Goal: Task Accomplishment & Management: Complete application form

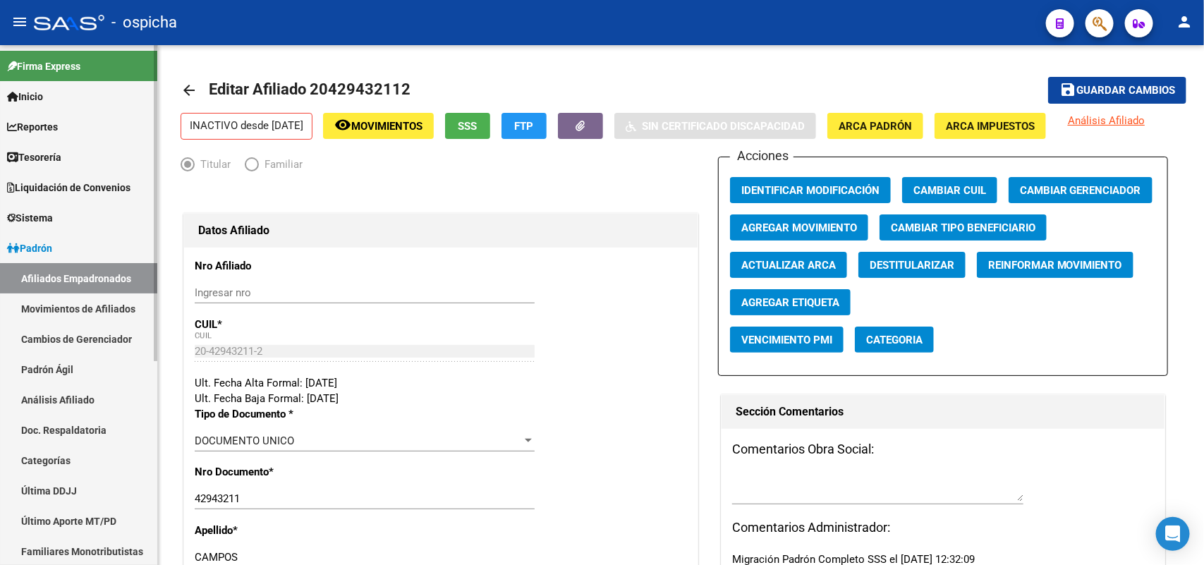
click at [61, 286] on link "Afiliados Empadronados" at bounding box center [78, 278] width 157 height 30
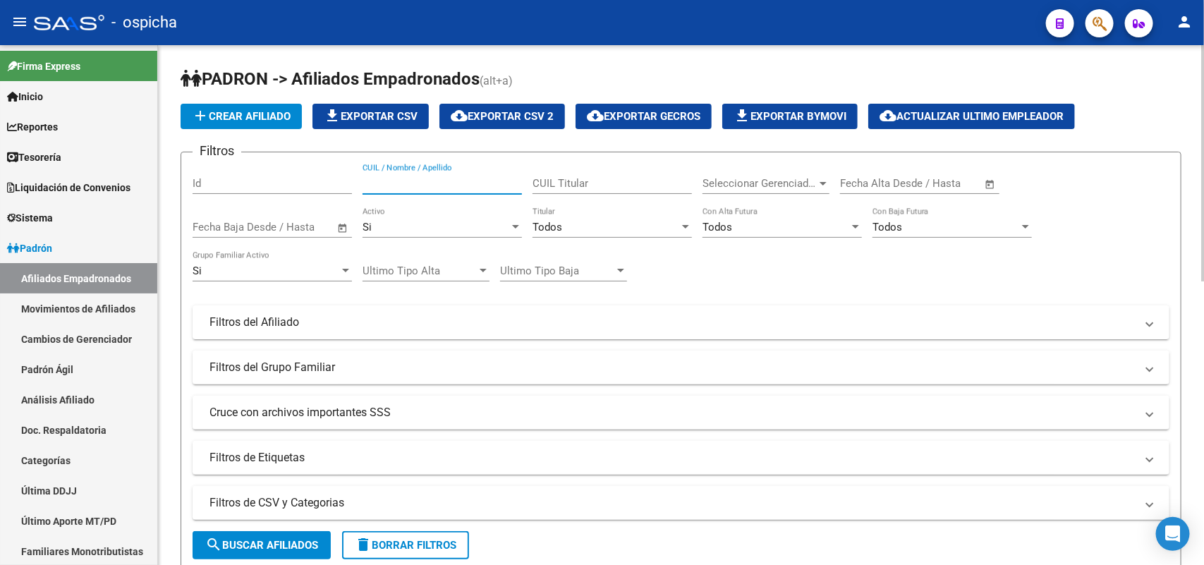
click at [456, 178] on input "CUIL / Nombre / Apellido" at bounding box center [442, 183] width 159 height 13
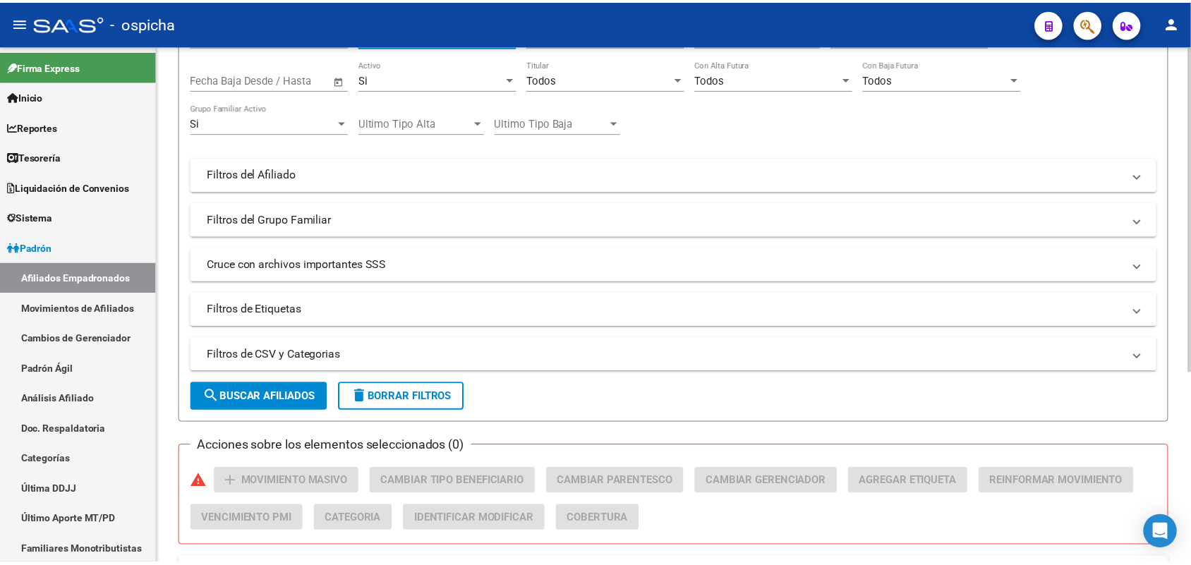
scroll to position [304, 0]
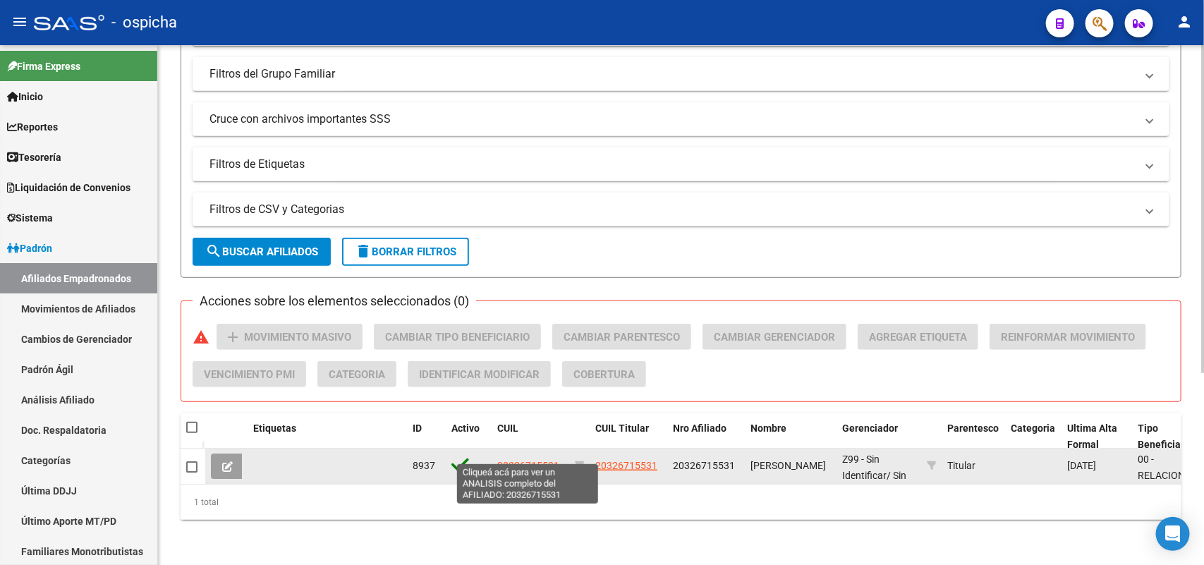
type input "20326715531"
click at [519, 460] on span "20326715531" at bounding box center [528, 465] width 62 height 11
type textarea "20326715531"
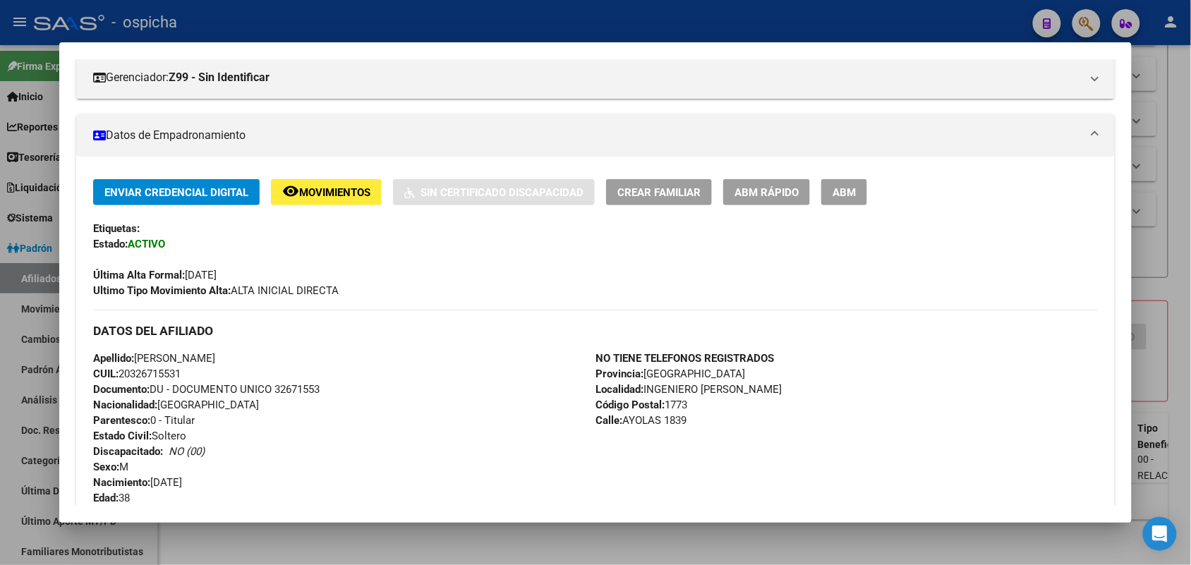
scroll to position [176, 0]
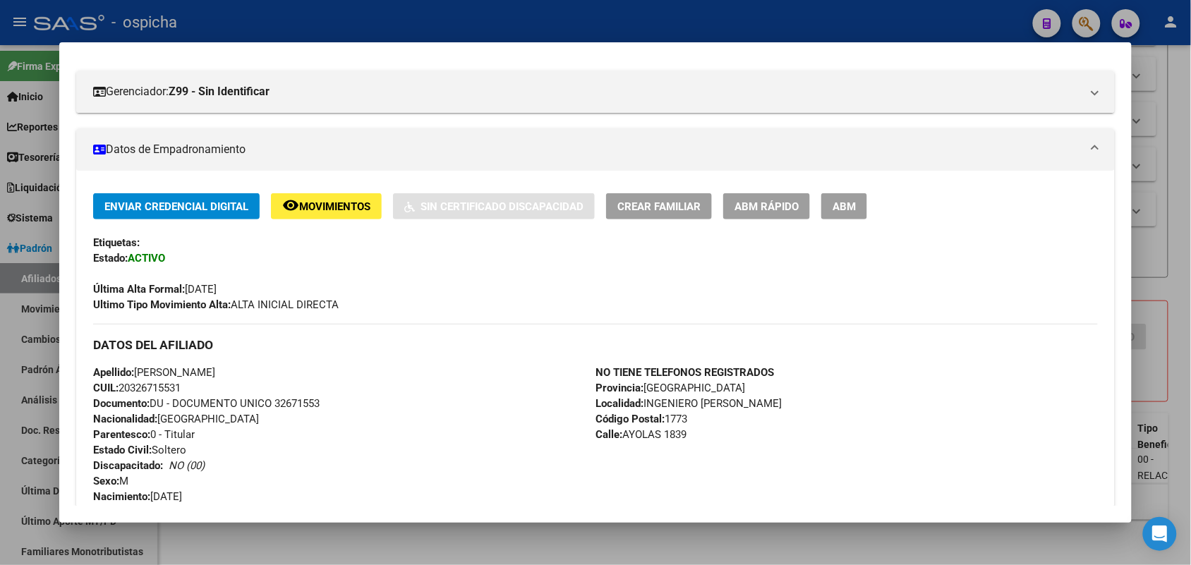
click at [832, 208] on span "ABM" at bounding box center [843, 206] width 23 height 13
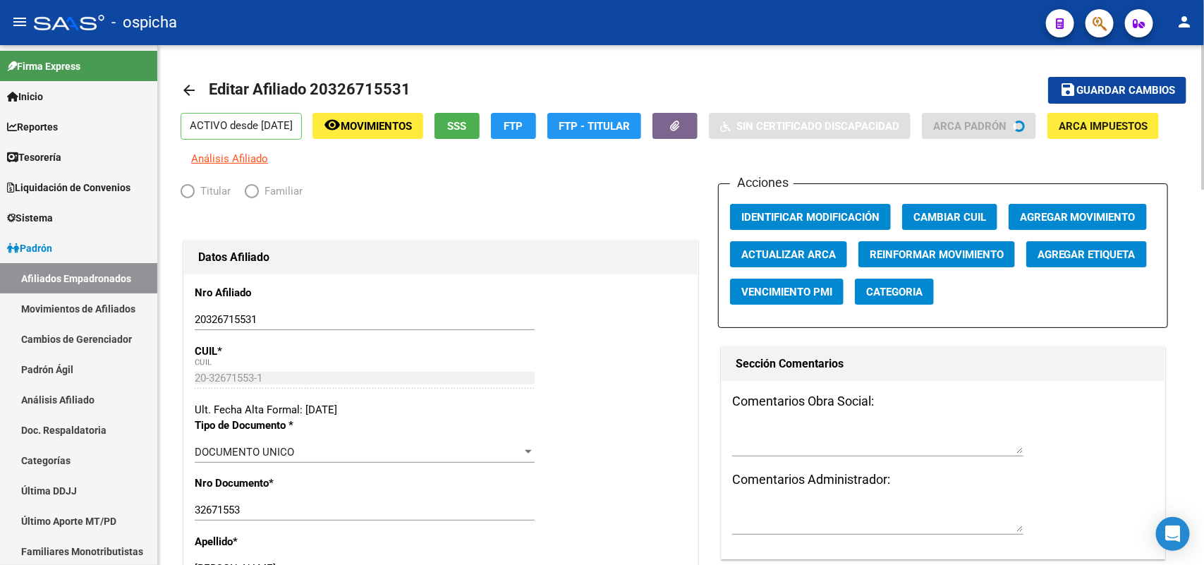
radio input "true"
type input "30-50496055-9"
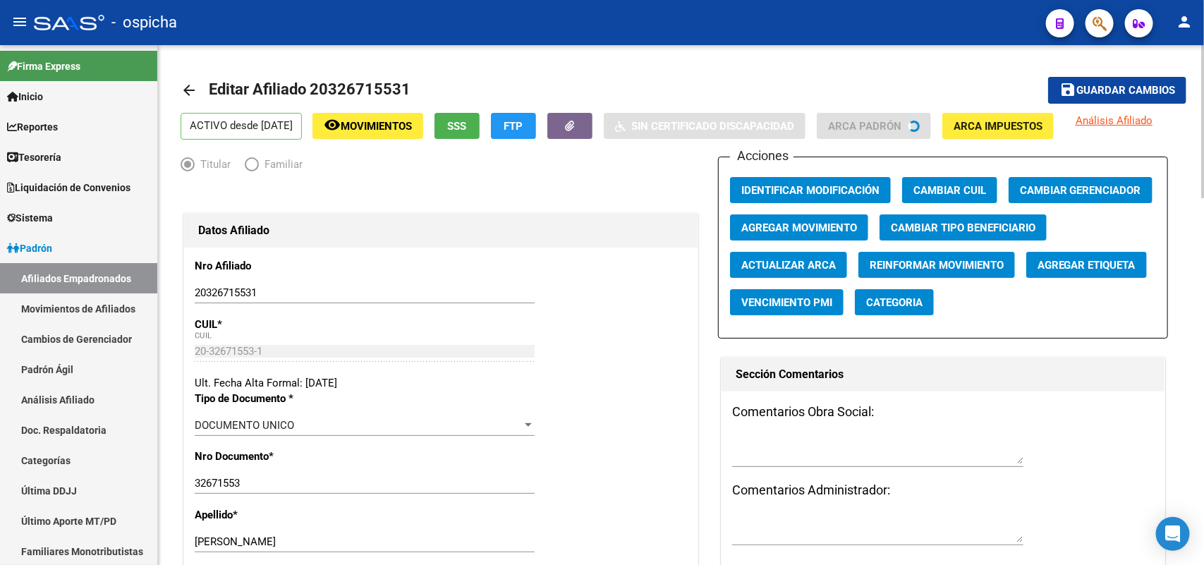
scroll to position [265, 0]
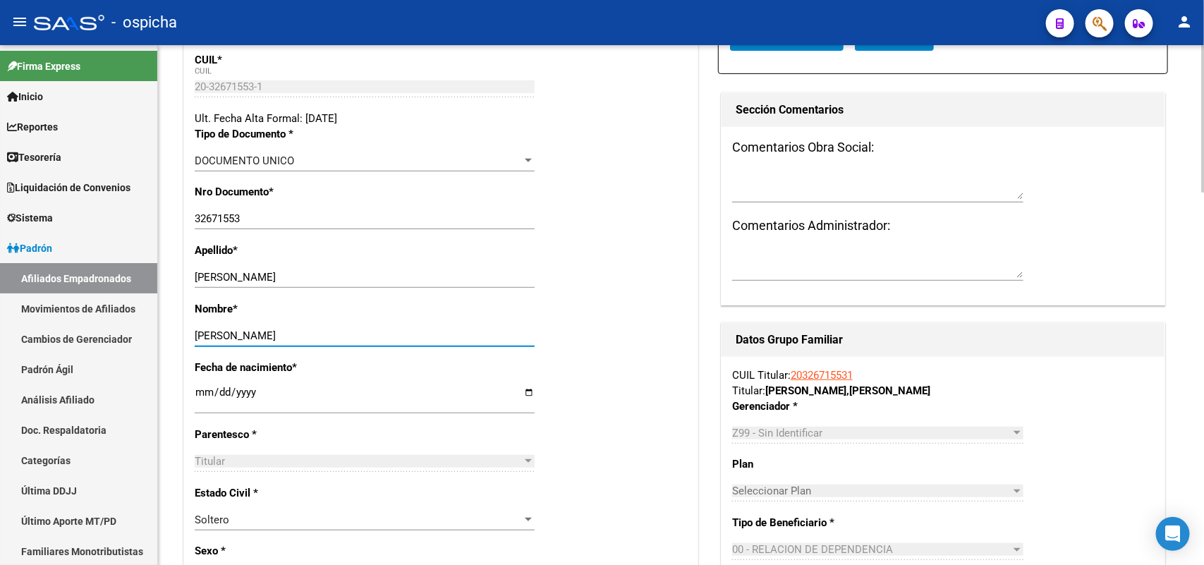
drag, startPoint x: 307, startPoint y: 337, endPoint x: 234, endPoint y: 332, distance: 72.9
click at [234, 332] on input "[PERSON_NAME]" at bounding box center [365, 335] width 340 height 13
paste input "[PERSON_NAME]"
type input "[PERSON_NAME]"
click at [339, 339] on input "[PERSON_NAME]" at bounding box center [365, 335] width 340 height 13
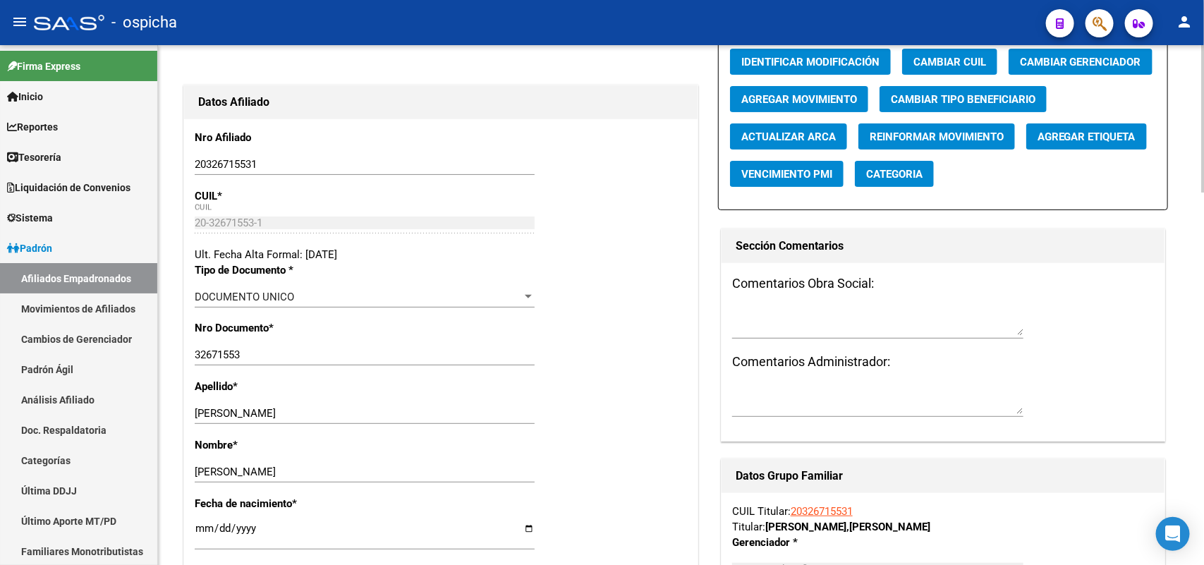
scroll to position [0, 0]
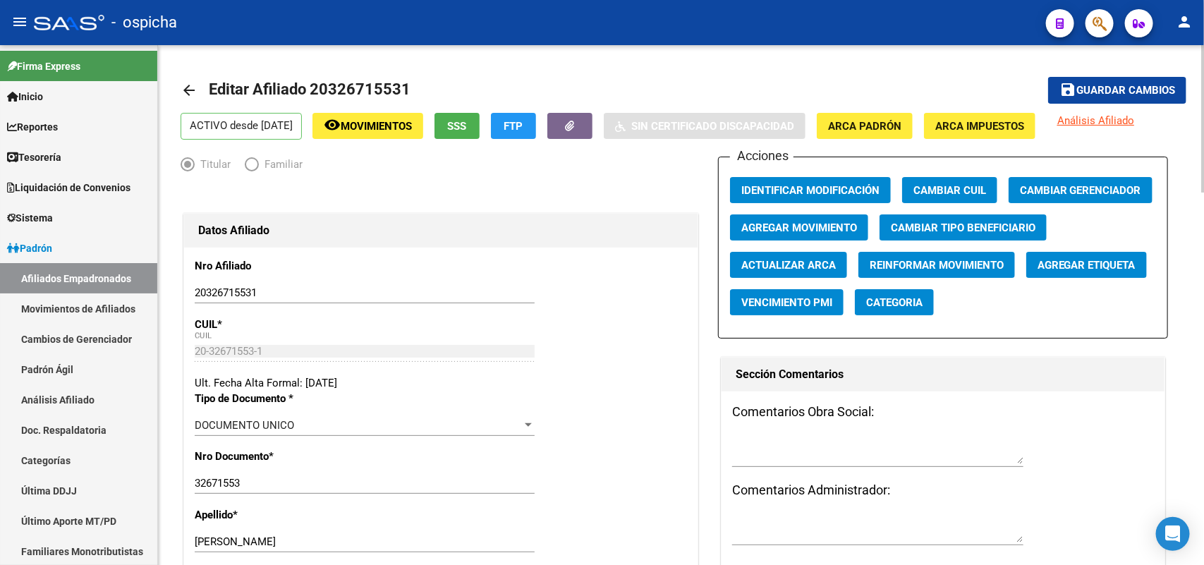
click at [1112, 99] on button "save Guardar cambios" at bounding box center [1117, 90] width 138 height 26
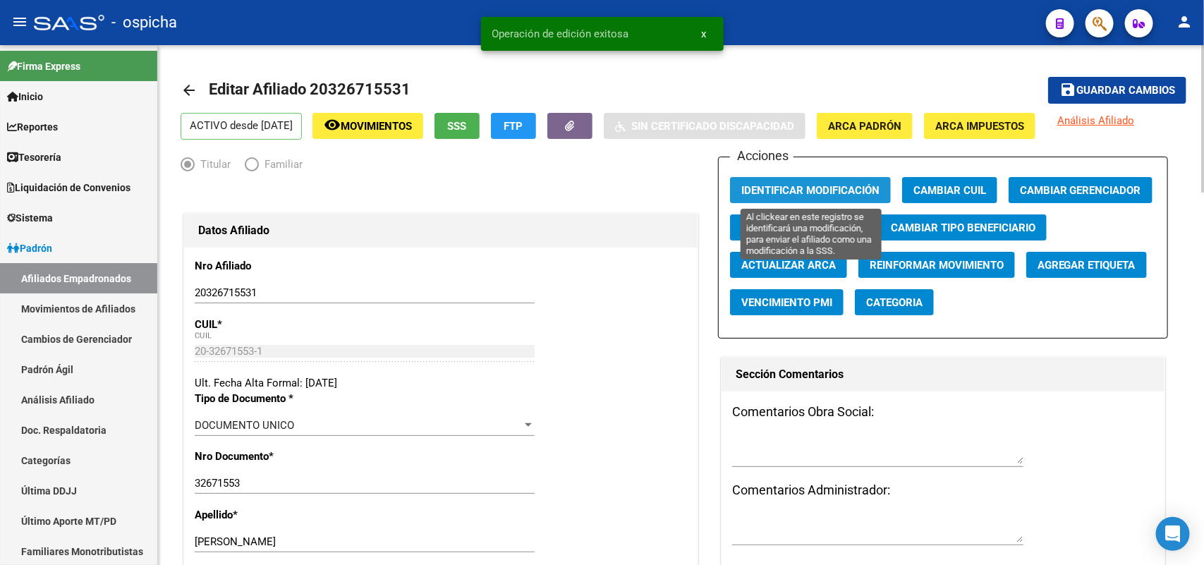
click at [783, 190] on span "Identificar Modificación" at bounding box center [810, 190] width 138 height 13
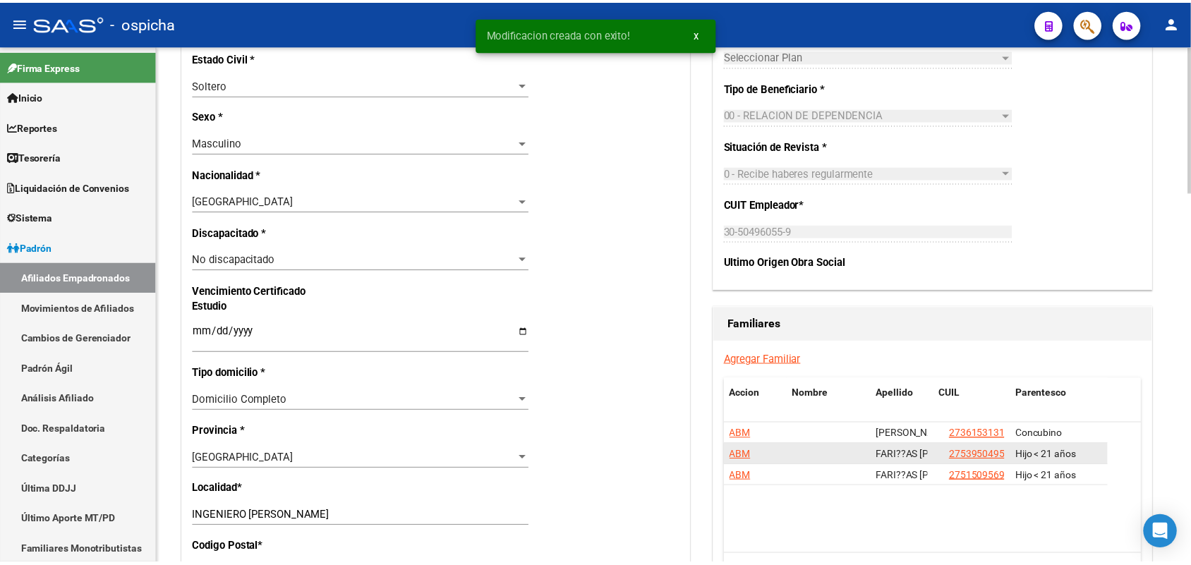
scroll to position [794, 0]
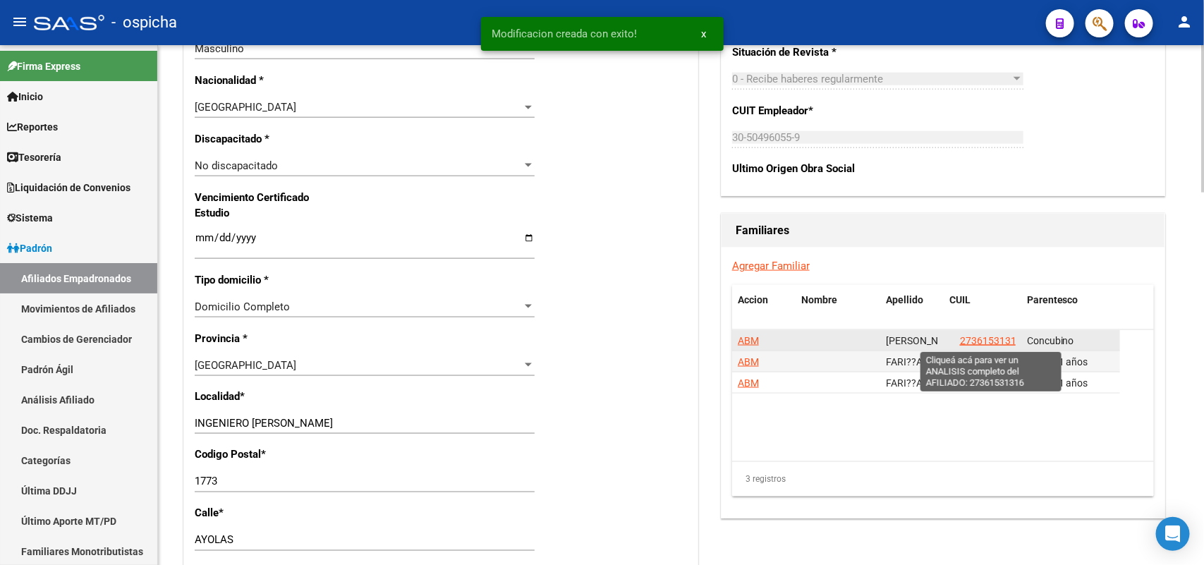
click at [988, 335] on span "27361531316" at bounding box center [991, 340] width 62 height 11
type textarea "27361531316"
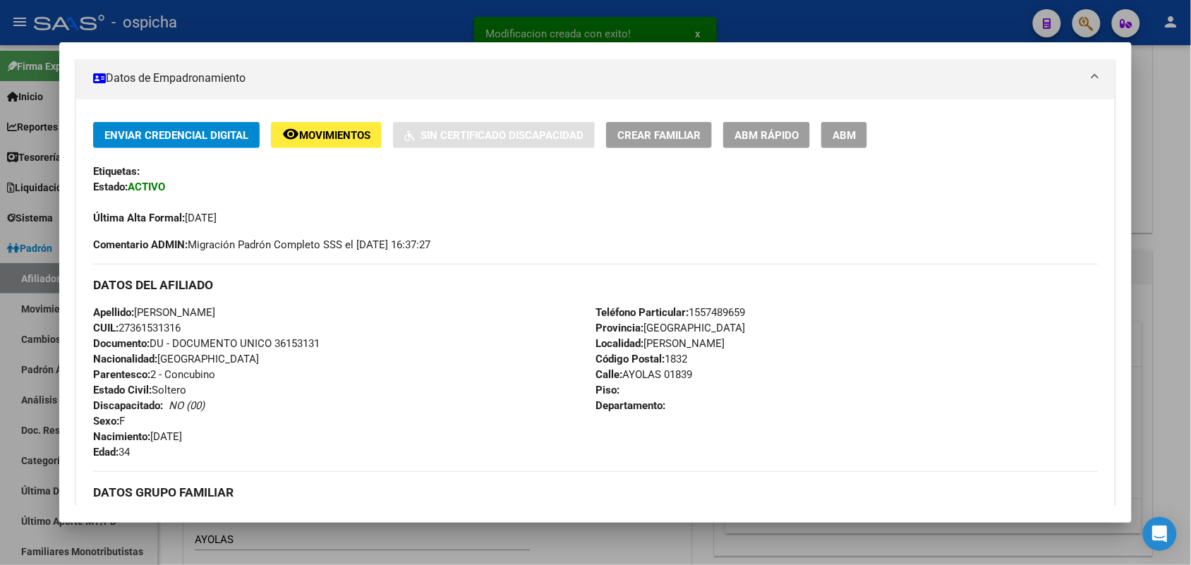
scroll to position [265, 0]
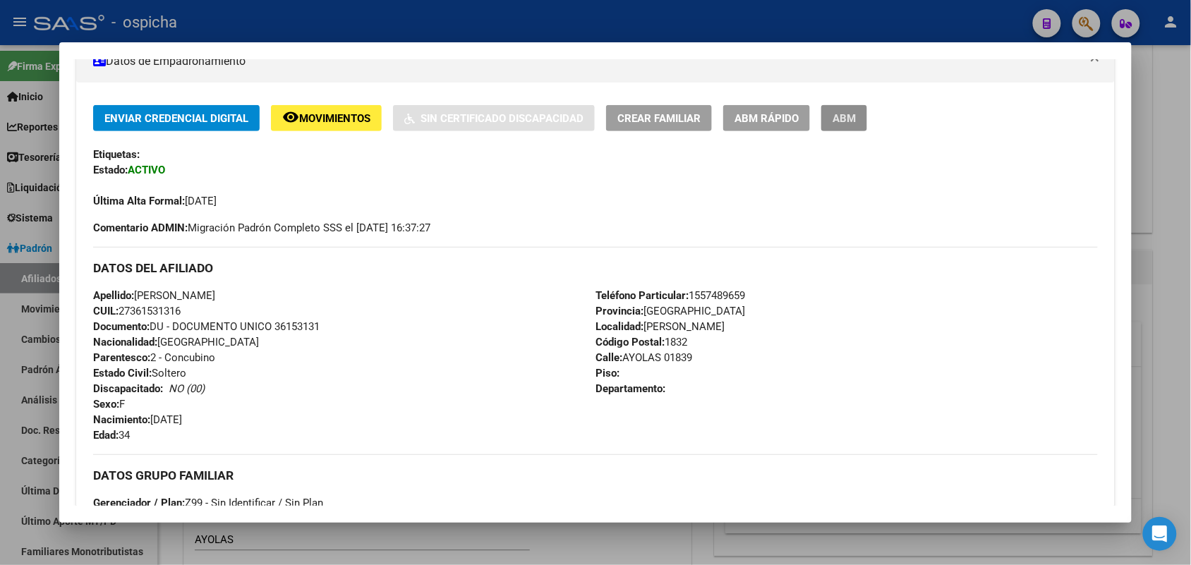
click at [839, 125] on button "ABM" at bounding box center [844, 118] width 46 height 26
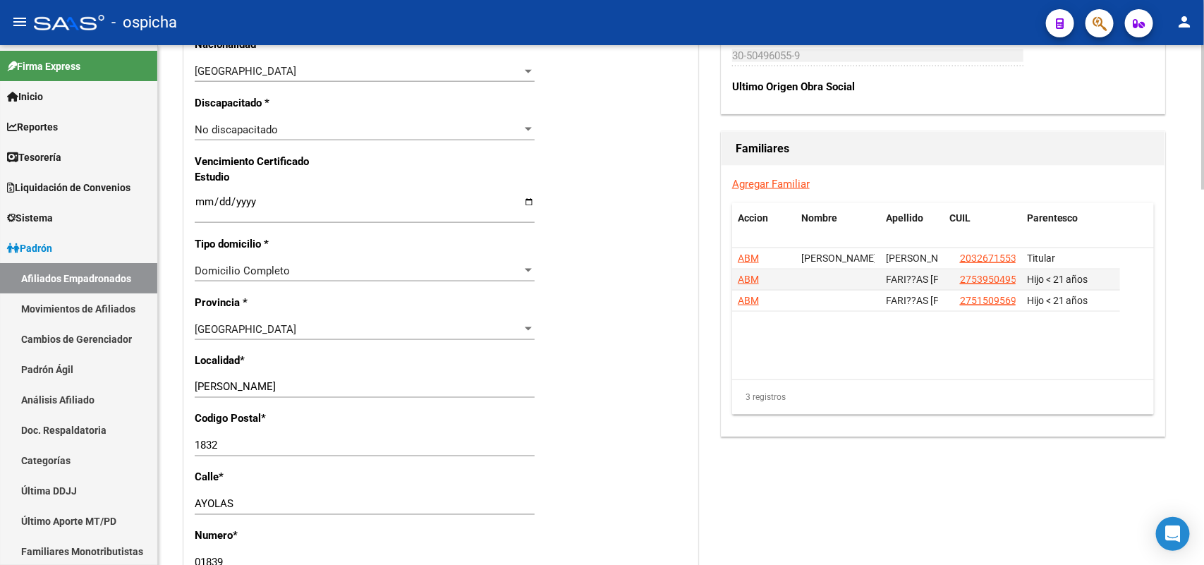
scroll to position [871, 0]
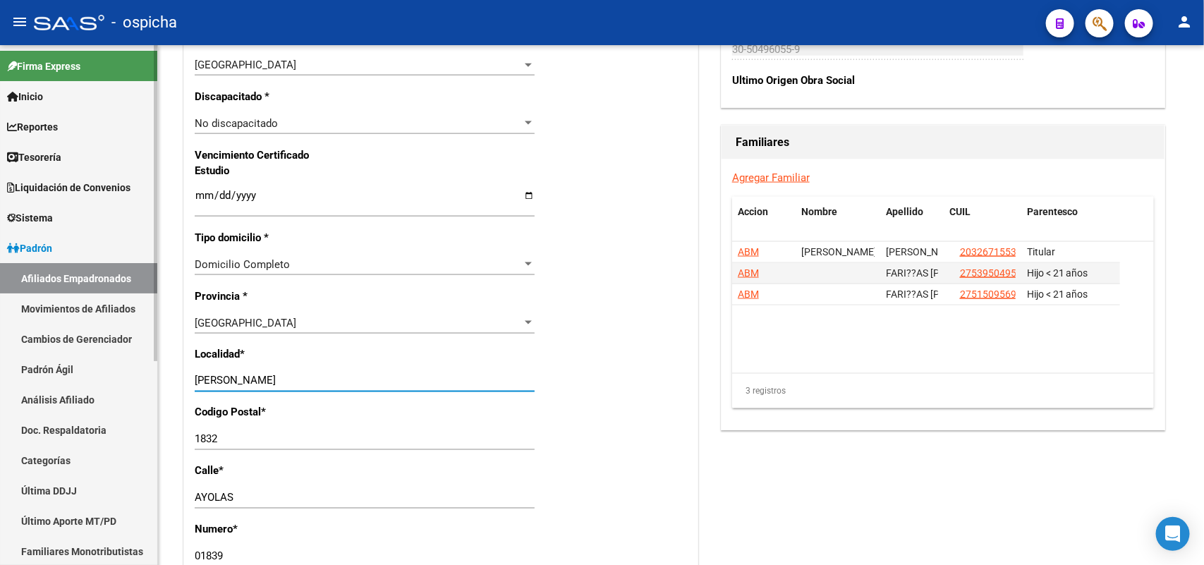
drag, startPoint x: 326, startPoint y: 376, endPoint x: 111, endPoint y: 385, distance: 215.3
click at [111, 385] on mat-sidenav-container "Firma Express Inicio Calendario SSS Instructivos Contacto OS Reportes Tablero d…" at bounding box center [602, 305] width 1204 height 520
type input "INGENIERO [PERSON_NAME]"
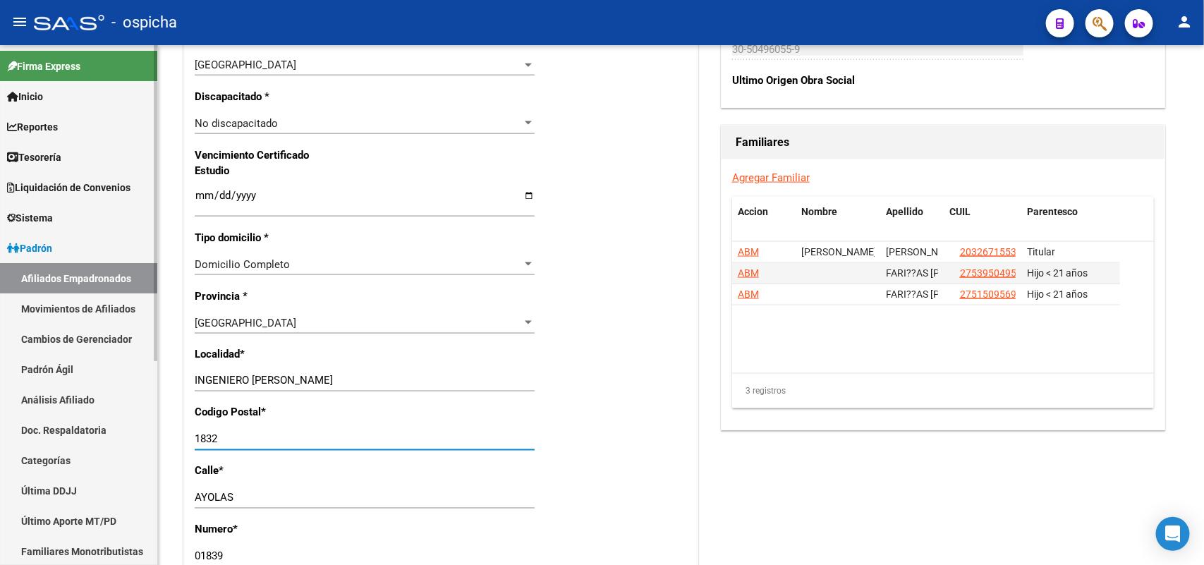
drag, startPoint x: 230, startPoint y: 436, endPoint x: 0, endPoint y: 341, distance: 248.9
click at [0, 341] on mat-sidenav-container "Firma Express Inicio Calendario SSS Instructivos Contacto OS Reportes Tablero d…" at bounding box center [602, 305] width 1204 height 520
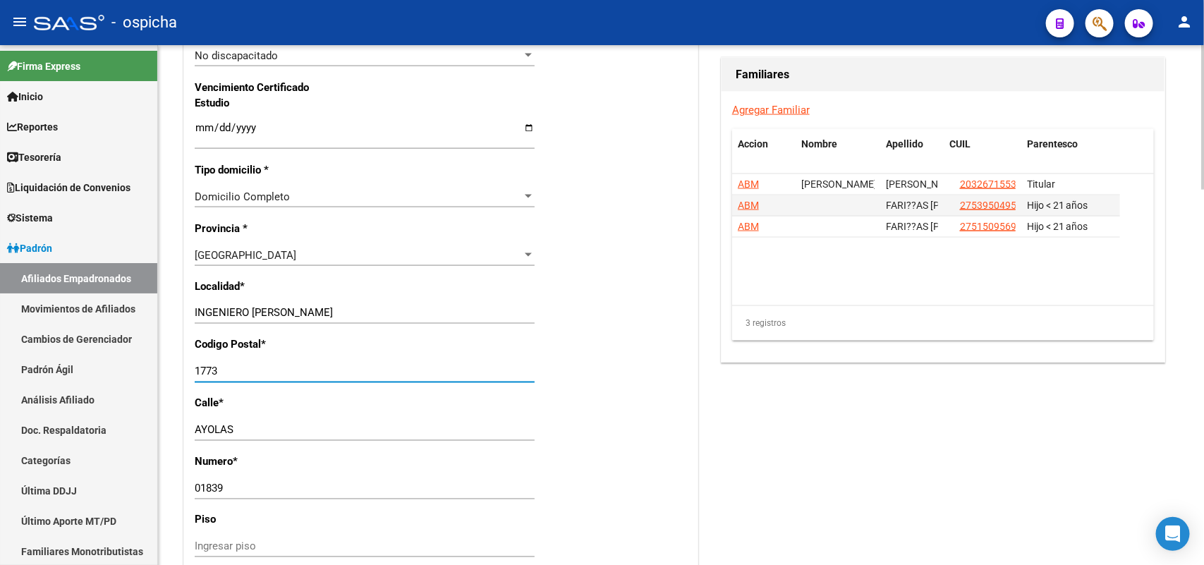
scroll to position [1047, 0]
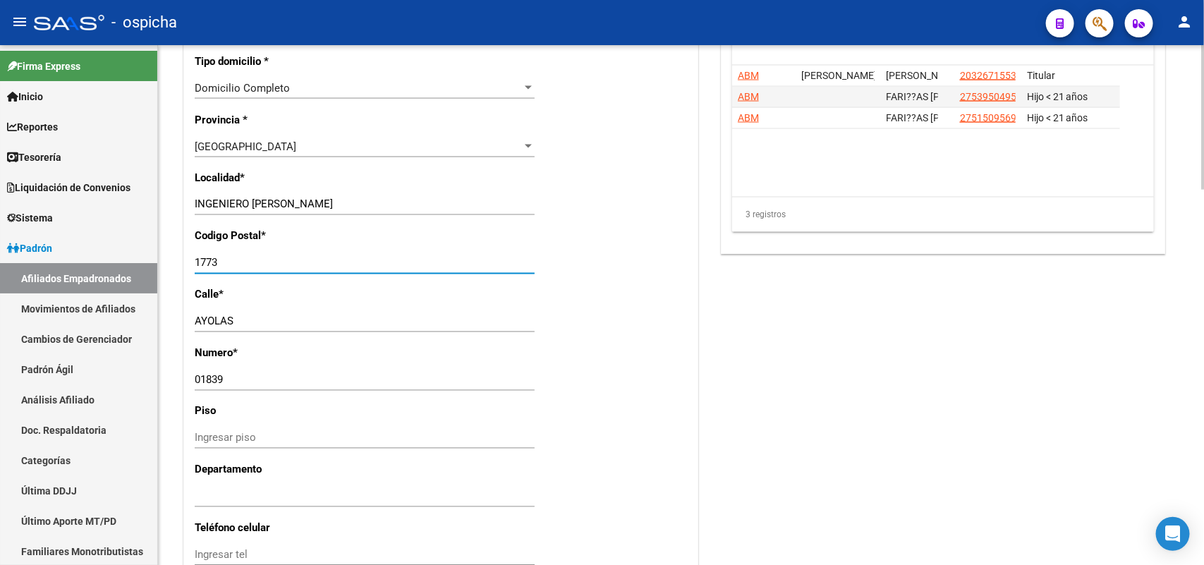
type input "1773"
drag, startPoint x: 258, startPoint y: 372, endPoint x: 22, endPoint y: 372, distance: 236.3
click at [19, 371] on mat-sidenav-container "Firma Express Inicio Calendario SSS Instructivos Contacto OS Reportes Tablero d…" at bounding box center [602, 305] width 1204 height 520
click at [233, 377] on input "01839" at bounding box center [365, 380] width 340 height 13
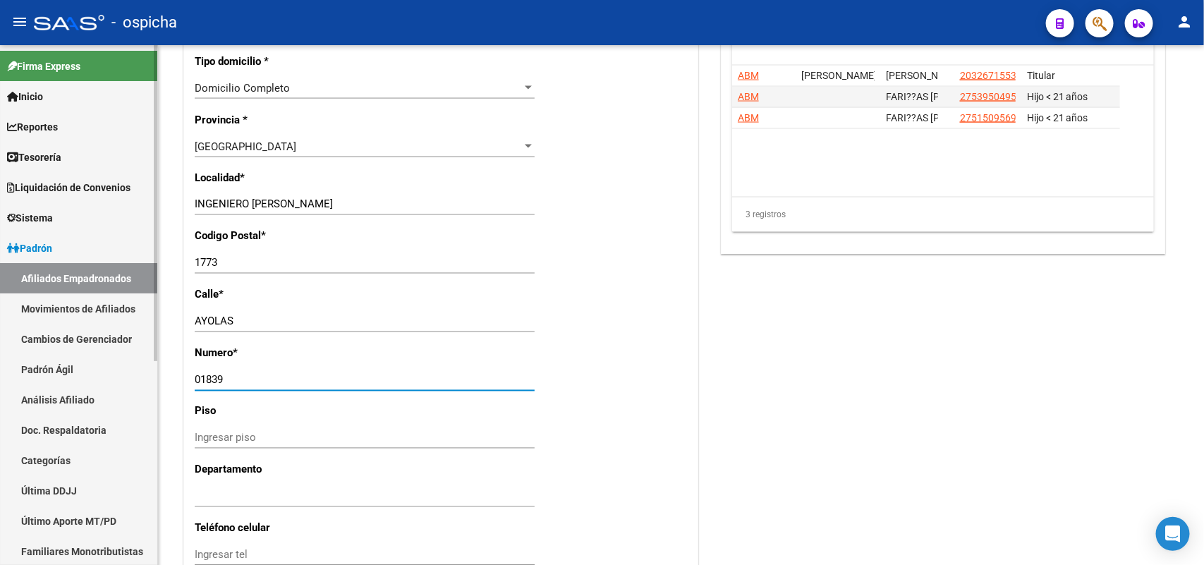
drag, startPoint x: 233, startPoint y: 377, endPoint x: 36, endPoint y: 367, distance: 197.8
click at [36, 367] on mat-sidenav-container "Firma Express Inicio Calendario SSS Instructivos Contacto OS Reportes Tablero d…" at bounding box center [602, 305] width 1204 height 520
type input "1521"
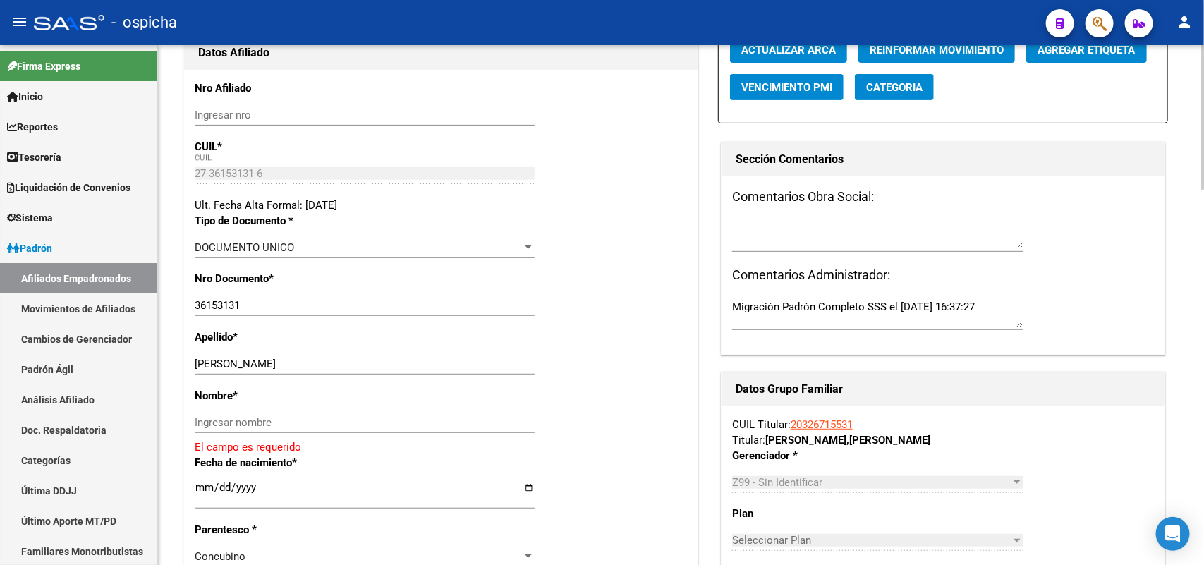
scroll to position [78, 0]
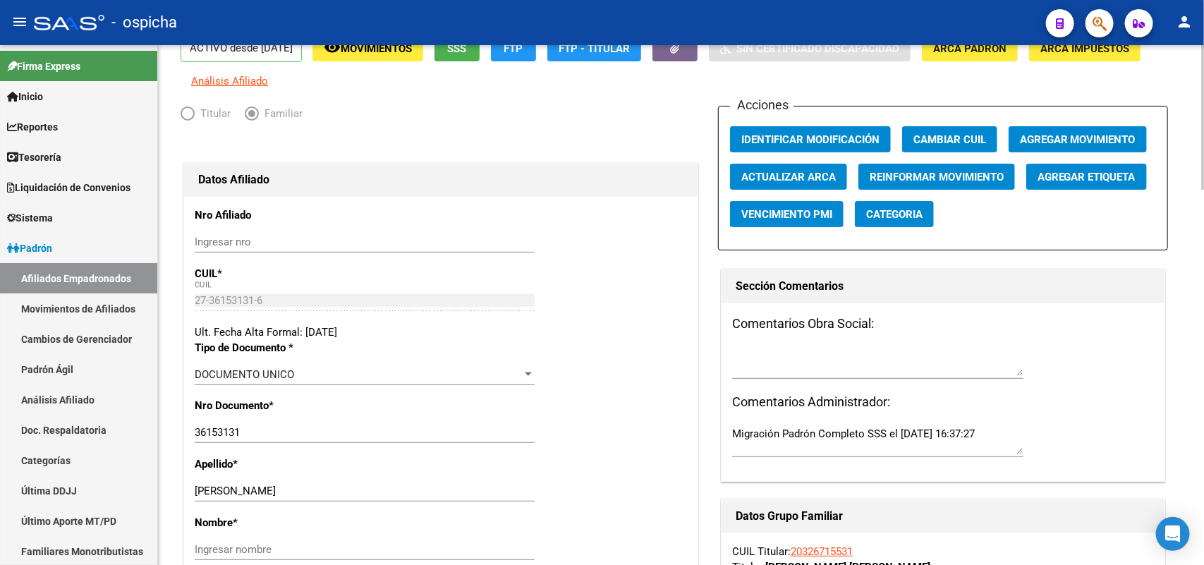
click at [1076, 138] on span "Agregar Movimiento" at bounding box center [1078, 139] width 116 height 13
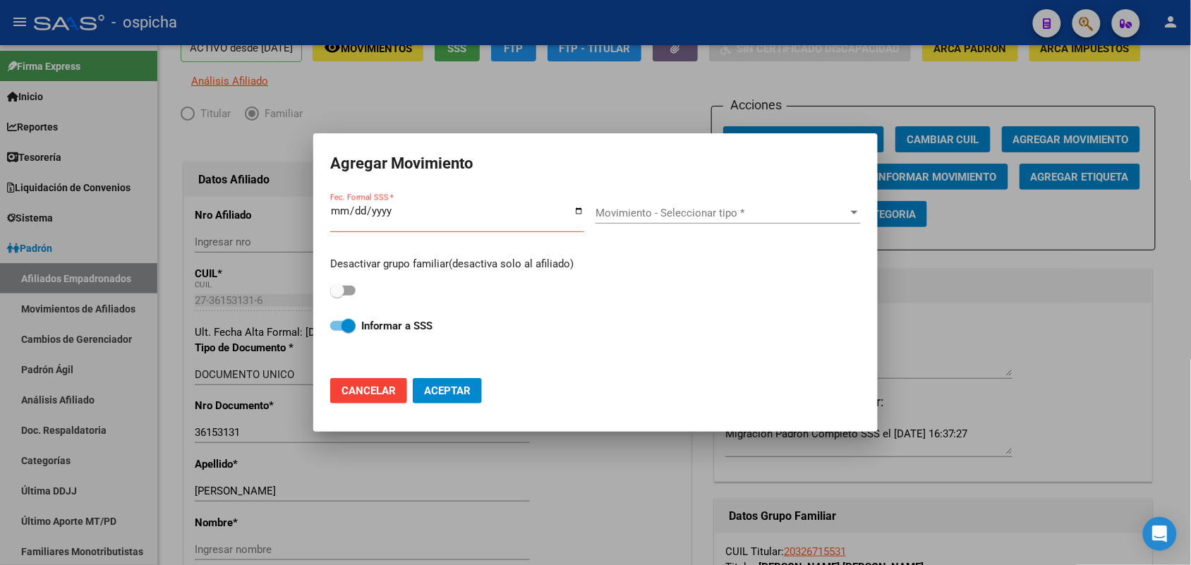
click at [862, 110] on div at bounding box center [595, 282] width 1191 height 565
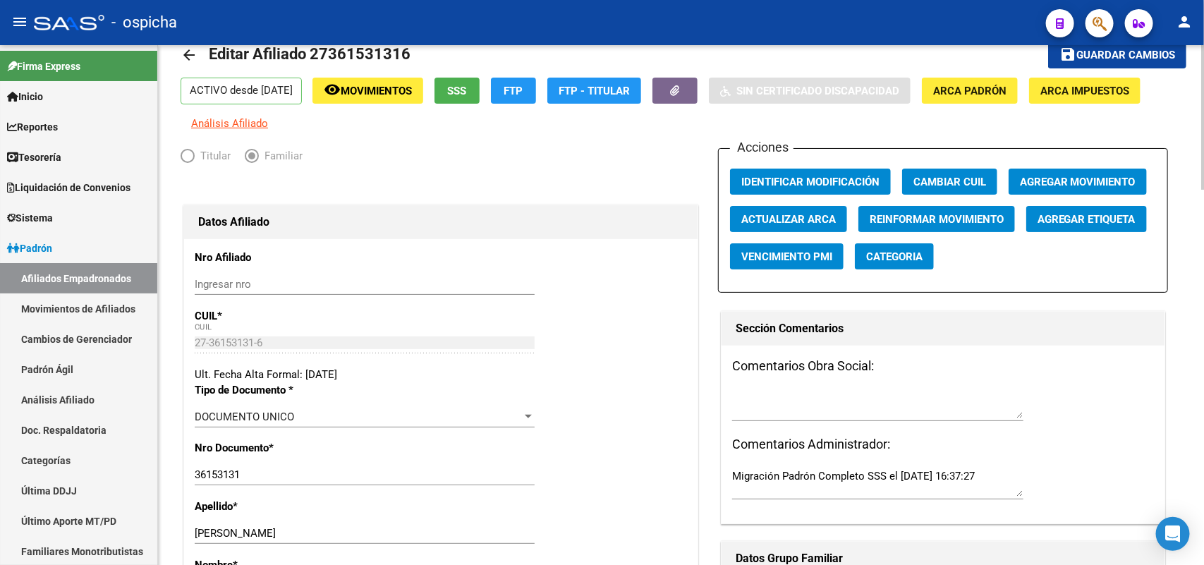
scroll to position [0, 0]
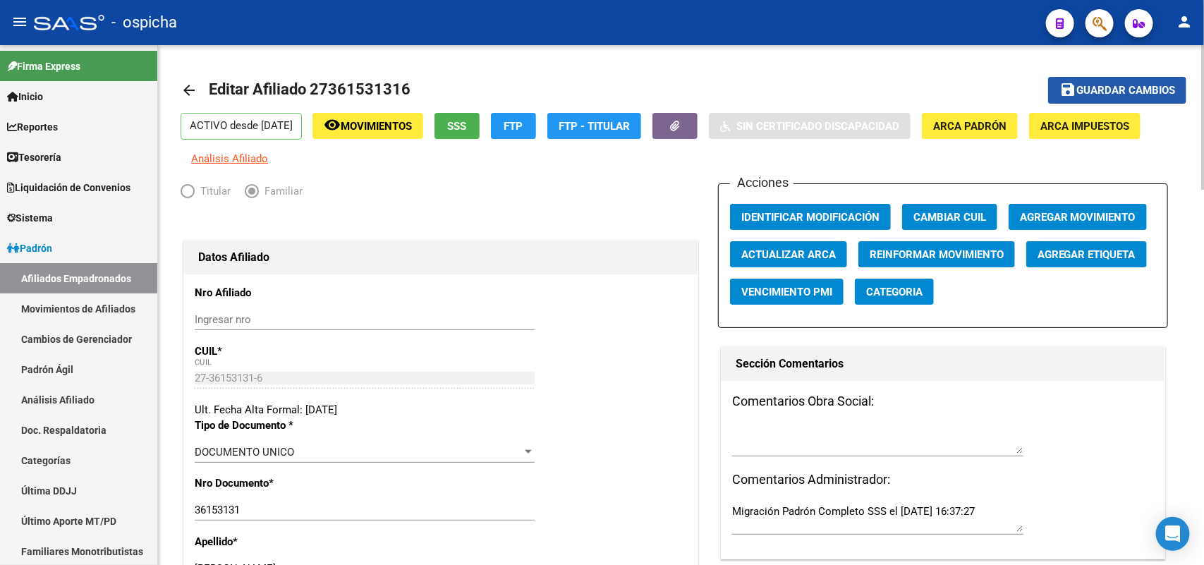
click at [1125, 85] on span "Guardar cambios" at bounding box center [1125, 91] width 99 height 13
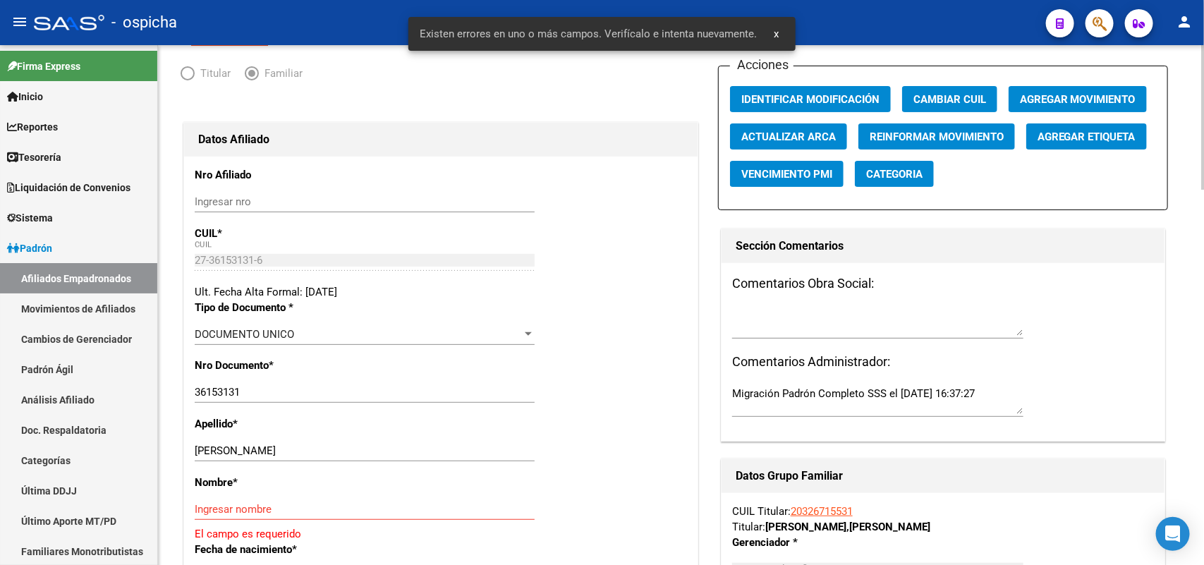
scroll to position [265, 0]
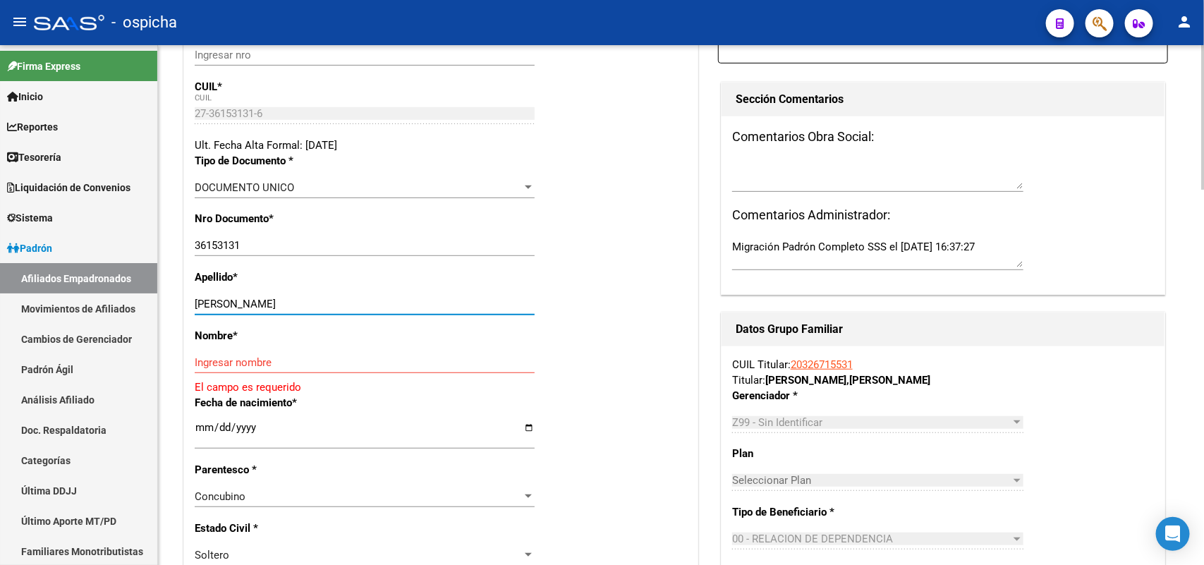
click at [325, 302] on input "[PERSON_NAME]" at bounding box center [365, 304] width 340 height 13
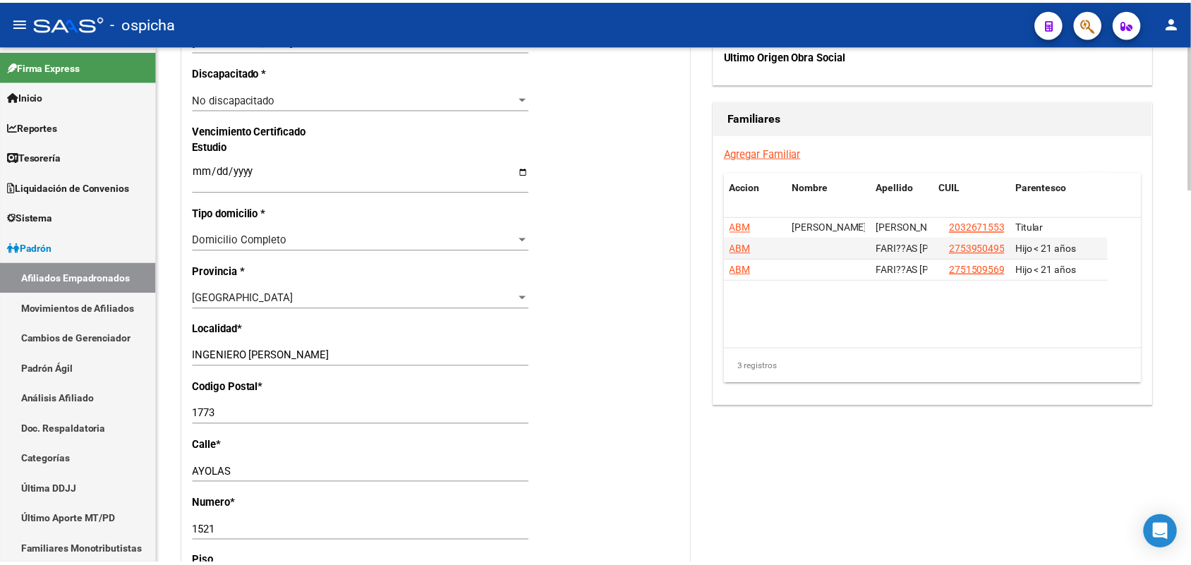
scroll to position [970, 0]
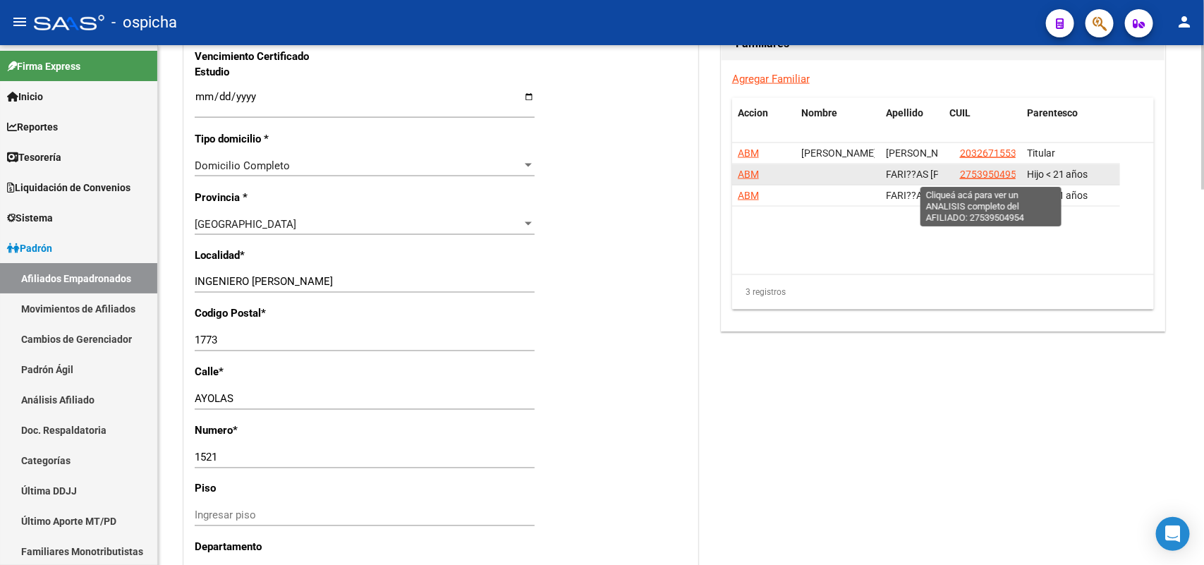
click at [993, 171] on span "27539504954" at bounding box center [991, 174] width 62 height 11
type textarea "27539504954"
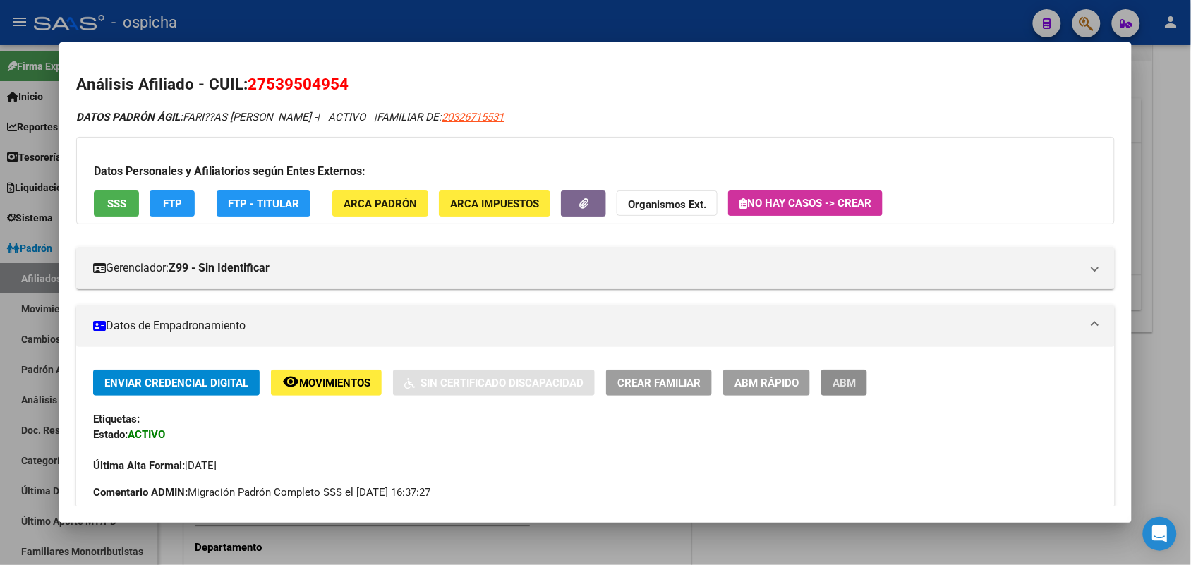
click at [832, 370] on button "ABM" at bounding box center [844, 383] width 46 height 26
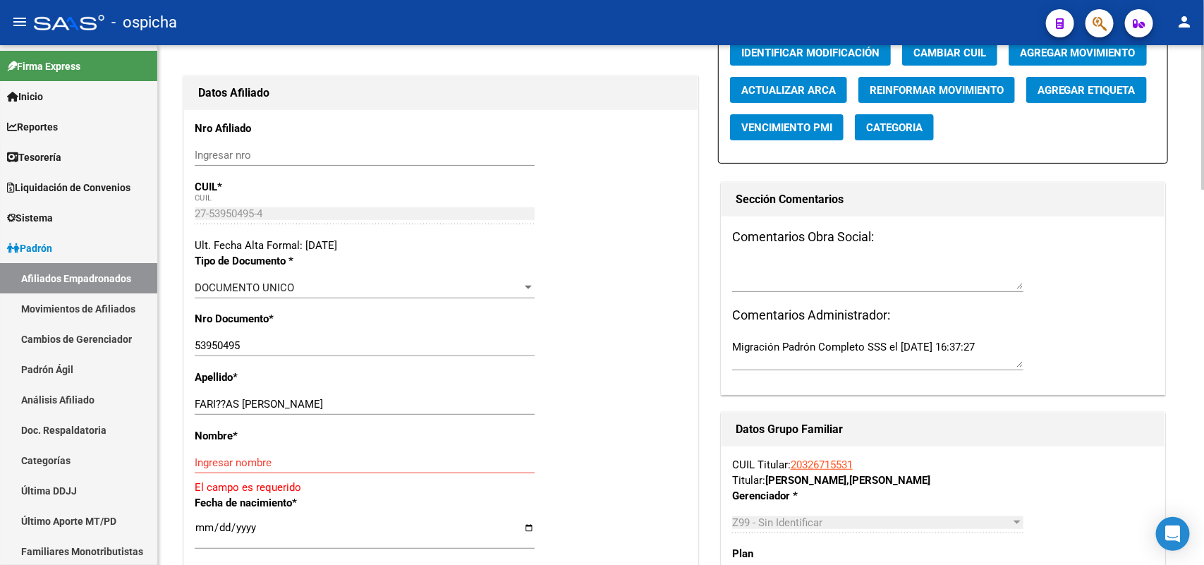
scroll to position [176, 0]
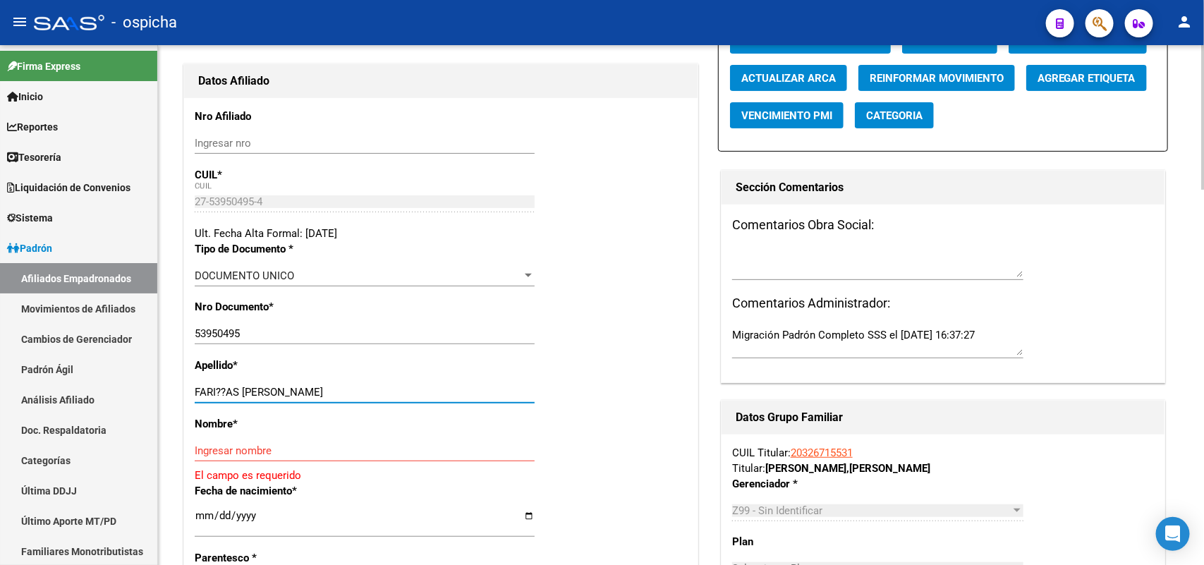
drag, startPoint x: 399, startPoint y: 393, endPoint x: 293, endPoint y: 390, distance: 105.1
click at [293, 390] on input "FARI??AS [PERSON_NAME]" at bounding box center [365, 392] width 340 height 13
type input "FARI??AS [PERSON_NAME]"
click at [219, 446] on input "Ingresar nombre" at bounding box center [365, 450] width 340 height 13
paste input "[PERSON_NAME]"
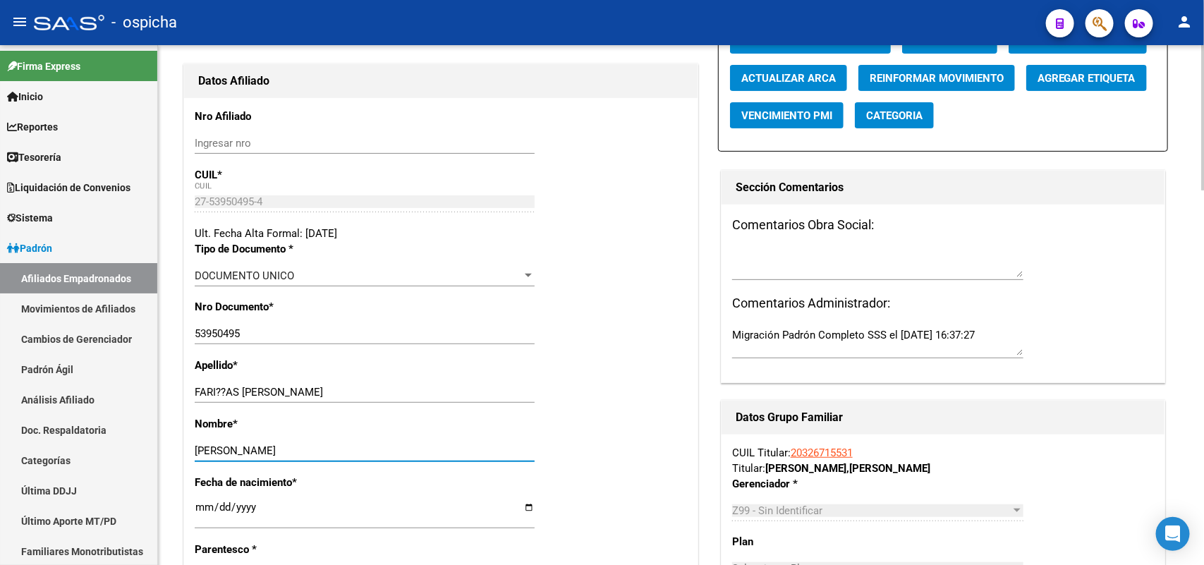
type input "[PERSON_NAME]"
click at [226, 383] on div "FARI??AS [PERSON_NAME] Ingresar apellido" at bounding box center [365, 392] width 340 height 21
click at [226, 395] on input "FARI??AS [PERSON_NAME]" at bounding box center [365, 392] width 340 height 13
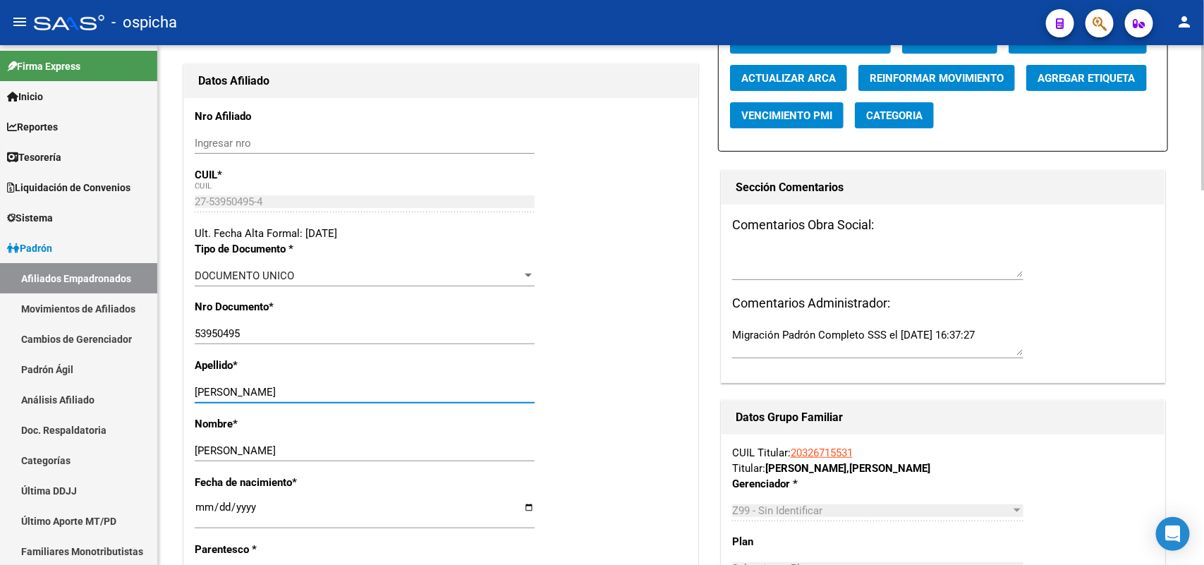
click at [327, 395] on input "[PERSON_NAME]" at bounding box center [365, 392] width 340 height 13
type input "[PERSON_NAME]"
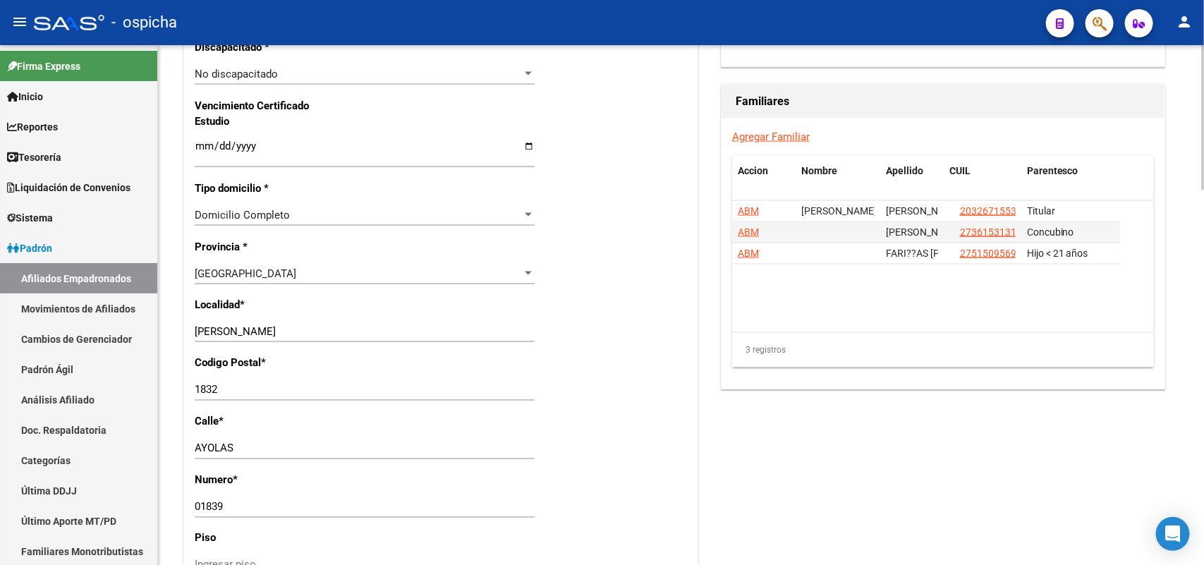
scroll to position [970, 0]
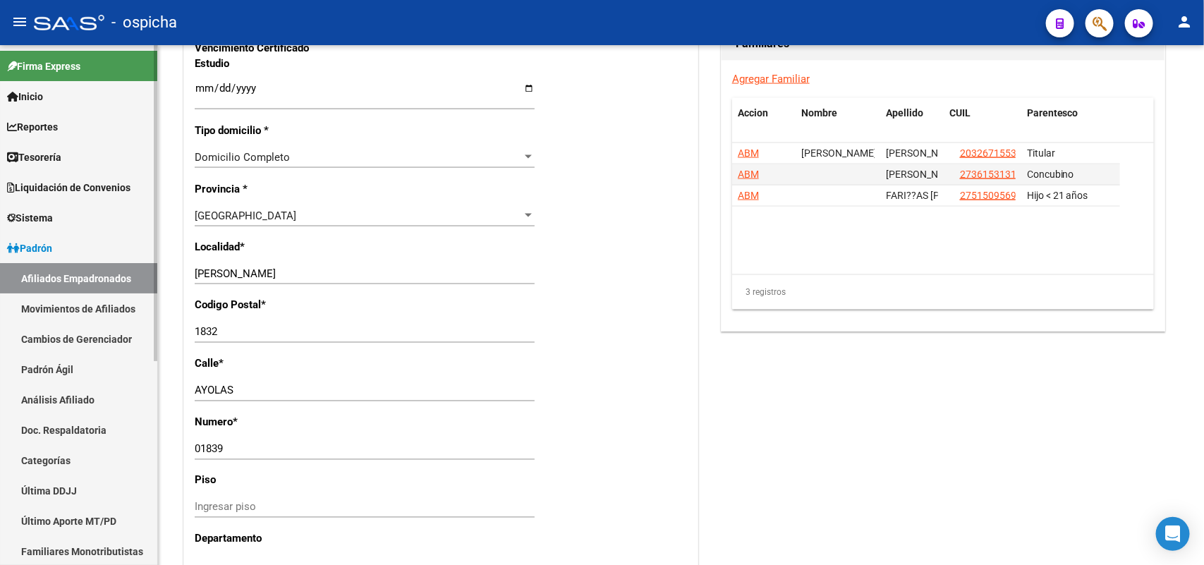
drag, startPoint x: 308, startPoint y: 266, endPoint x: 23, endPoint y: 263, distance: 285.0
click at [2, 262] on mat-sidenav-container "Firma Express Inicio Calendario SSS Instructivos Contacto OS Reportes Tablero d…" at bounding box center [602, 305] width 1204 height 520
click at [310, 272] on input "[PERSON_NAME]" at bounding box center [365, 273] width 340 height 13
drag, startPoint x: 319, startPoint y: 272, endPoint x: 109, endPoint y: 259, distance: 209.9
click at [109, 259] on mat-sidenav-container "Firma Express Inicio Calendario SSS Instructivos Contacto OS Reportes Tablero d…" at bounding box center [602, 305] width 1204 height 520
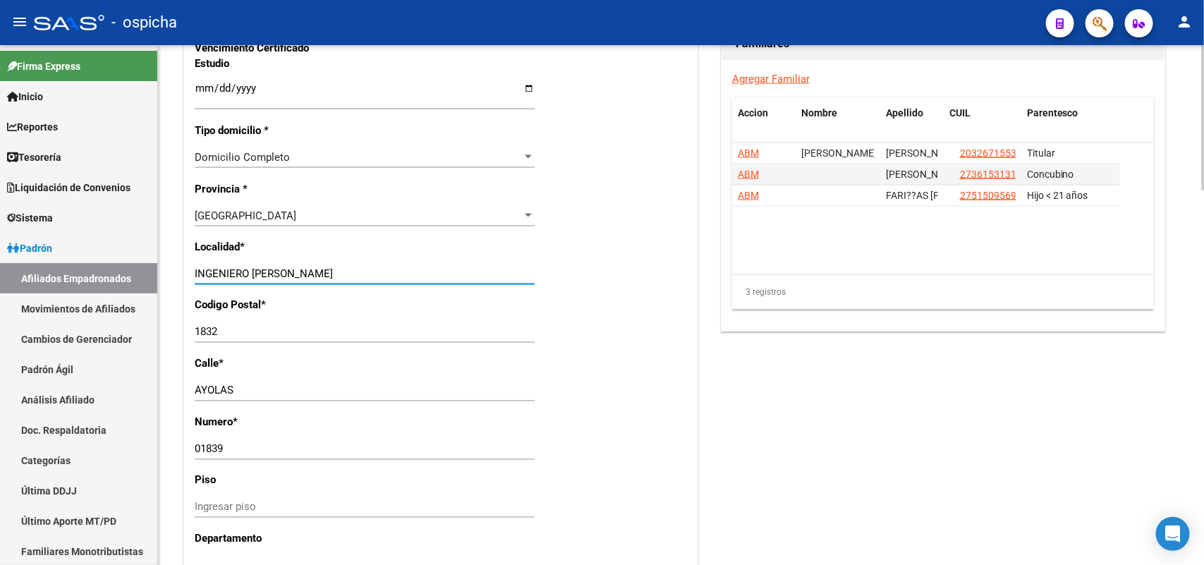
type input "INGENIERO [PERSON_NAME]"
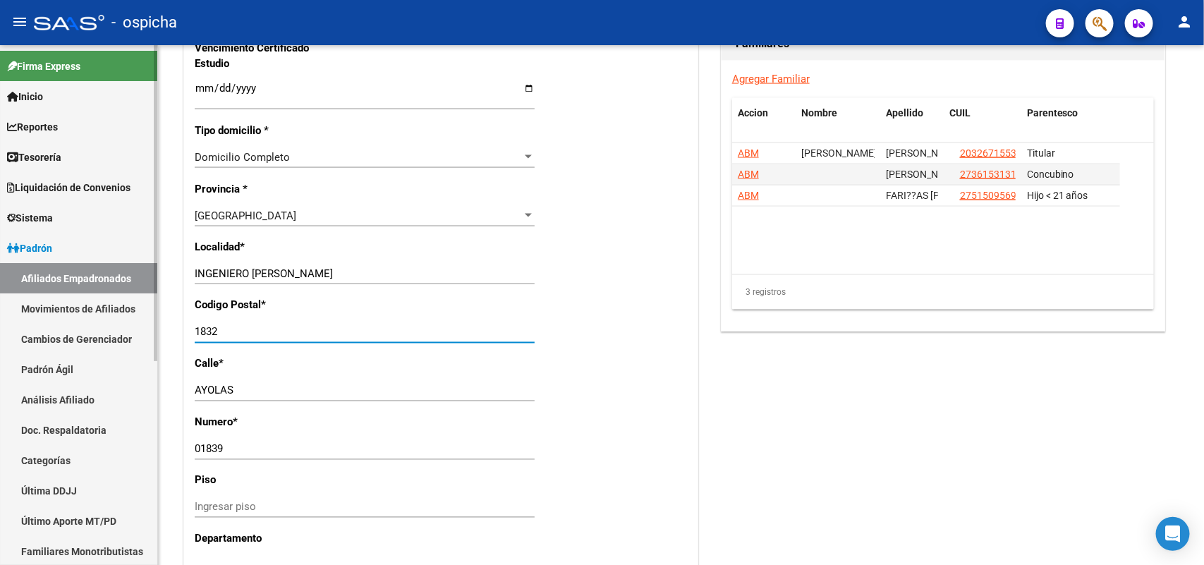
drag, startPoint x: 223, startPoint y: 327, endPoint x: 0, endPoint y: 291, distance: 225.8
click at [0, 291] on mat-sidenav-container "Firma Express Inicio Calendario SSS Instructivos Contacto OS Reportes Tablero d…" at bounding box center [602, 305] width 1204 height 520
type input "1773"
drag, startPoint x: 223, startPoint y: 446, endPoint x: 46, endPoint y: 446, distance: 177.0
click at [46, 446] on mat-sidenav-container "Firma Express Inicio Calendario SSS Instructivos Contacto OS Reportes Tablero d…" at bounding box center [602, 305] width 1204 height 520
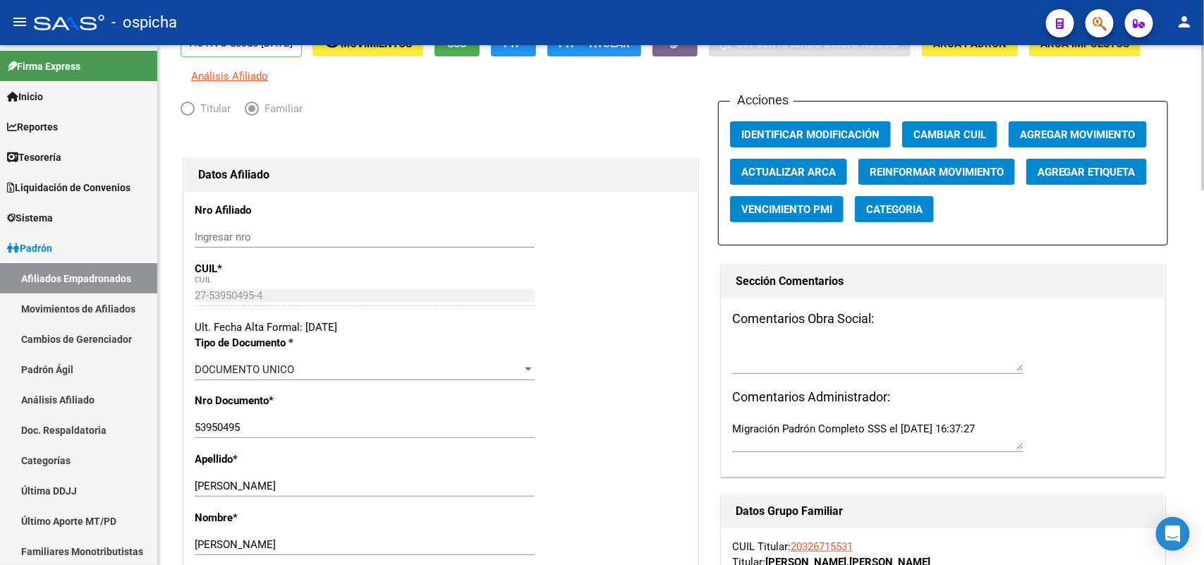
scroll to position [0, 0]
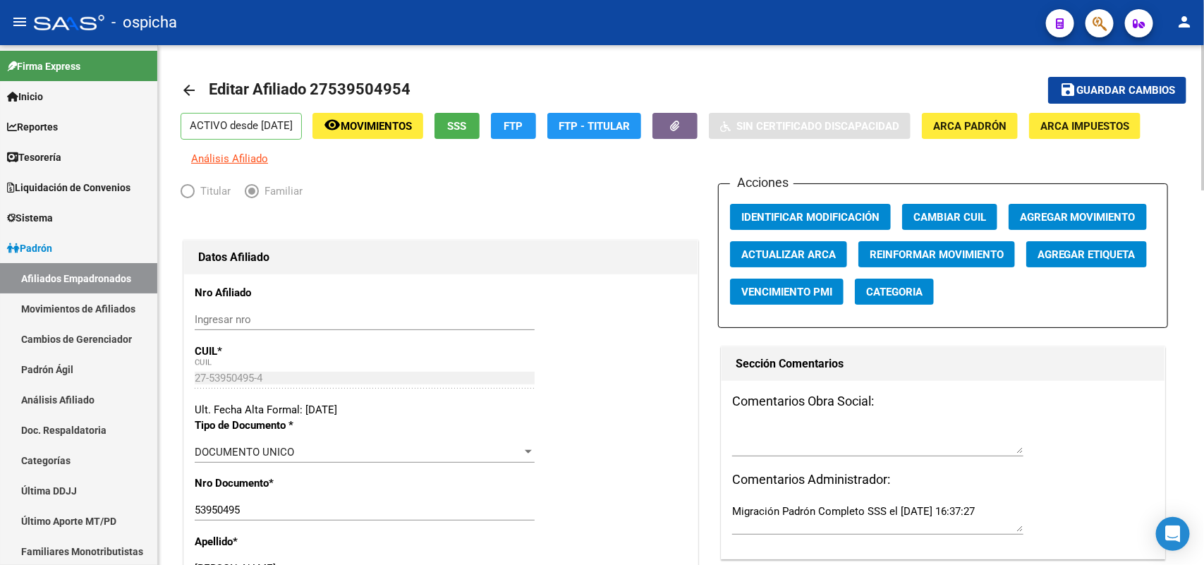
type input "1521"
click at [1124, 90] on span "Guardar cambios" at bounding box center [1125, 91] width 99 height 13
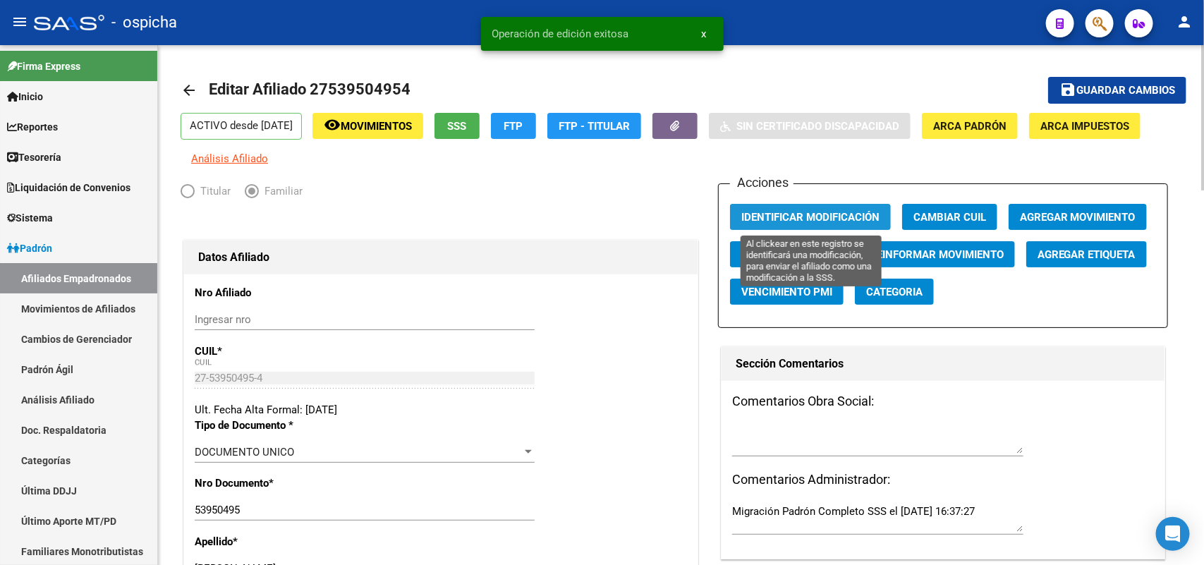
click at [792, 219] on span "Identificar Modificación" at bounding box center [810, 217] width 138 height 13
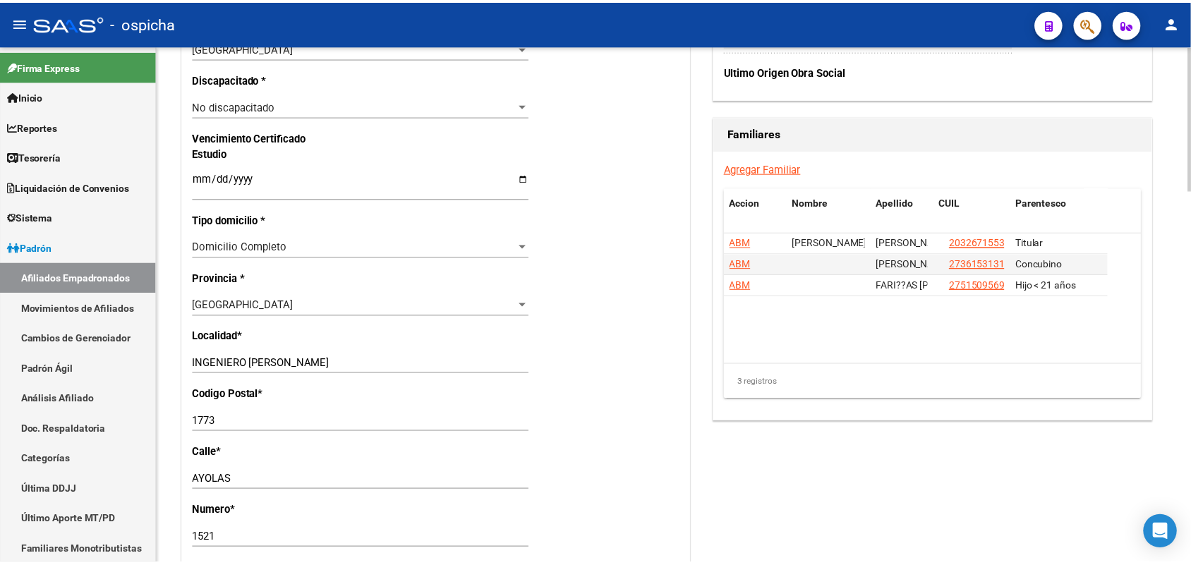
scroll to position [882, 0]
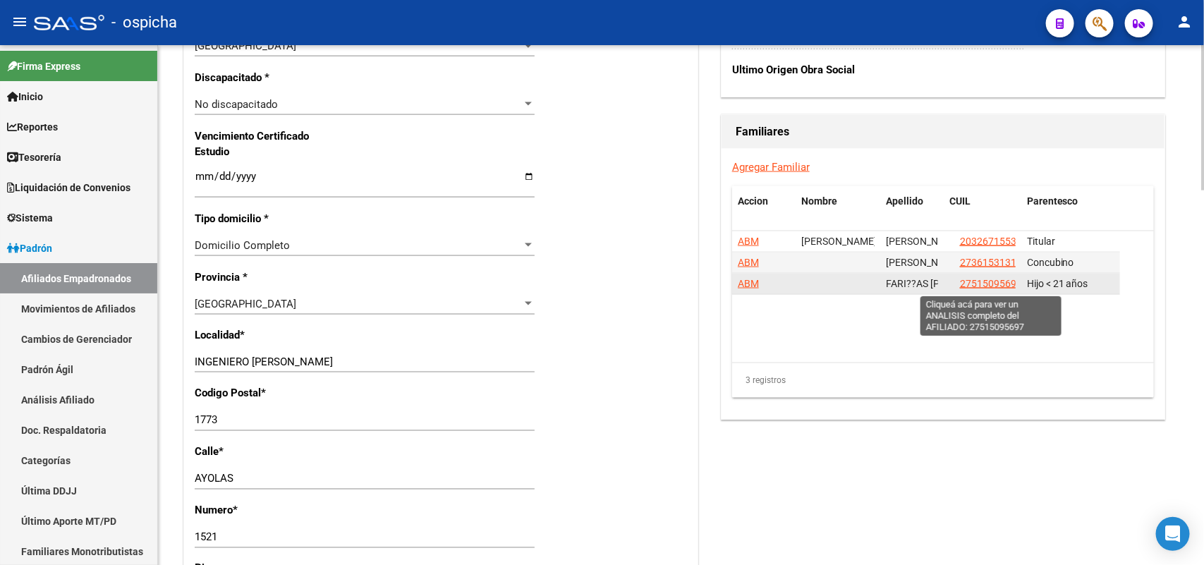
click at [979, 283] on span "27515095697" at bounding box center [991, 283] width 62 height 11
type textarea "27515095697"
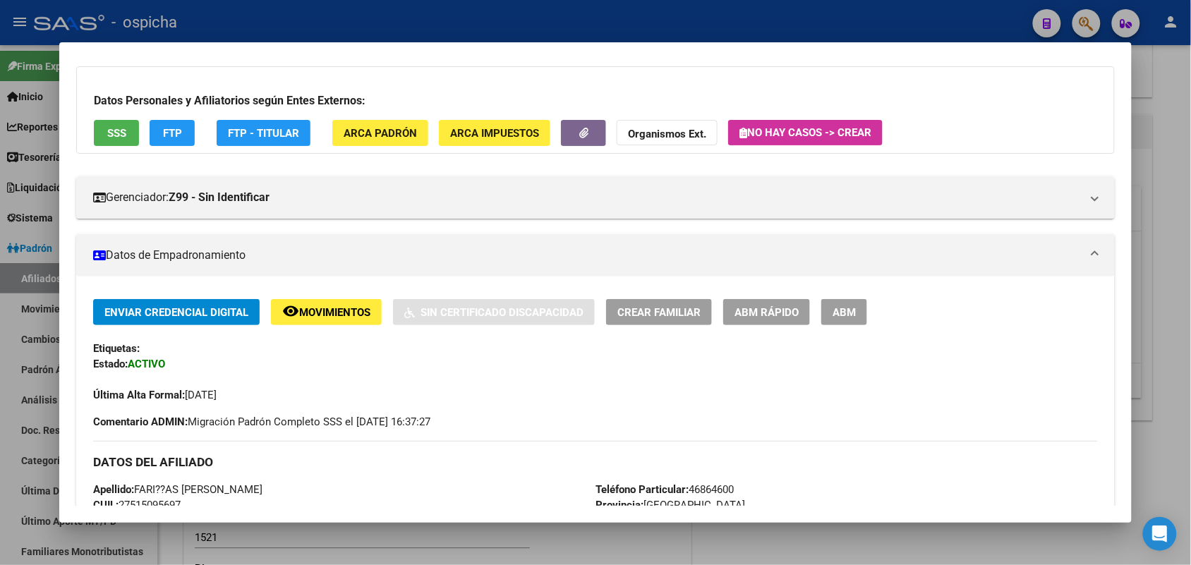
scroll to position [176, 0]
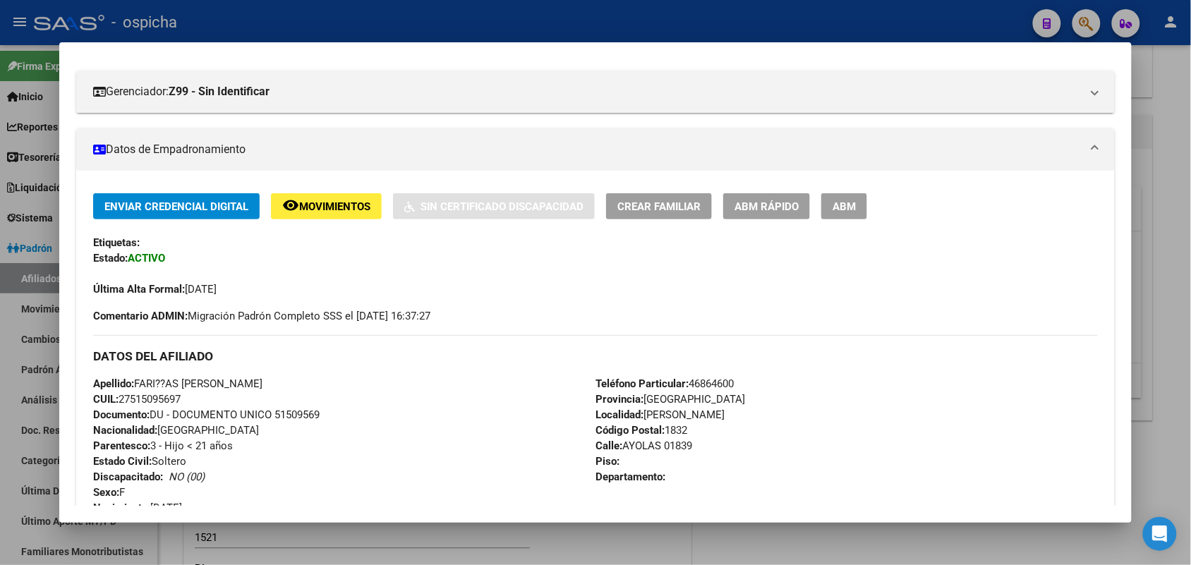
click at [843, 214] on button "ABM" at bounding box center [844, 206] width 46 height 26
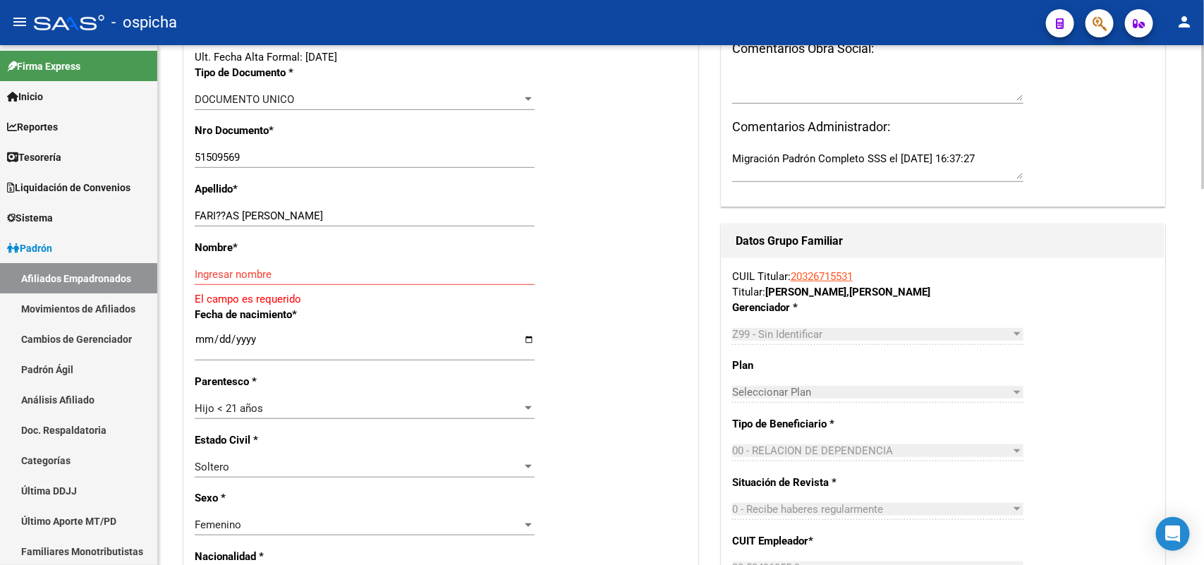
scroll to position [342, 0]
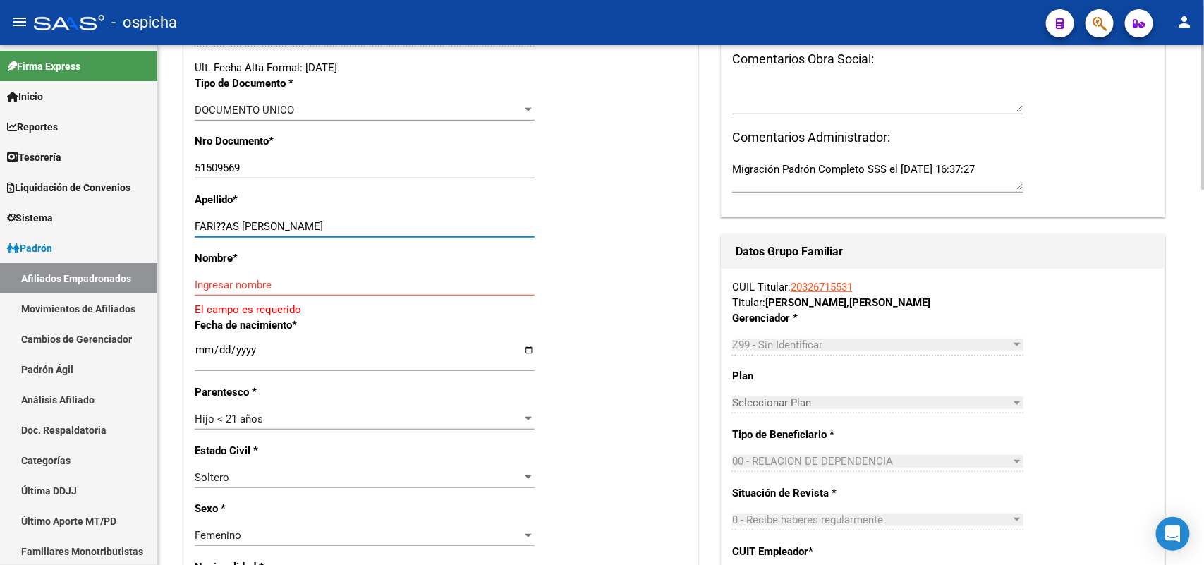
drag, startPoint x: 367, startPoint y: 224, endPoint x: 291, endPoint y: 231, distance: 76.4
click at [290, 227] on input "FARI??AS [PERSON_NAME]" at bounding box center [365, 226] width 340 height 13
type input "FARI??AS [PERSON_NAME]"
click at [219, 281] on input "Ingresar nombre" at bounding box center [365, 285] width 340 height 13
paste input "[PERSON_NAME]"
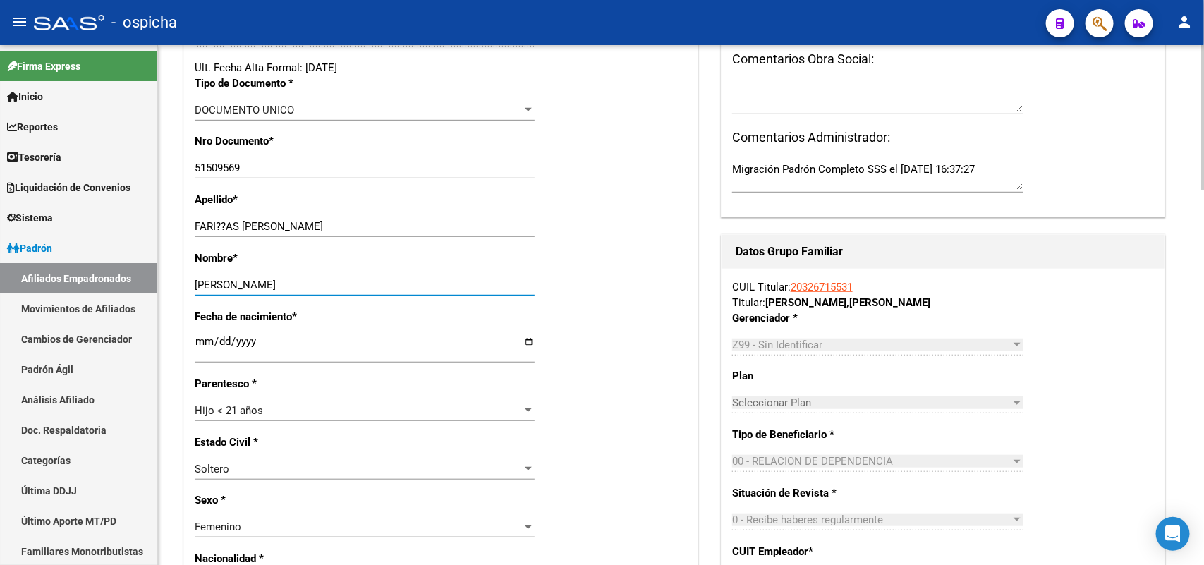
click at [198, 283] on input "[PERSON_NAME]" at bounding box center [365, 285] width 340 height 13
type input "[PERSON_NAME]"
click at [227, 224] on input "FARI??AS [PERSON_NAME]" at bounding box center [365, 226] width 340 height 13
type input "[PERSON_NAME]"
drag, startPoint x: 358, startPoint y: 287, endPoint x: 361, endPoint y: 280, distance: 7.6
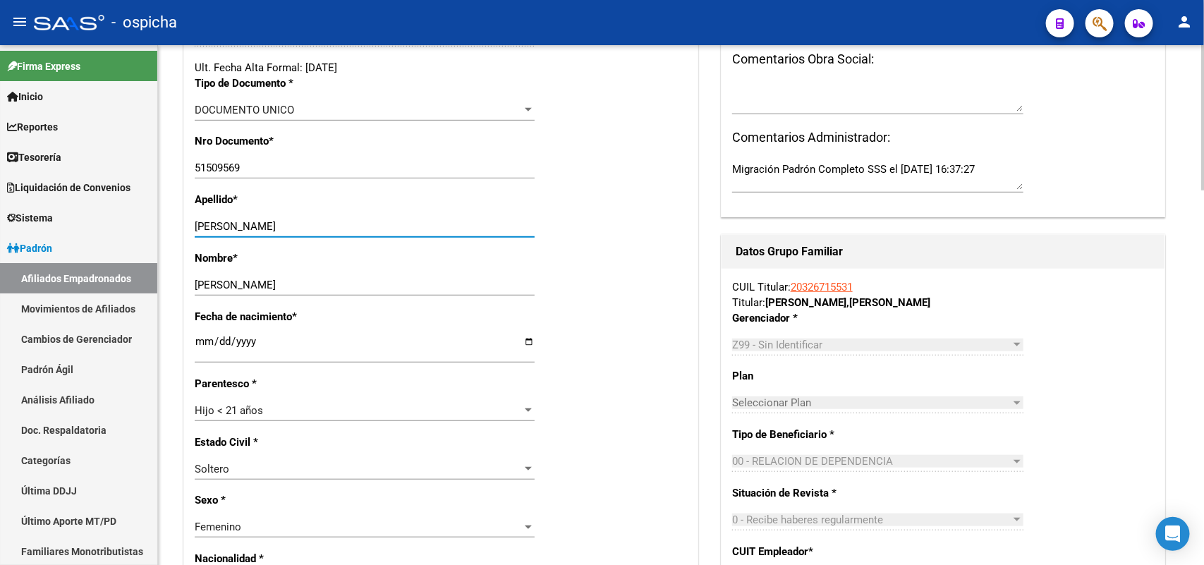
click at [361, 280] on input "[PERSON_NAME]" at bounding box center [365, 285] width 340 height 13
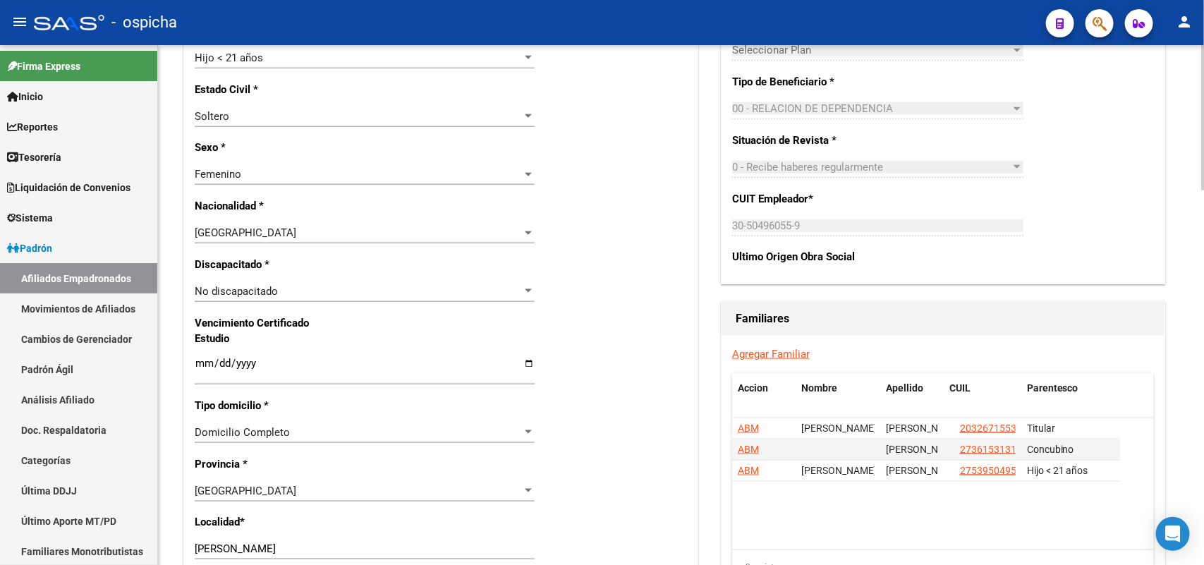
scroll to position [959, 0]
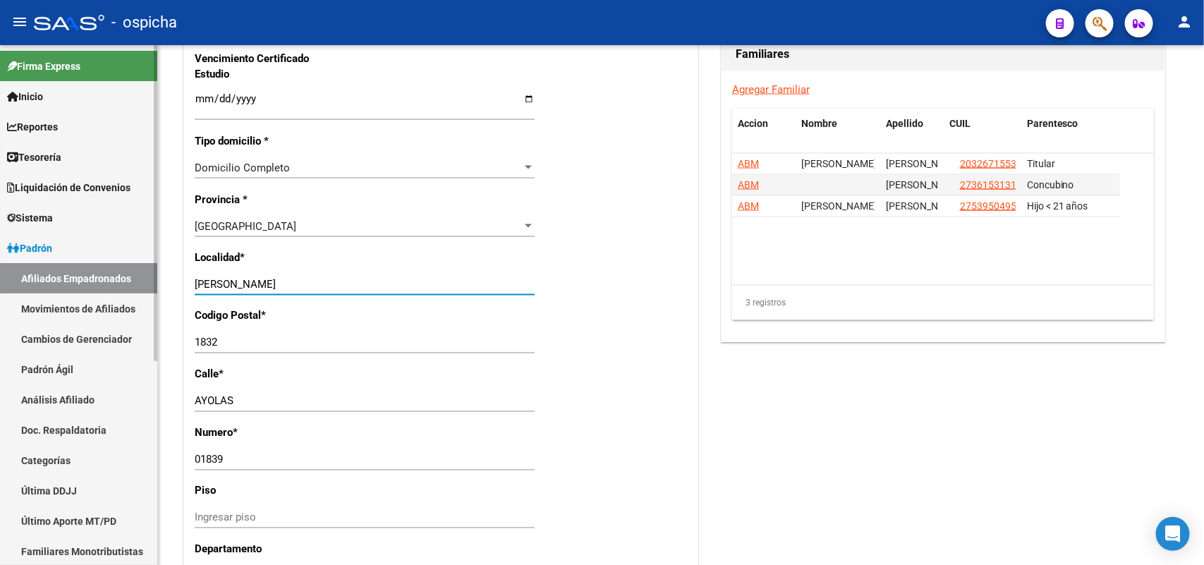
drag, startPoint x: 330, startPoint y: 286, endPoint x: 32, endPoint y: 272, distance: 298.0
click at [32, 272] on mat-sidenav-container "Firma Express Inicio Calendario SSS Instructivos Contacto OS Reportes Tablero d…" at bounding box center [602, 305] width 1204 height 520
type input "INGENIERO [PERSON_NAME]"
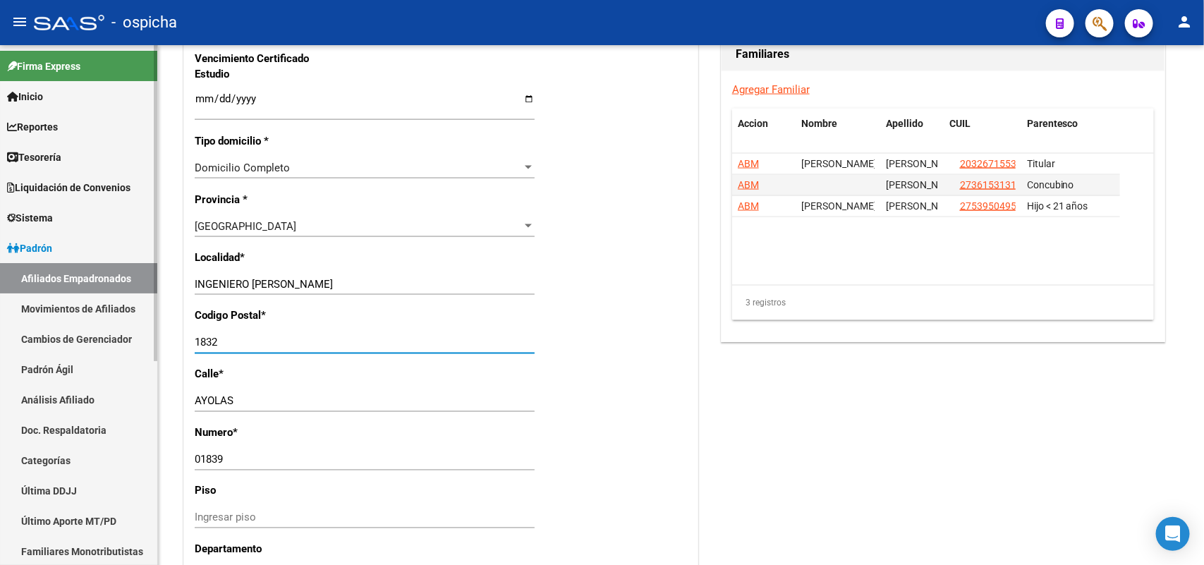
drag, startPoint x: 230, startPoint y: 342, endPoint x: 96, endPoint y: 340, distance: 134.0
click at [96, 340] on mat-sidenav-container "Firma Express Inicio Calendario SSS Instructivos Contacto OS Reportes Tablero d…" at bounding box center [602, 305] width 1204 height 520
type input "1773"
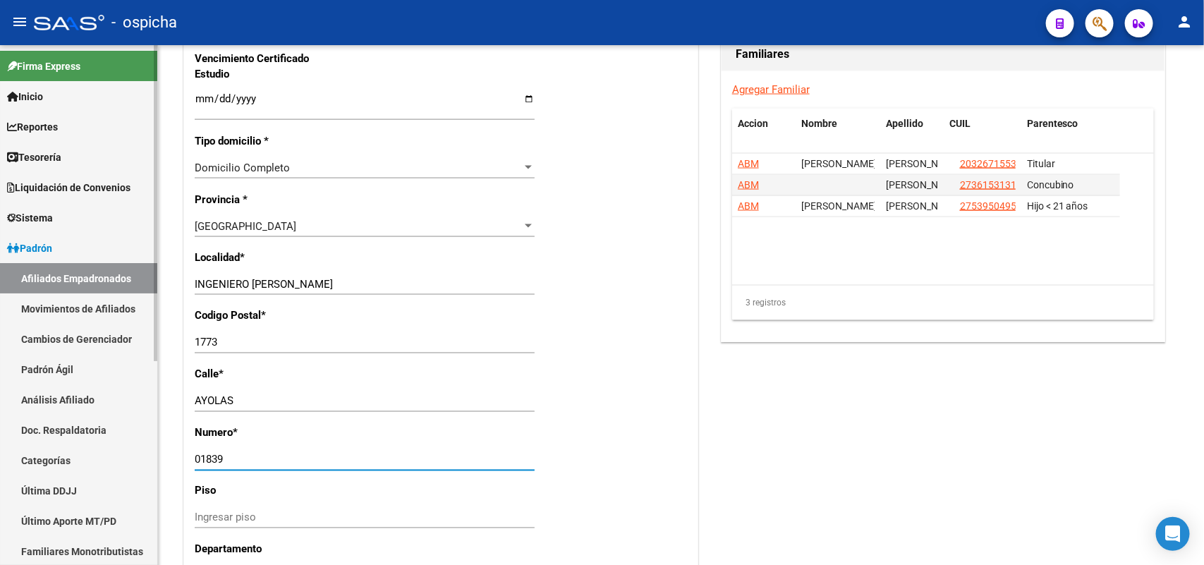
drag, startPoint x: 241, startPoint y: 456, endPoint x: 34, endPoint y: 442, distance: 207.2
click at [34, 442] on mat-sidenav-container "Firma Express Inicio Calendario SSS Instructivos Contacto OS Reportes Tablero d…" at bounding box center [602, 305] width 1204 height 520
type input "1521"
click at [662, 334] on div "Nro Afiliado Ingresar nro CUIL * 27-51509569-7 CUIL ARCA Padrón Ult. Fecha Alta…" at bounding box center [441, 79] width 514 height 1529
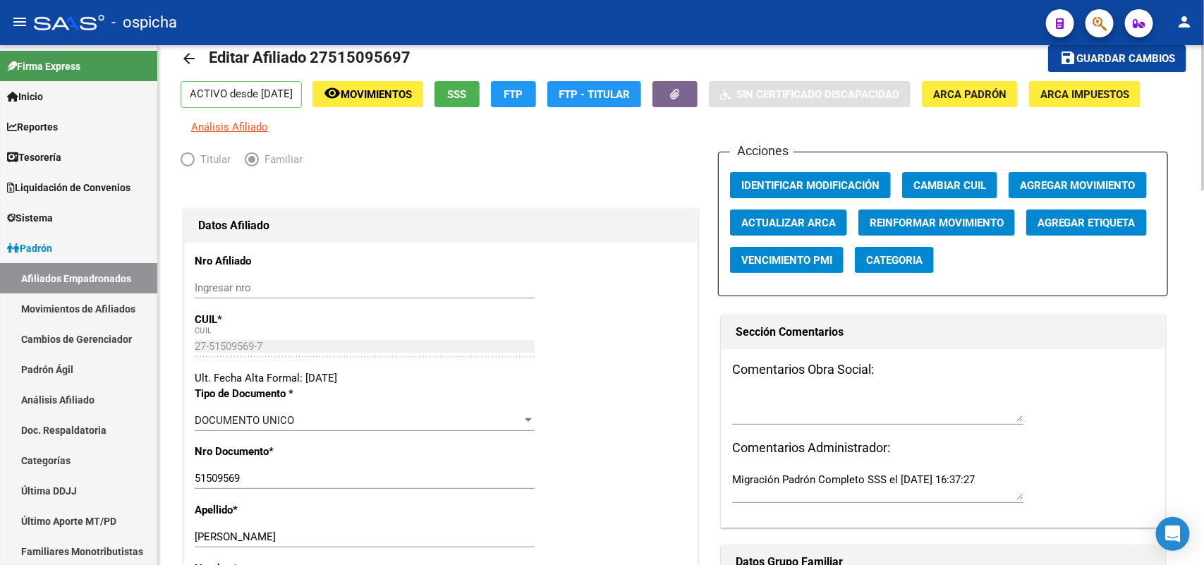
scroll to position [0, 0]
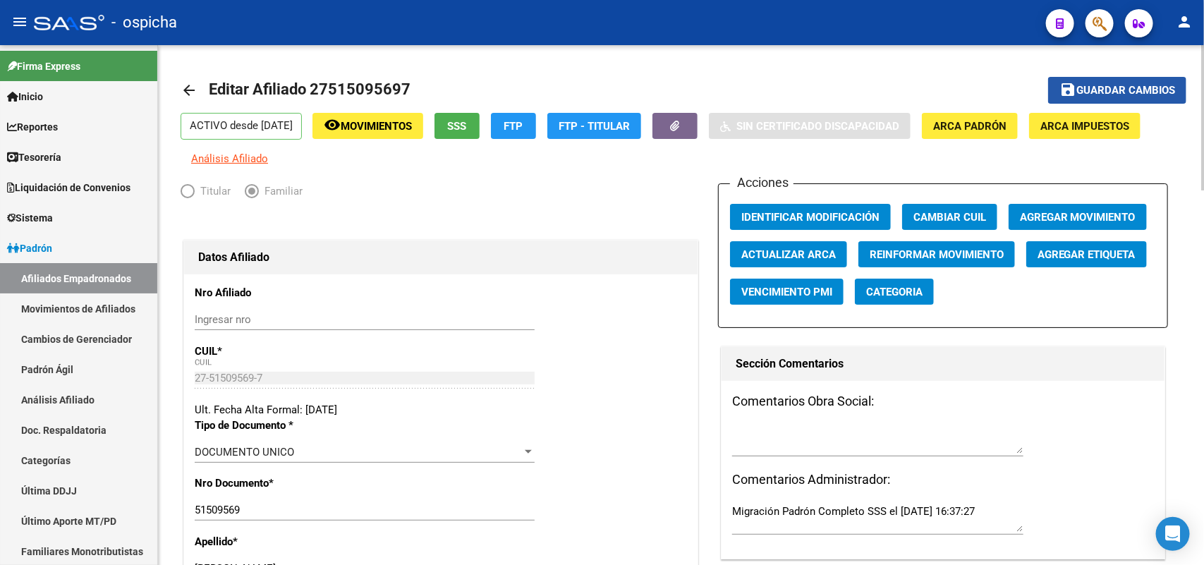
click at [1097, 92] on span "Guardar cambios" at bounding box center [1125, 91] width 99 height 13
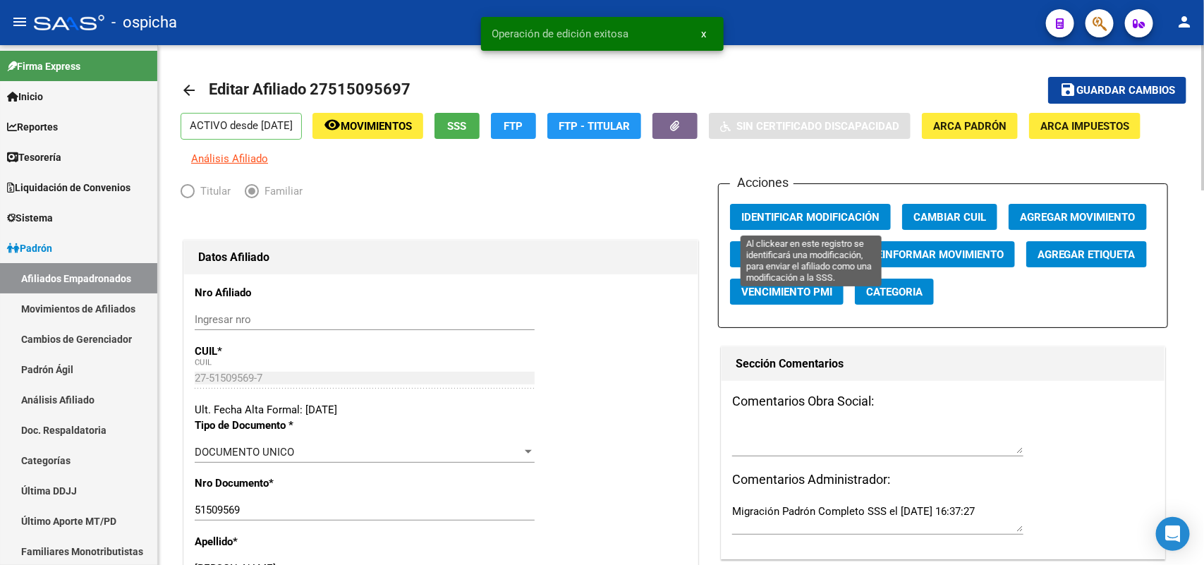
click at [836, 219] on span "Identificar Modificación" at bounding box center [810, 217] width 138 height 13
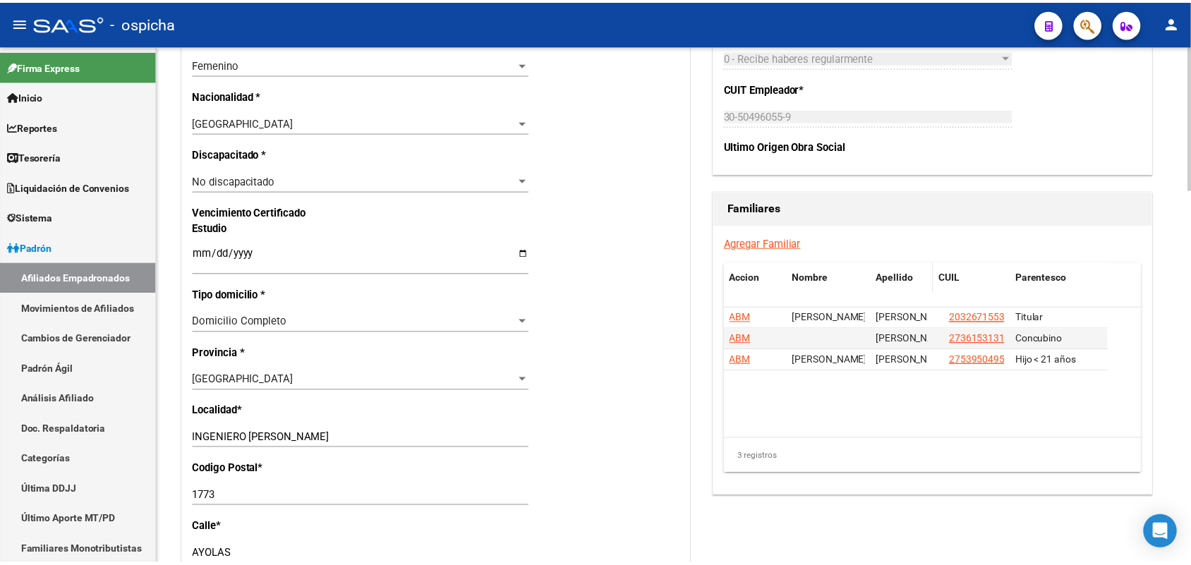
scroll to position [794, 0]
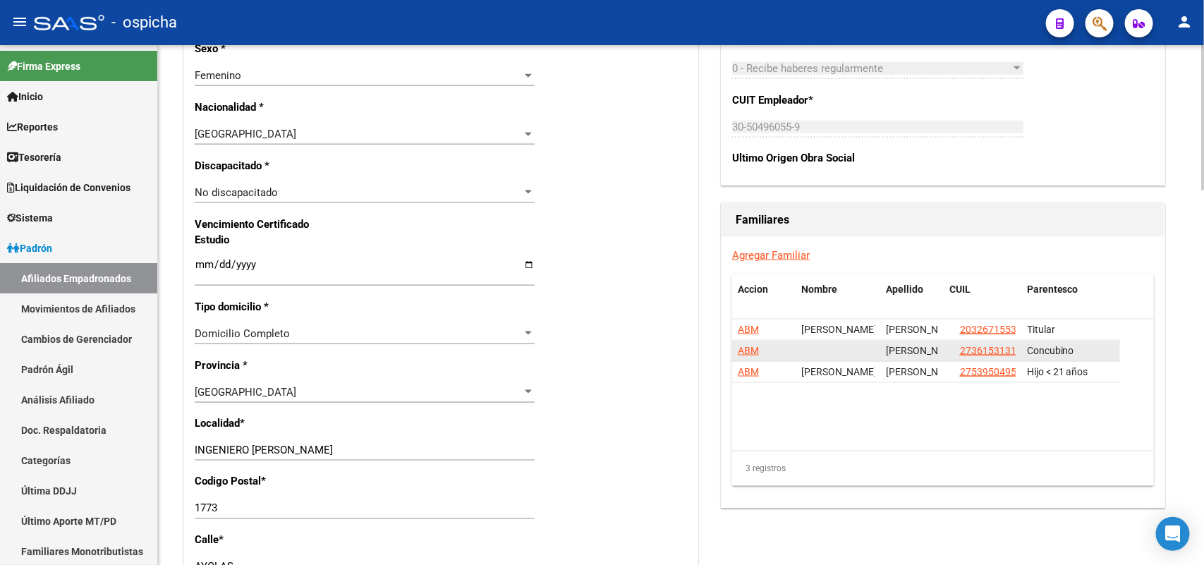
drag, startPoint x: 1023, startPoint y: 353, endPoint x: 953, endPoint y: 357, distance: 69.9
click at [953, 357] on div "[PERSON_NAME] 27361531316 Concubino" at bounding box center [926, 351] width 388 height 21
copy span "27361531316"
click at [1000, 348] on span "27361531316" at bounding box center [991, 350] width 62 height 11
copy span "27361531316"
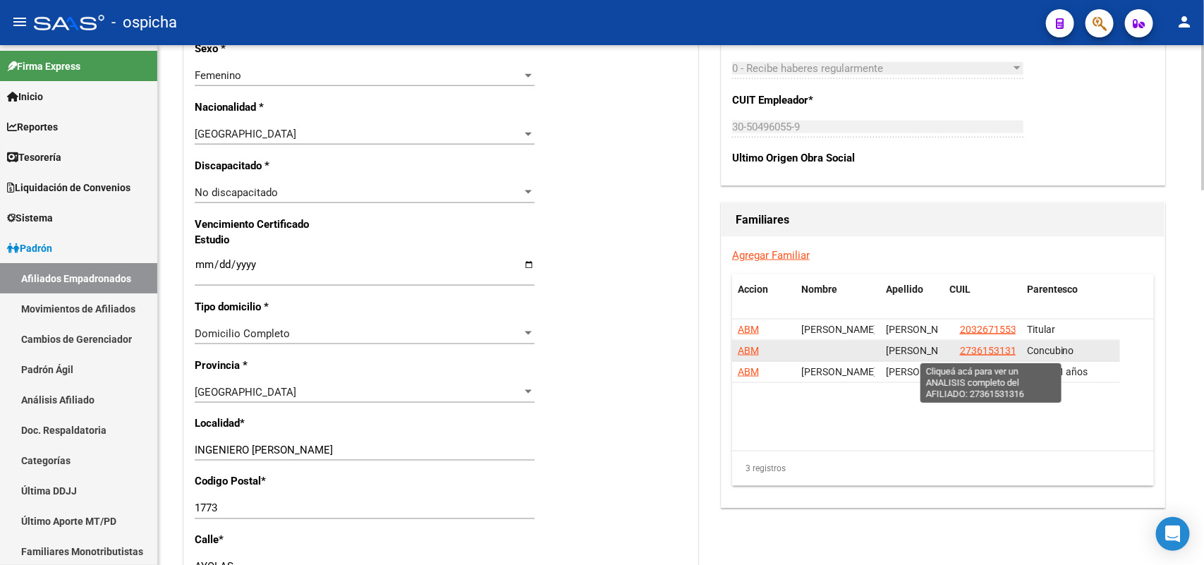
type textarea "27361531316"
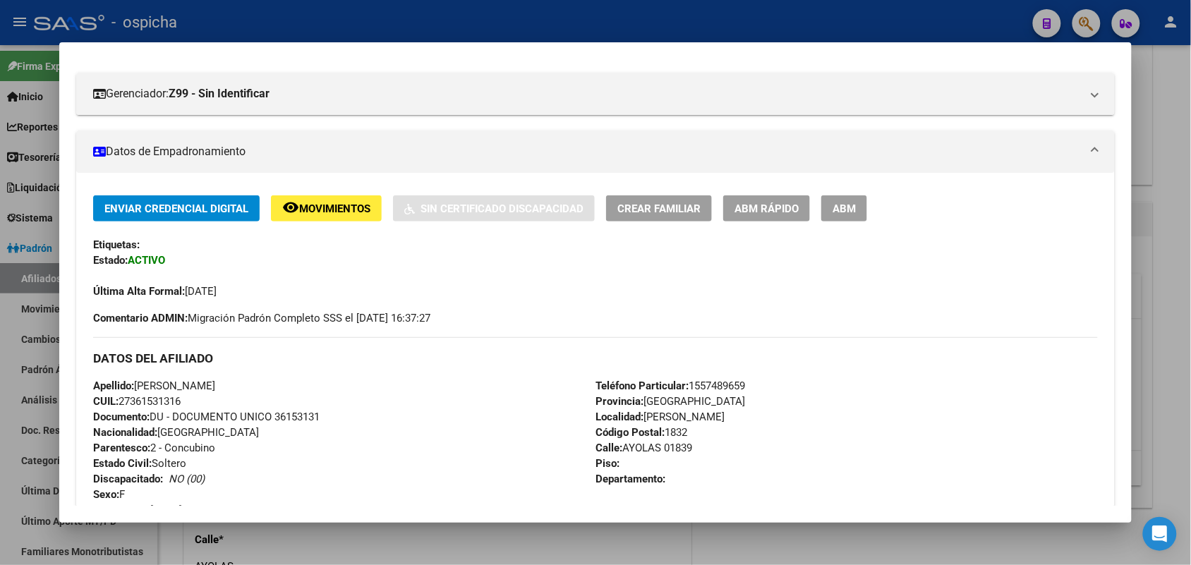
scroll to position [176, 0]
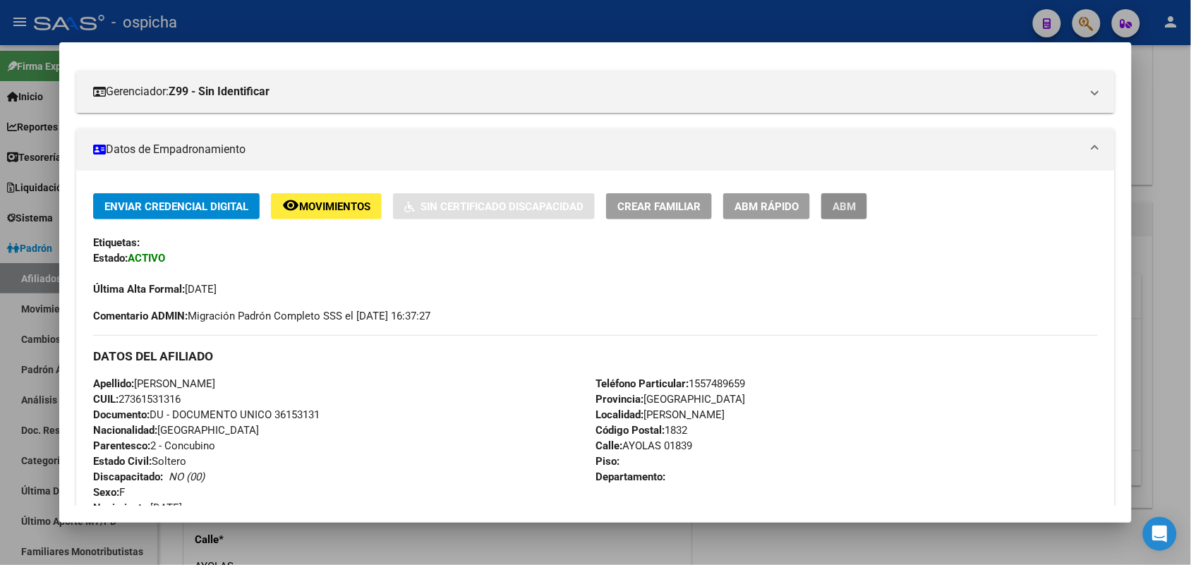
click at [844, 210] on span "ABM" at bounding box center [843, 206] width 23 height 13
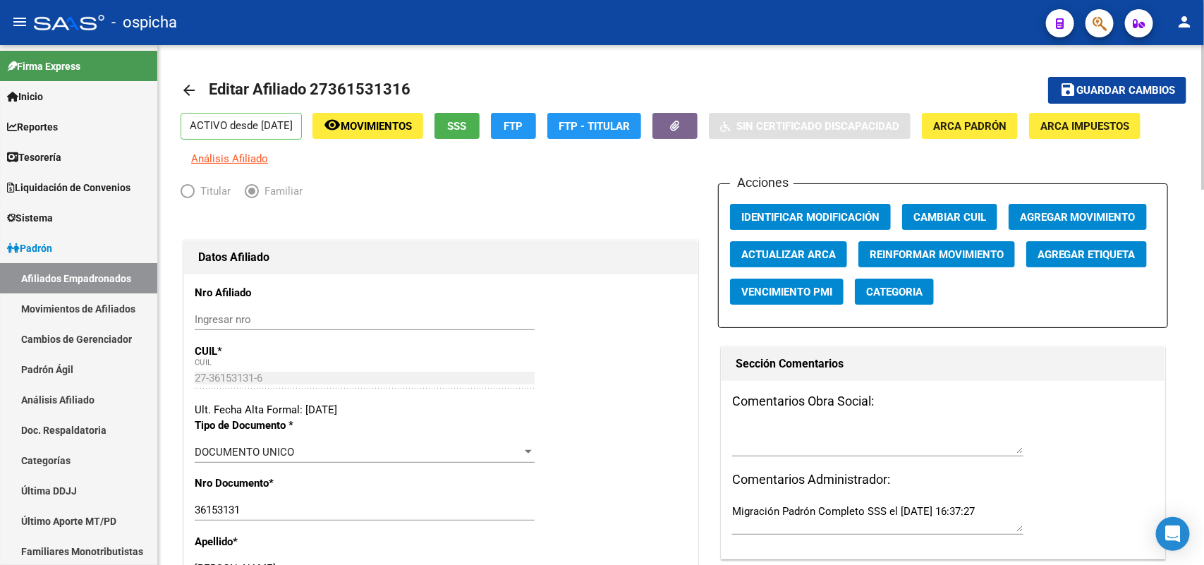
click at [1084, 216] on span "Agregar Movimiento" at bounding box center [1078, 217] width 116 height 13
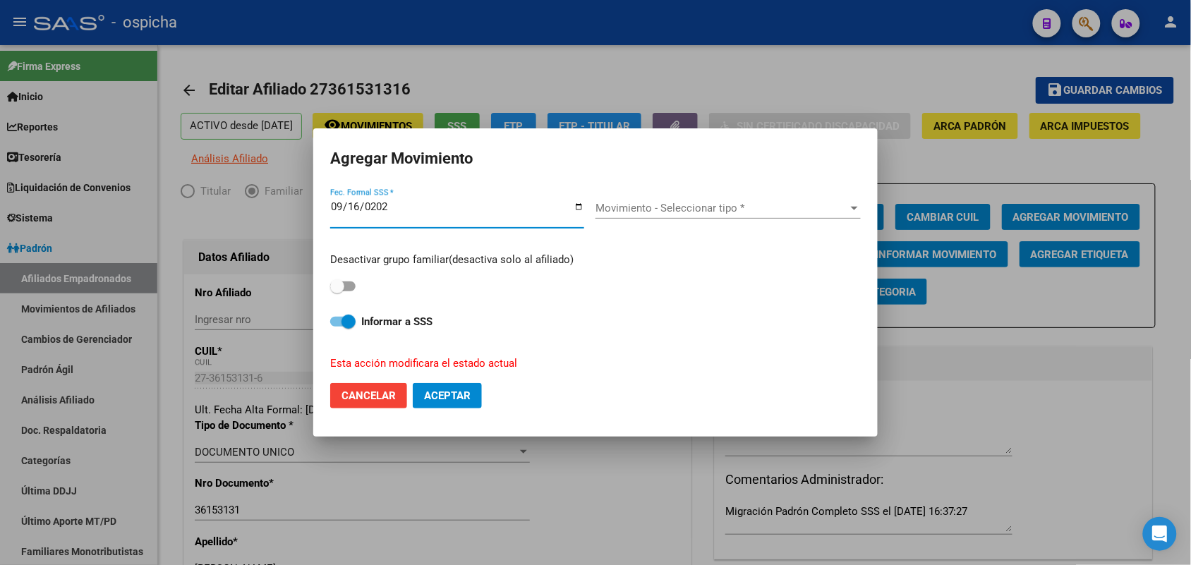
type input "[DATE]"
click at [346, 288] on span at bounding box center [342, 286] width 25 height 10
click at [337, 291] on input "checkbox" at bounding box center [336, 291] width 1 height 1
checkbox input "true"
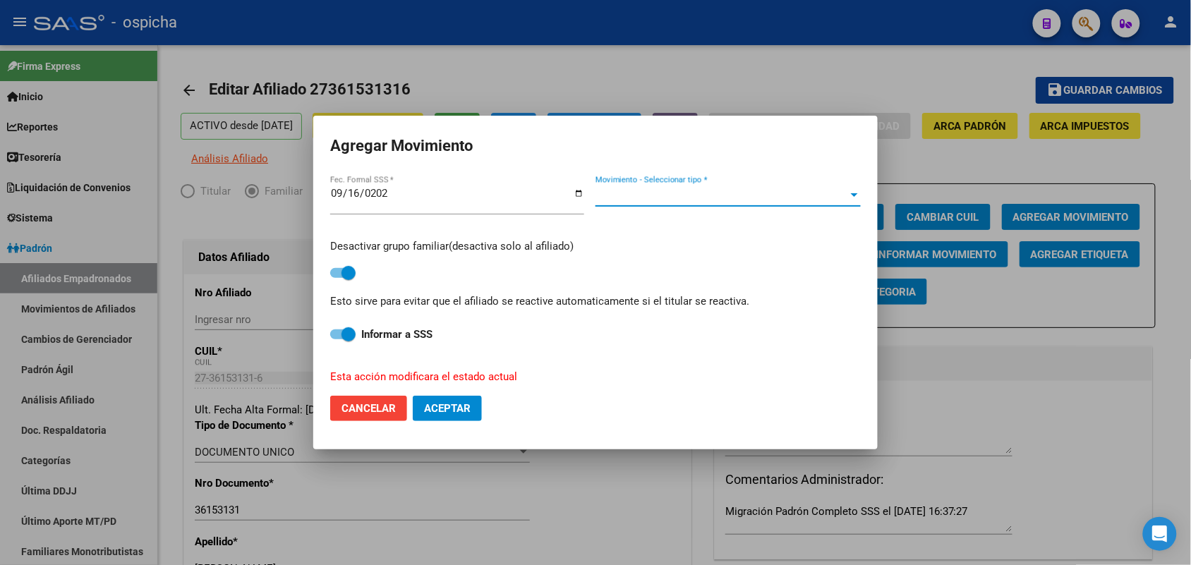
click at [615, 198] on span "Movimiento - Seleccionar tipo *" at bounding box center [721, 195] width 253 height 13
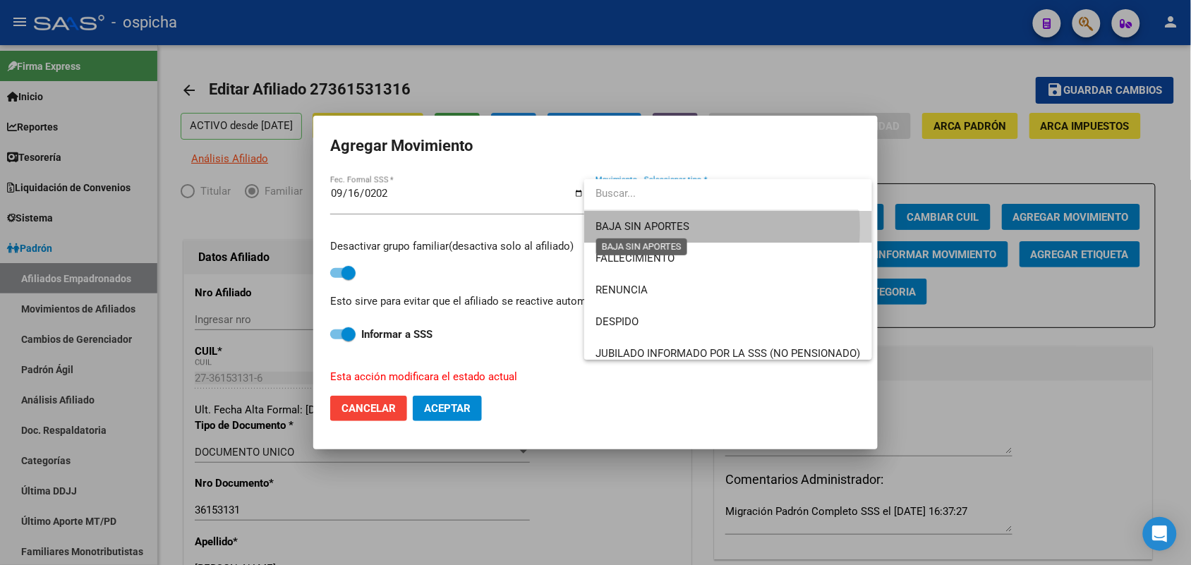
click at [674, 228] on span "BAJA SIN APORTES" at bounding box center [642, 226] width 94 height 13
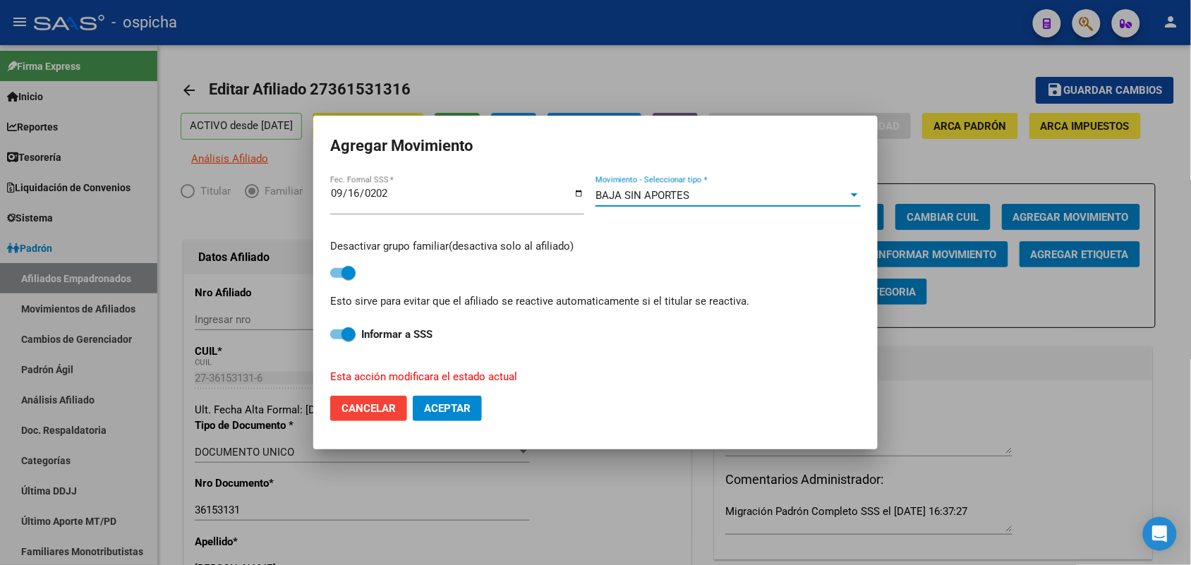
click at [452, 392] on mat-dialog-actions "Cancelar Aceptar" at bounding box center [595, 408] width 530 height 48
click at [452, 402] on span "Aceptar" at bounding box center [447, 408] width 47 height 13
checkbox input "false"
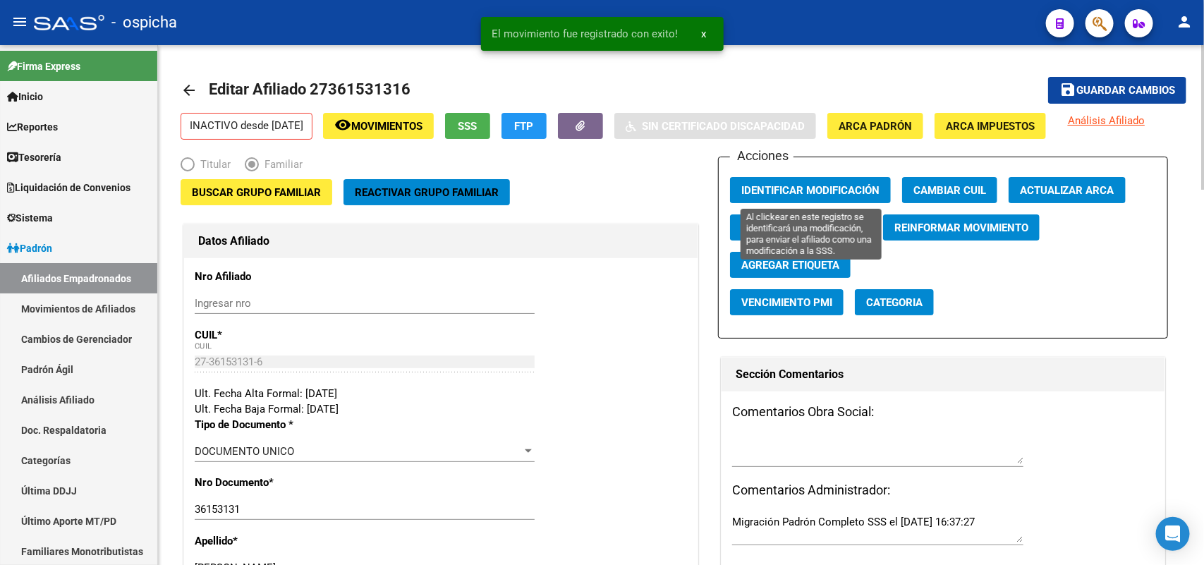
click at [851, 181] on button "Identificar Modificación" at bounding box center [810, 190] width 161 height 26
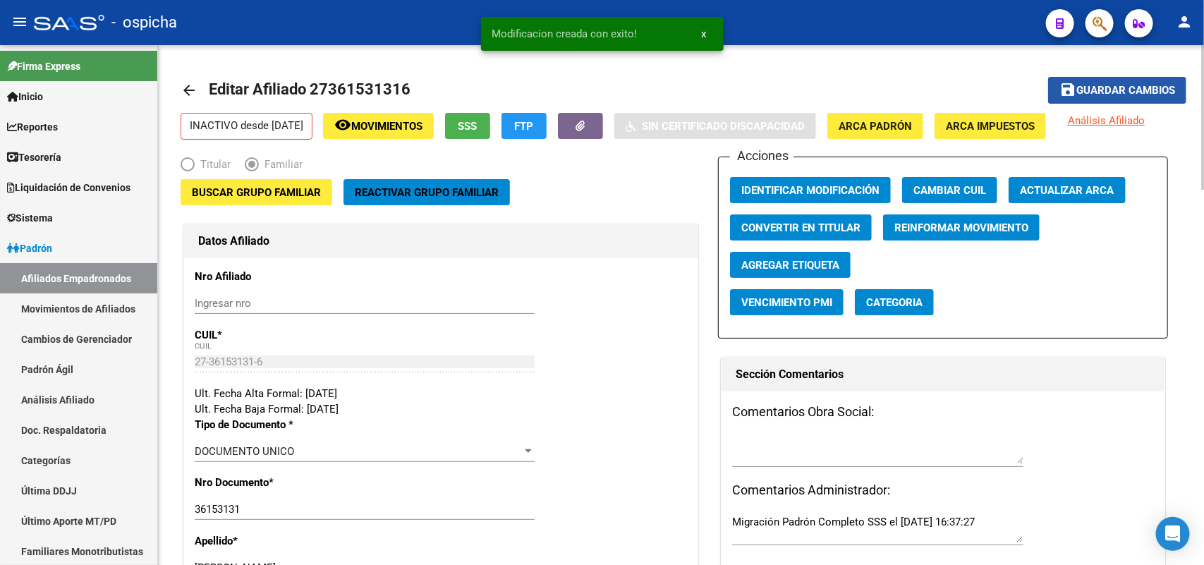
click at [1108, 85] on span "Guardar cambios" at bounding box center [1125, 91] width 99 height 13
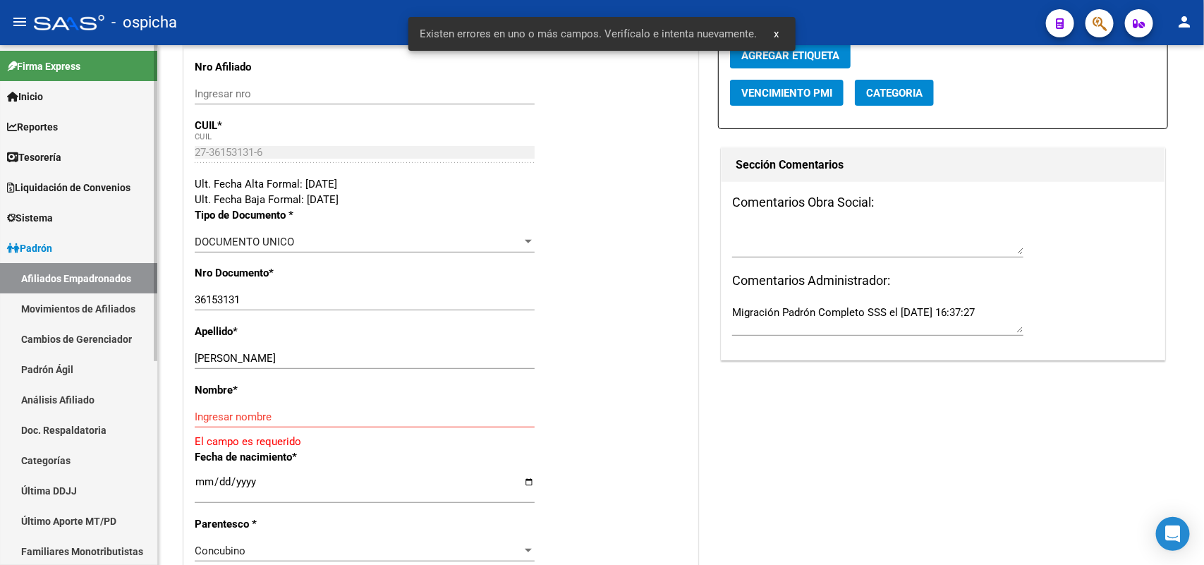
scroll to position [441, 0]
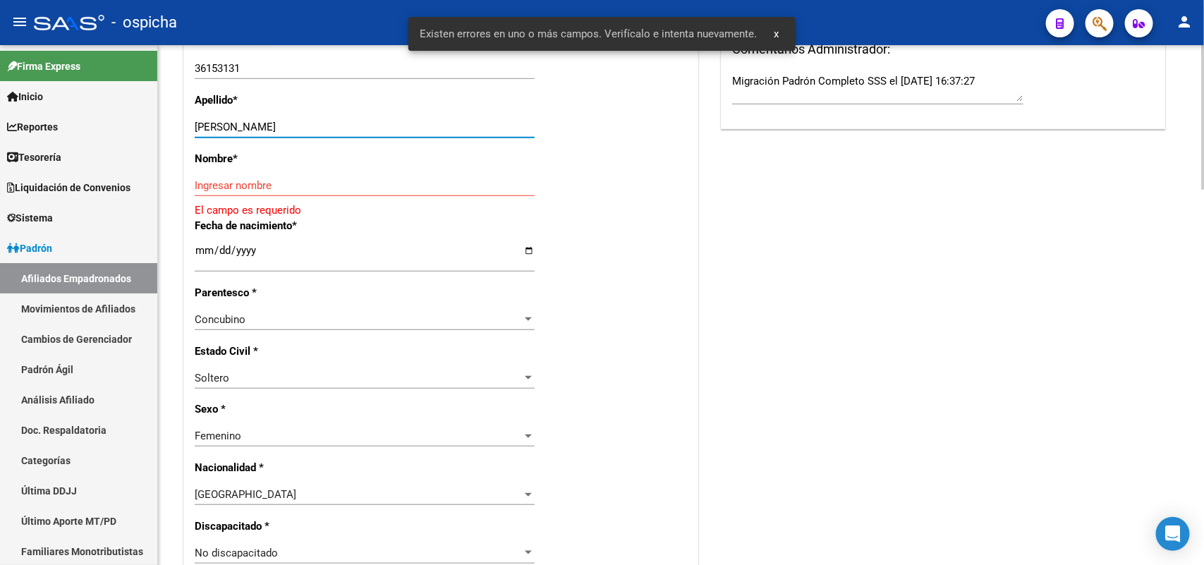
drag, startPoint x: 339, startPoint y: 123, endPoint x: 248, endPoint y: 128, distance: 91.8
click at [248, 128] on input "[PERSON_NAME]" at bounding box center [365, 127] width 340 height 13
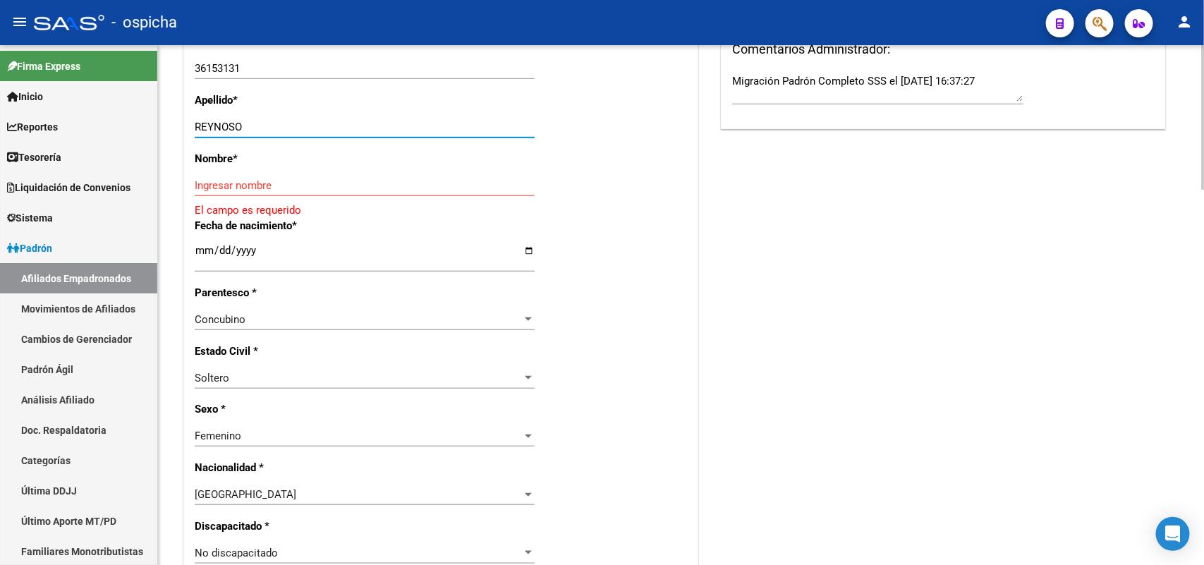
type input "REYNOSO"
click at [231, 184] on input "Ingresar nombre" at bounding box center [365, 185] width 340 height 13
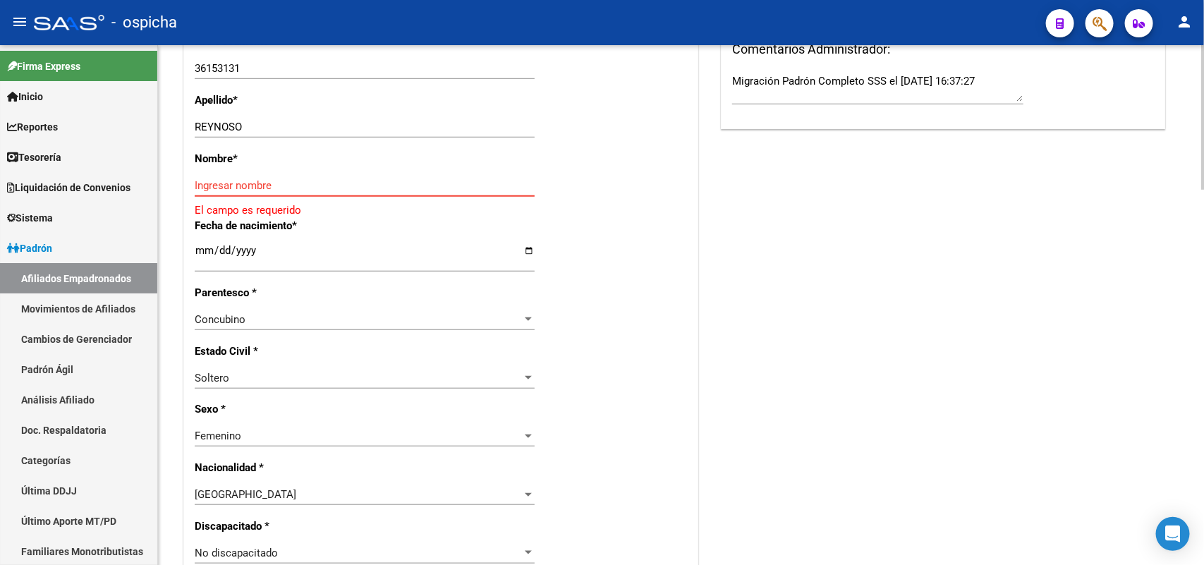
paste input "[PERSON_NAME]"
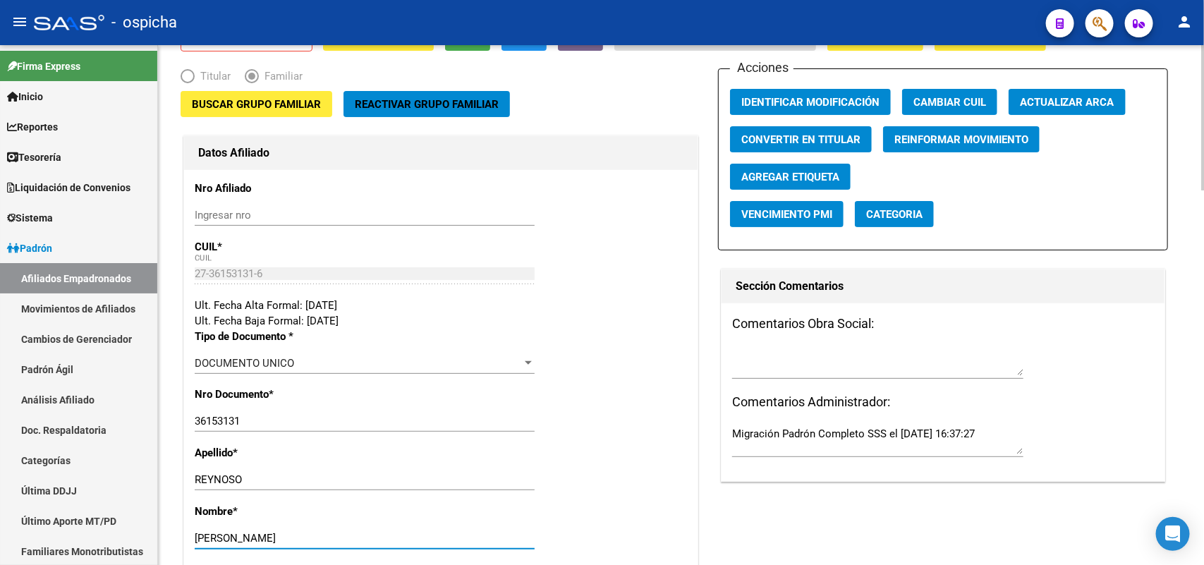
scroll to position [0, 0]
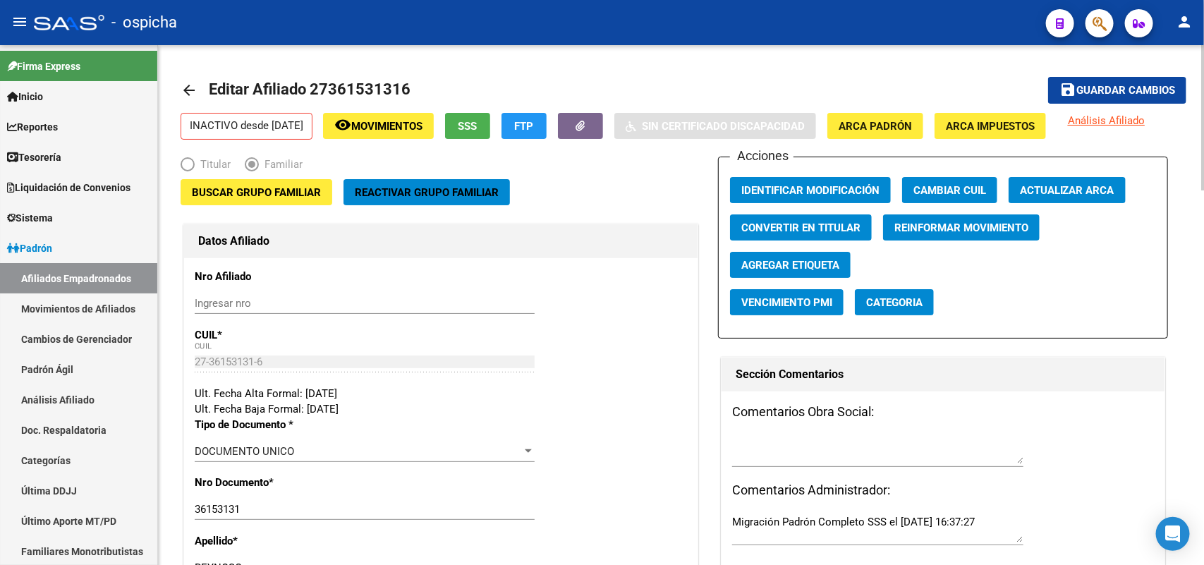
type input "[PERSON_NAME]"
click at [1118, 85] on span "Guardar cambios" at bounding box center [1125, 91] width 99 height 13
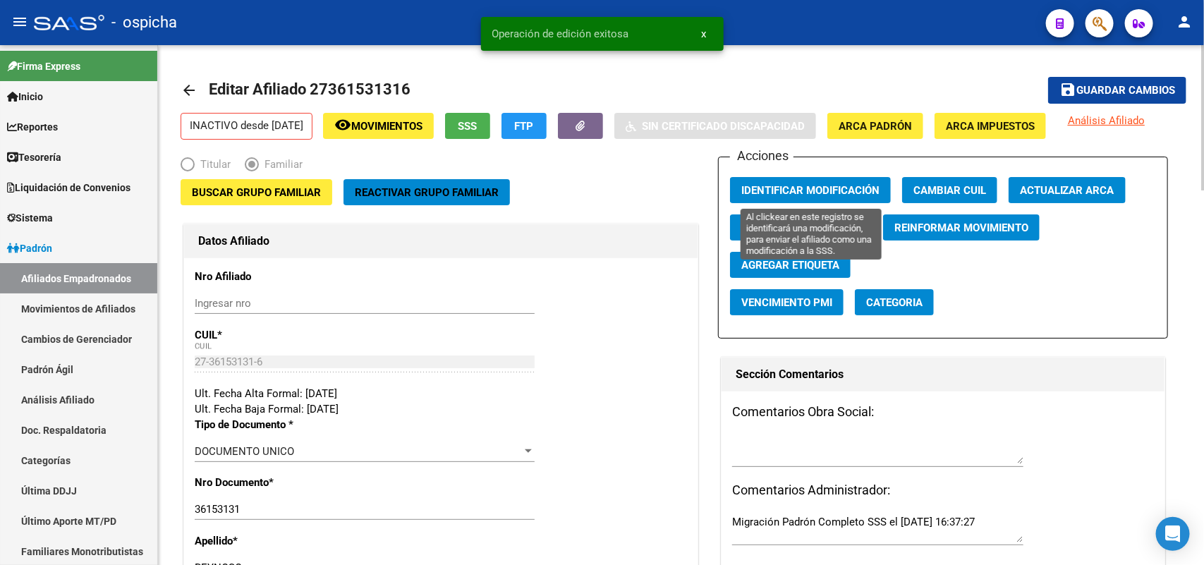
click at [772, 190] on span "Identificar Modificación" at bounding box center [810, 190] width 138 height 13
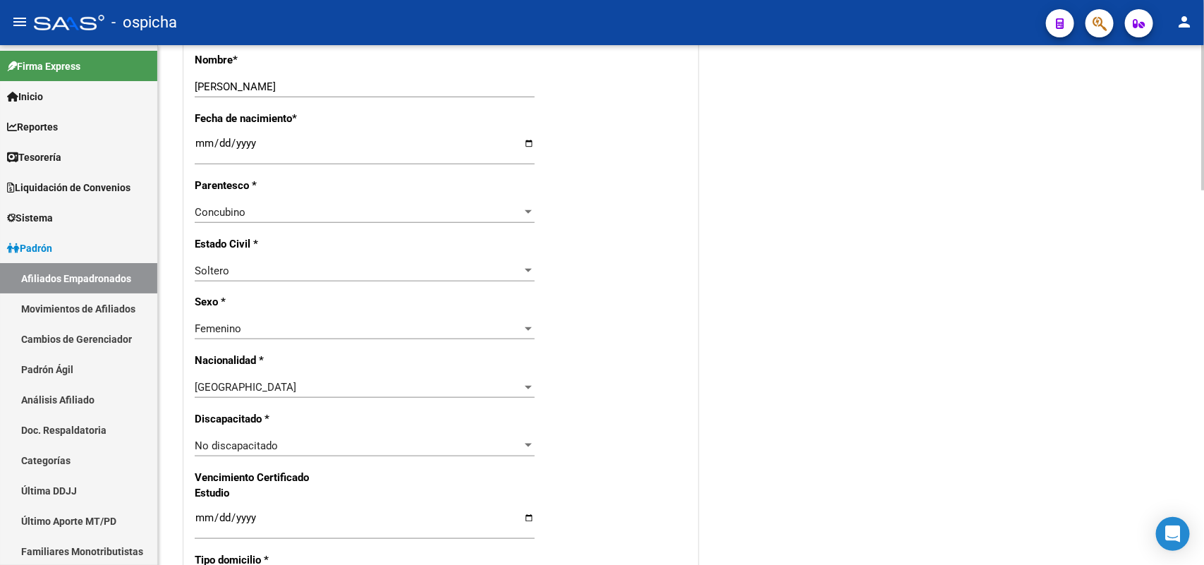
scroll to position [705, 0]
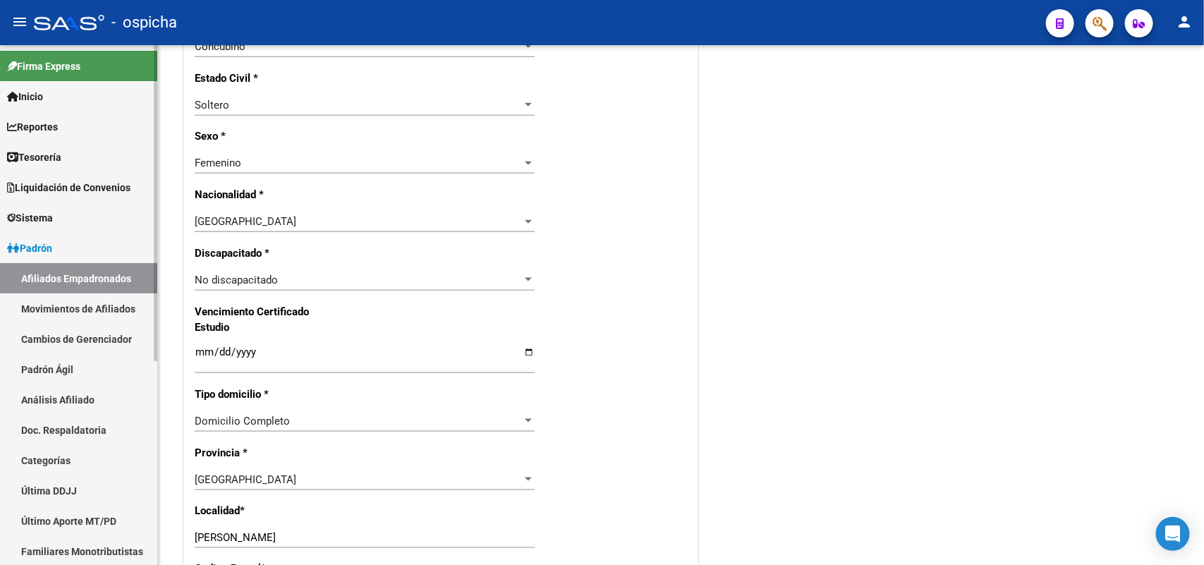
click at [68, 270] on link "Afiliados Empadronados" at bounding box center [78, 278] width 157 height 30
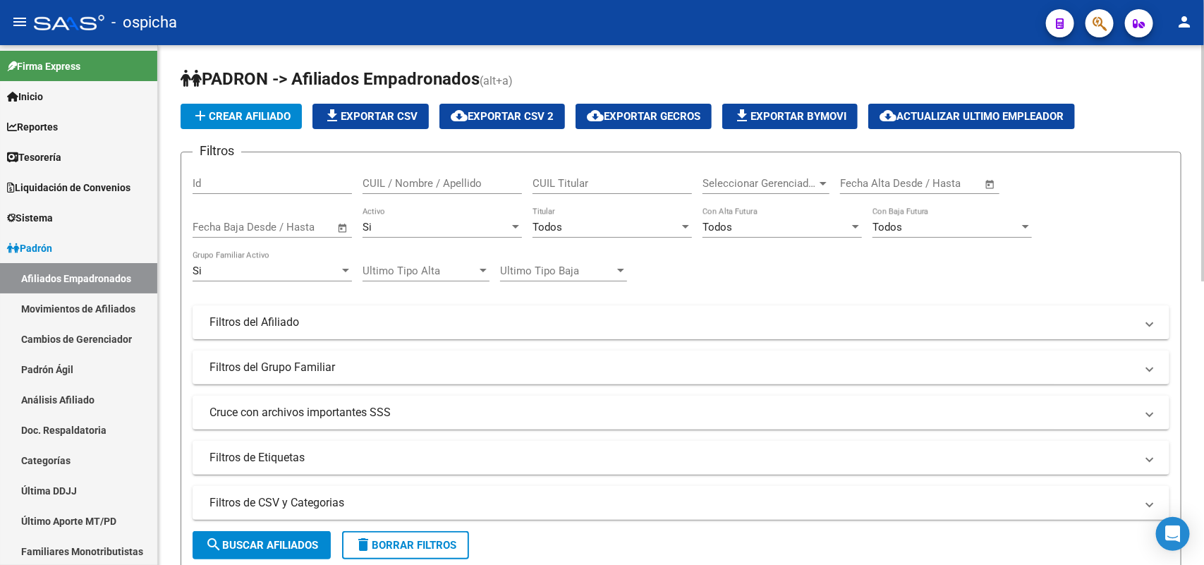
click at [413, 174] on div "CUIL / Nombre / Apellido" at bounding box center [442, 179] width 159 height 30
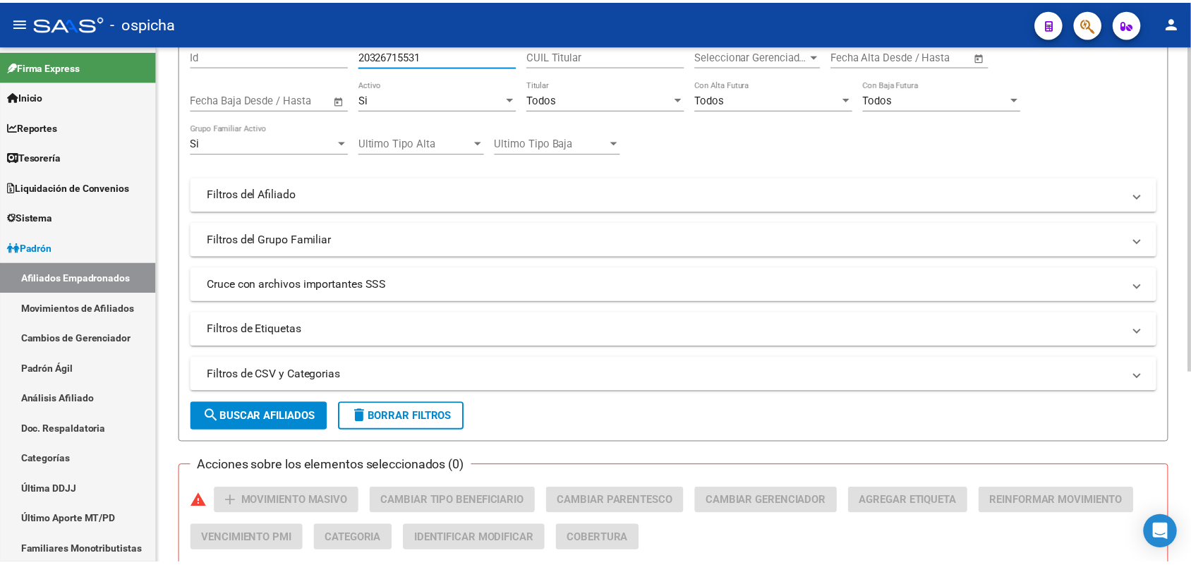
scroll to position [304, 0]
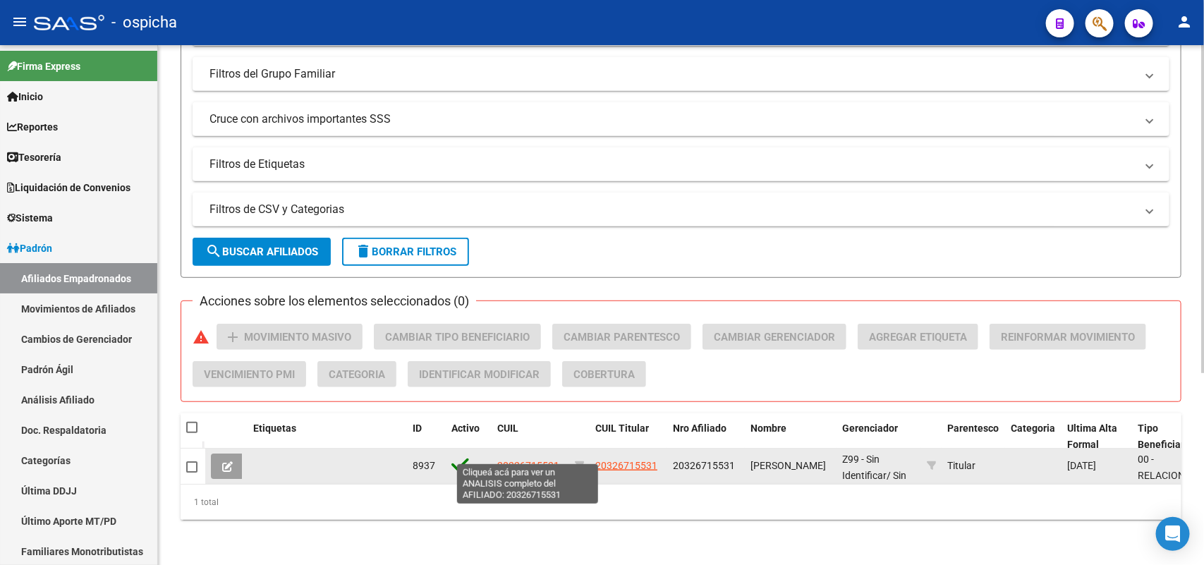
type input "20326715531"
click at [545, 460] on span "20326715531" at bounding box center [528, 465] width 62 height 11
type textarea "20326715531"
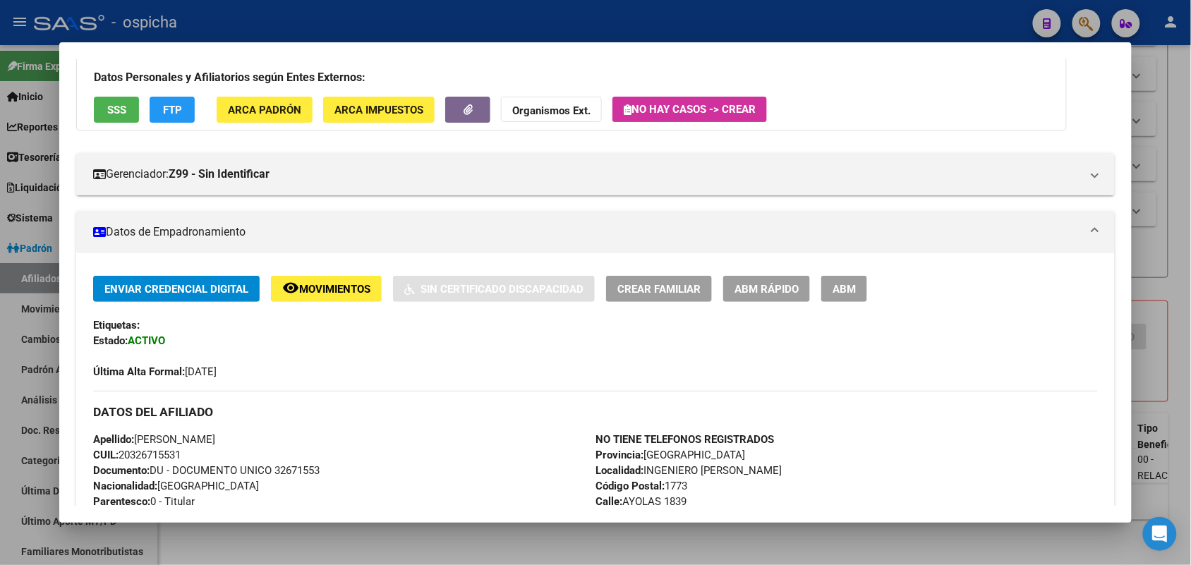
scroll to position [88, 0]
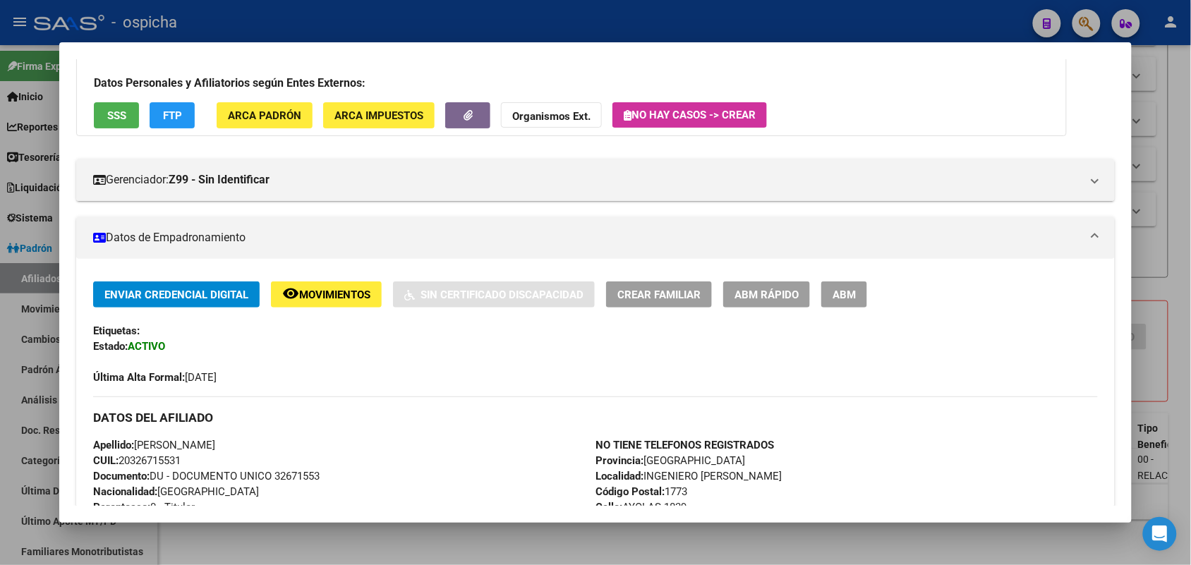
click at [836, 297] on span "ABM" at bounding box center [843, 294] width 23 height 13
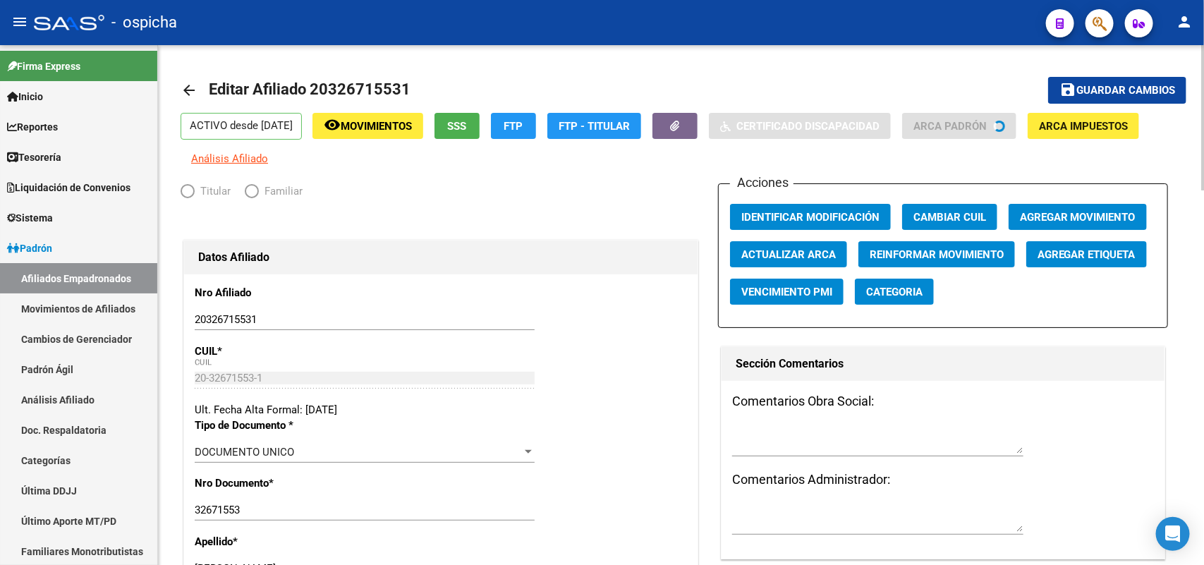
radio input "true"
type input "30-50496055-9"
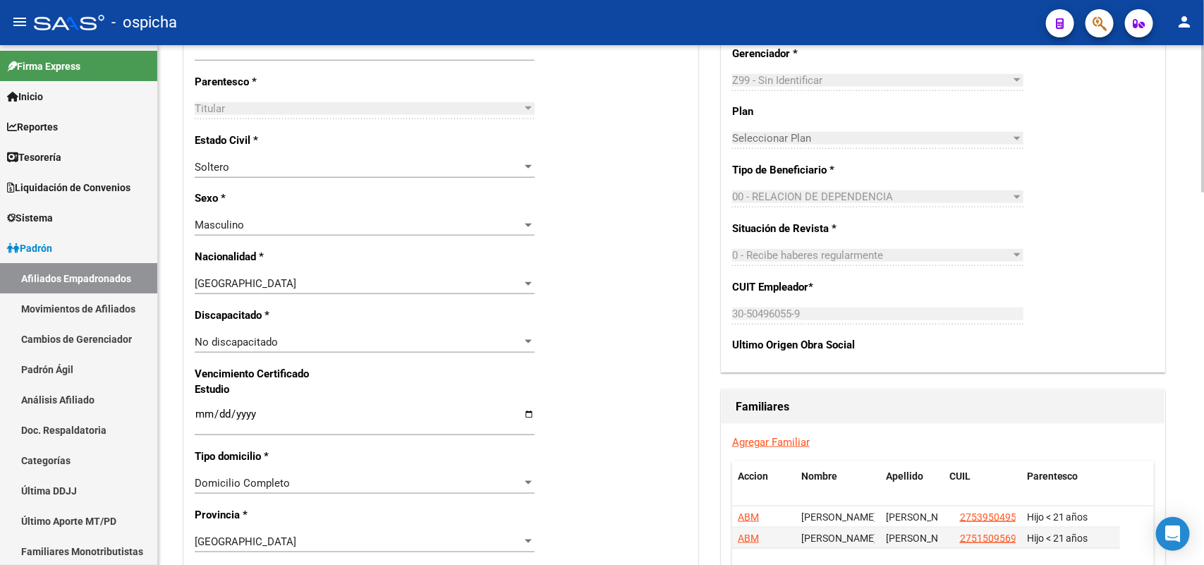
scroll to position [882, 0]
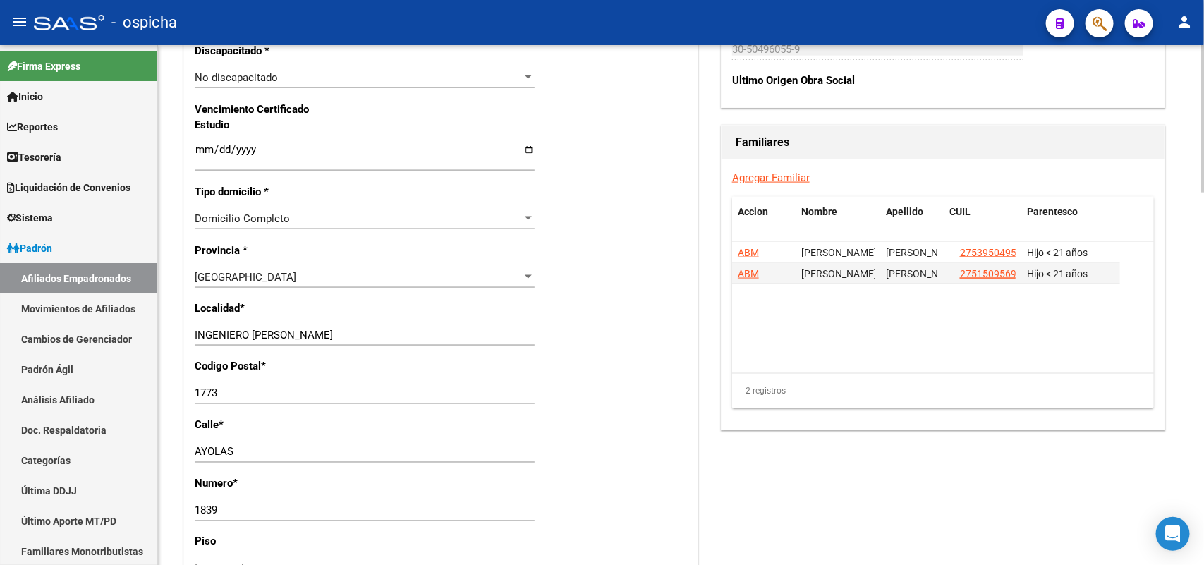
click at [795, 178] on link "Agregar Familiar" at bounding box center [771, 177] width 78 height 13
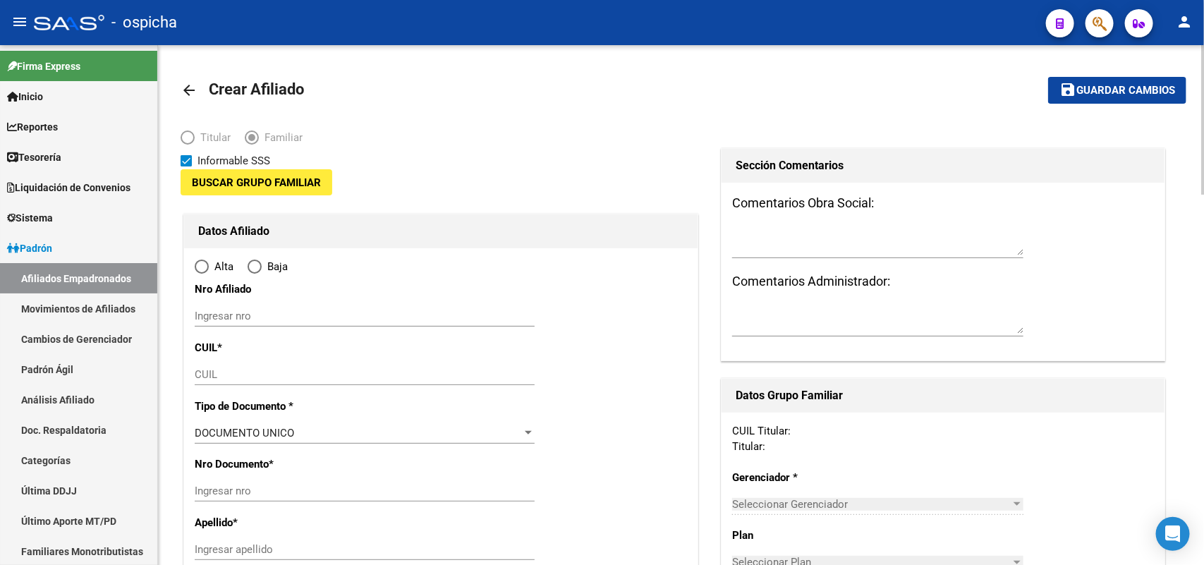
type input "30-50496055-9"
type input "INGENIERO [PERSON_NAME]"
type input "1773"
type input "AYOLAS"
type input "1839"
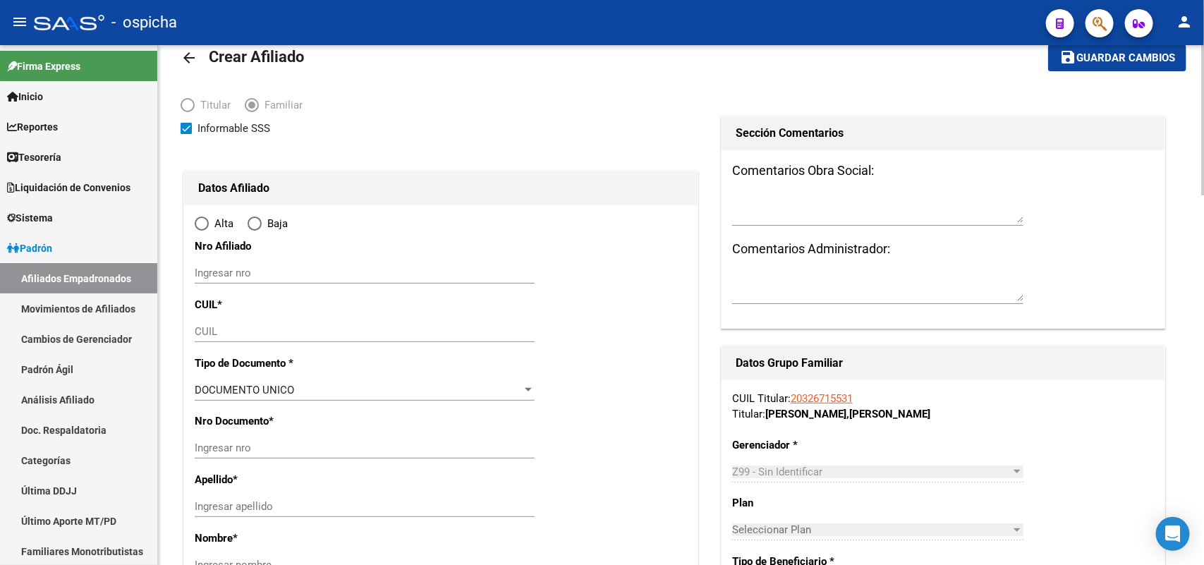
scroll to position [88, 0]
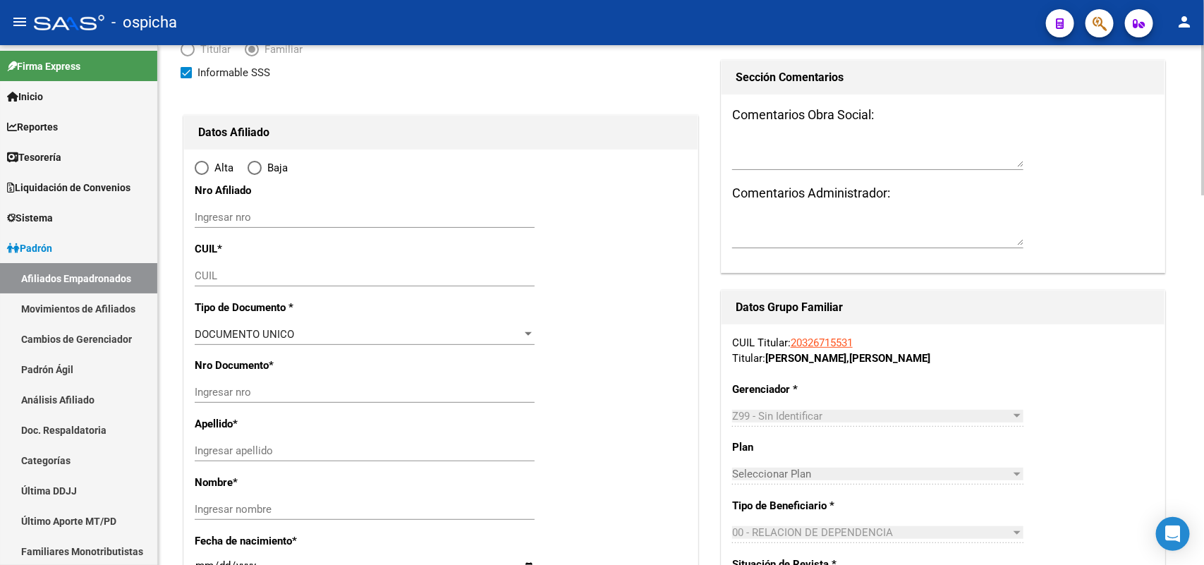
radio input "true"
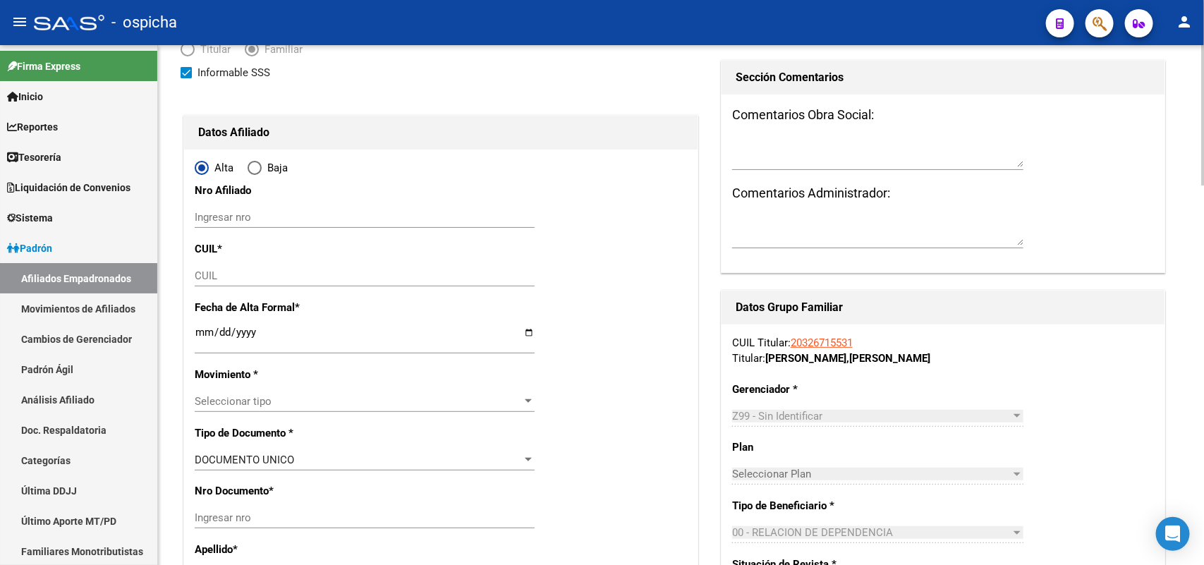
type input "30-50496055-9"
click at [217, 222] on input "Ingresar nro" at bounding box center [365, 217] width 340 height 13
click at [217, 222] on input "27598070666" at bounding box center [365, 217] width 340 height 13
type input "27598070666"
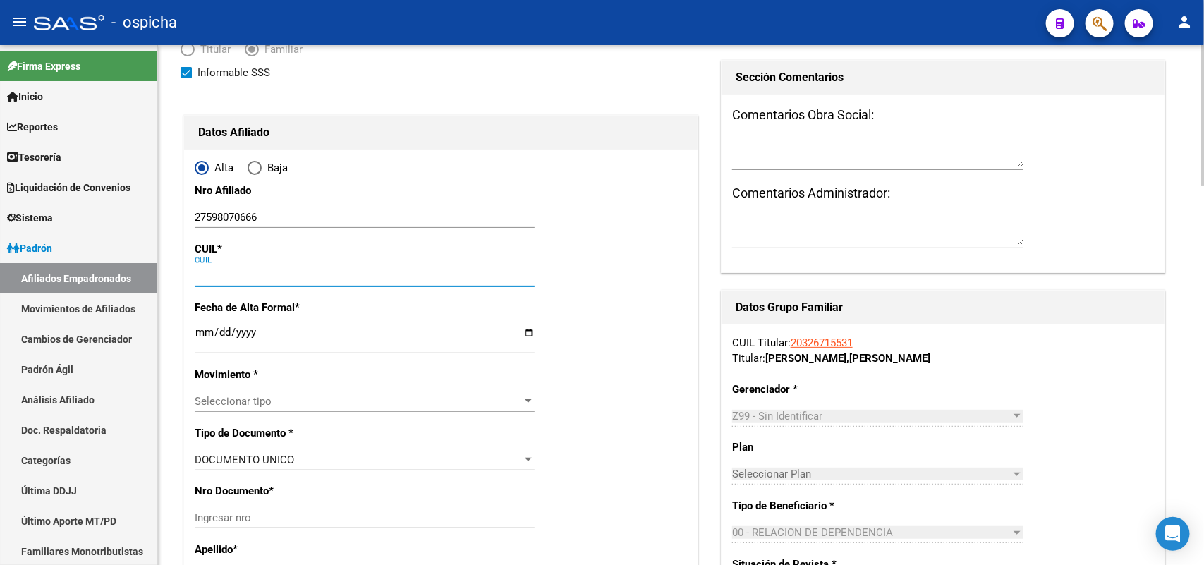
click at [208, 272] on input "CUIL" at bounding box center [365, 275] width 340 height 13
paste input "27-59807066-6"
type input "27-59807066-6"
type input "59807066"
type input "[PERSON_NAME] BLANCO"
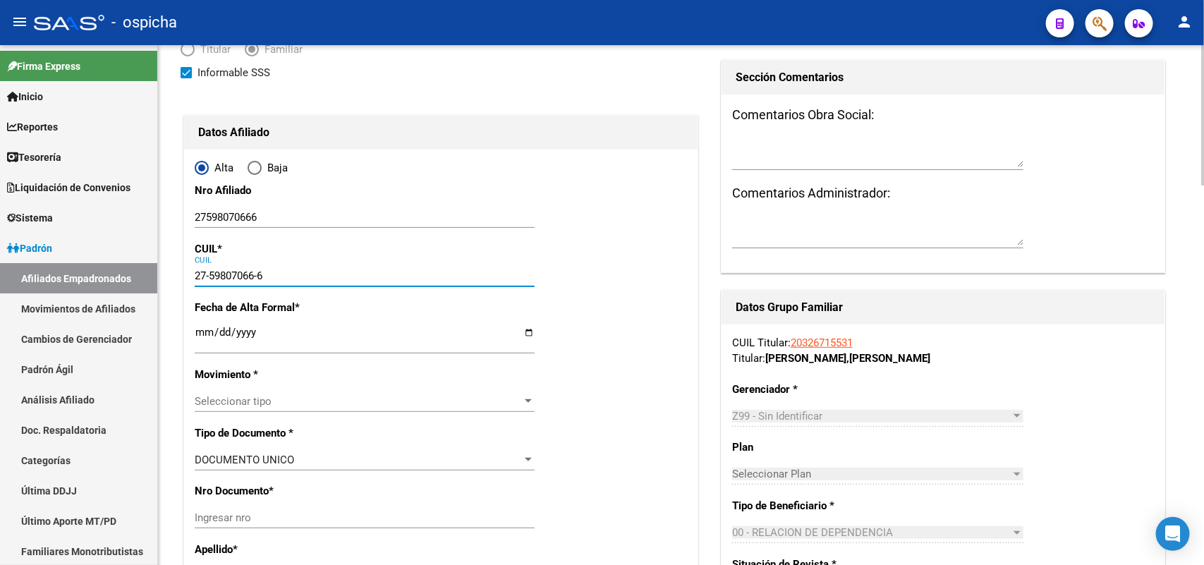
type input "[PERSON_NAME]"
type input "[DATE]"
type input "INGENIERO [PERSON_NAME]"
type input "1521"
type input "27-59807066-6"
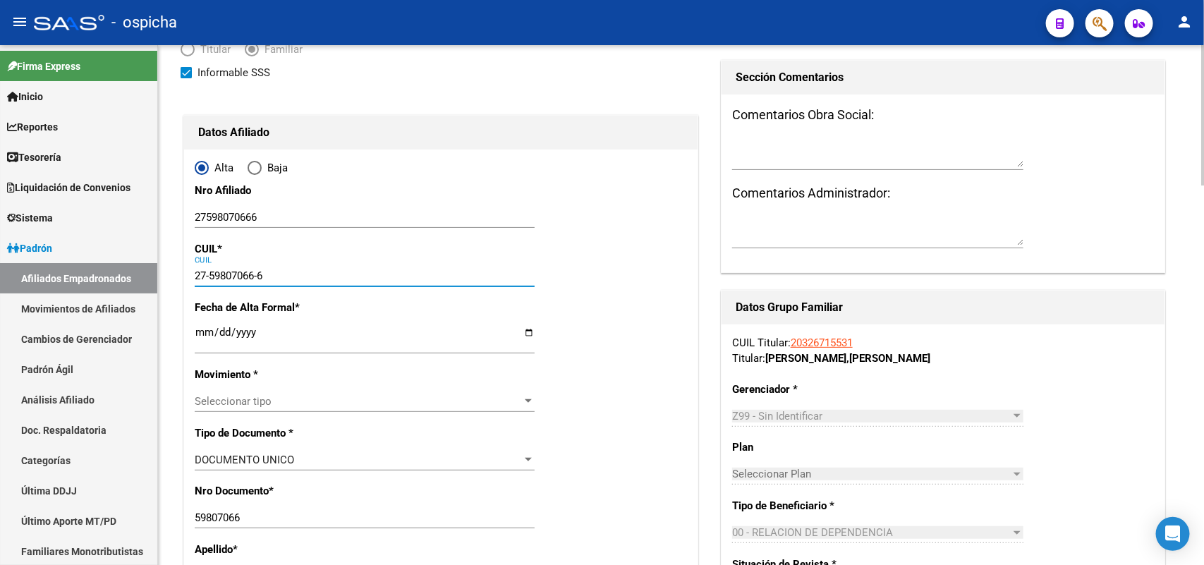
click at [205, 328] on input "Ingresar fecha" at bounding box center [365, 338] width 340 height 23
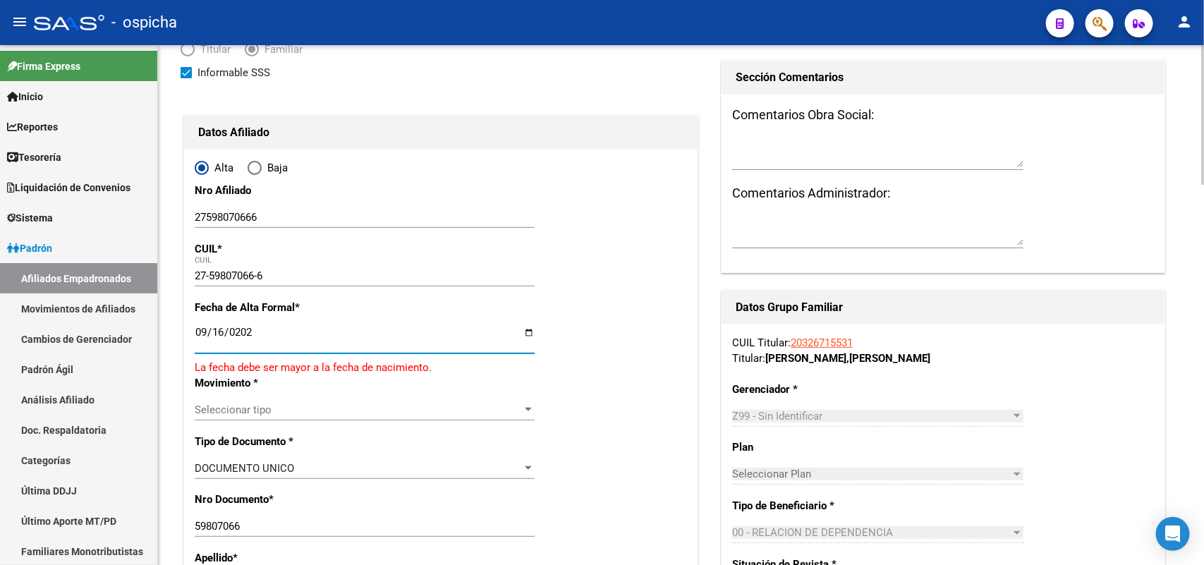
type input "[DATE]"
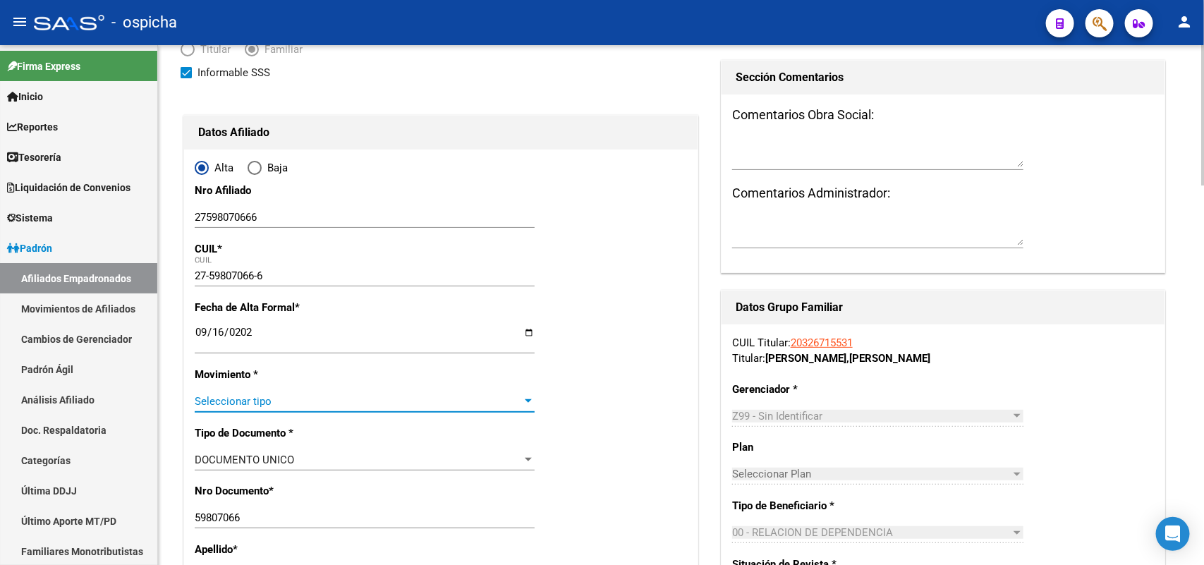
click at [227, 396] on span "Seleccionar tipo" at bounding box center [358, 401] width 327 height 13
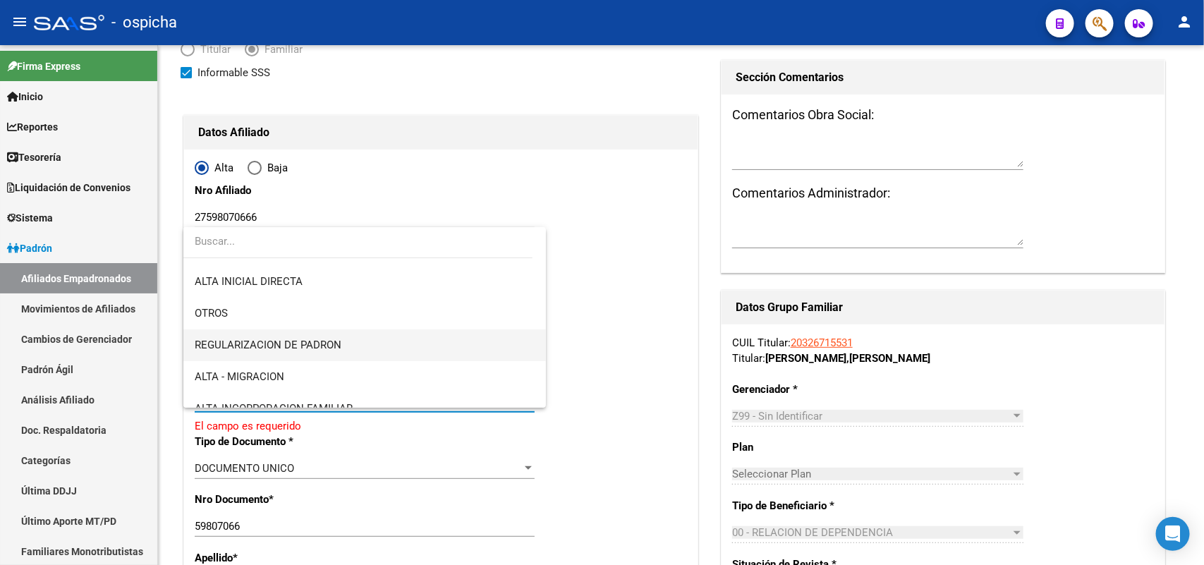
scroll to position [176, 0]
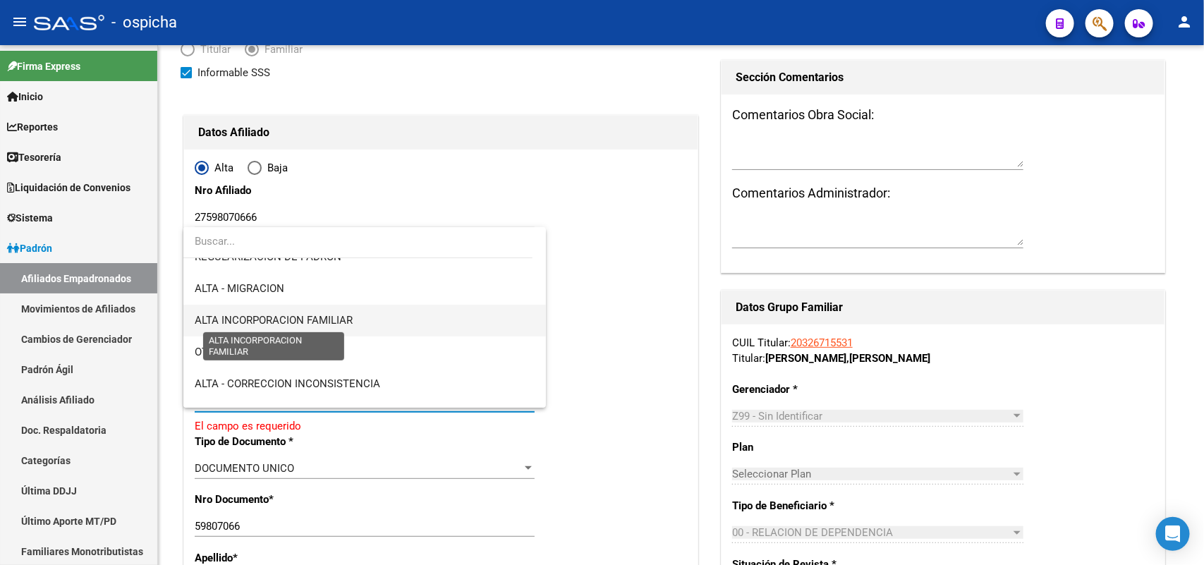
click at [326, 320] on span "ALTA INCORPORACION FAMILIAR" at bounding box center [274, 320] width 158 height 13
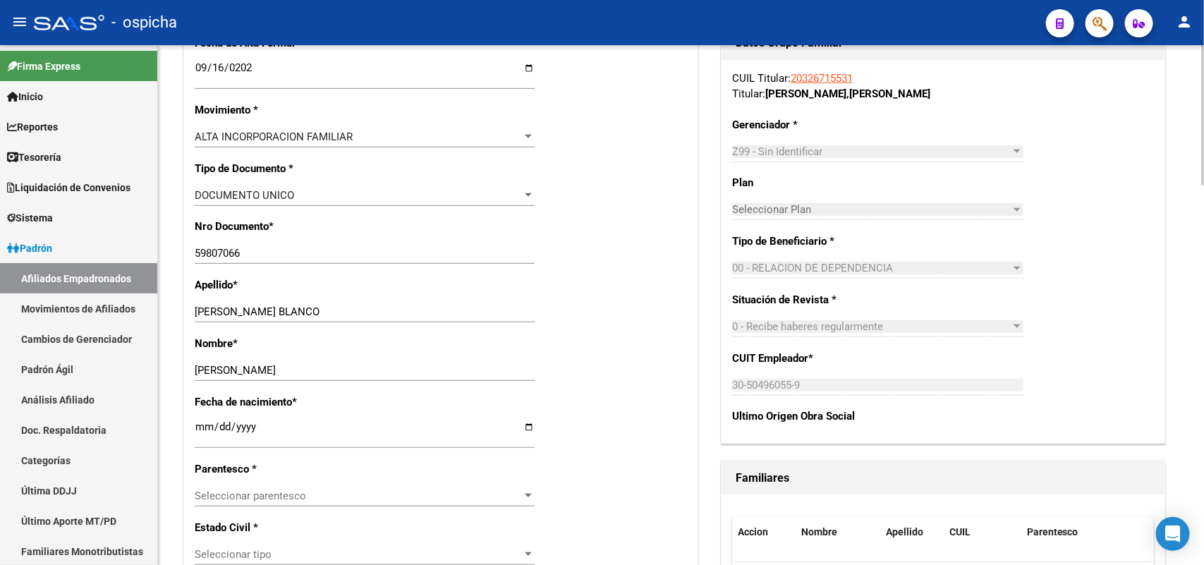
scroll to position [441, 0]
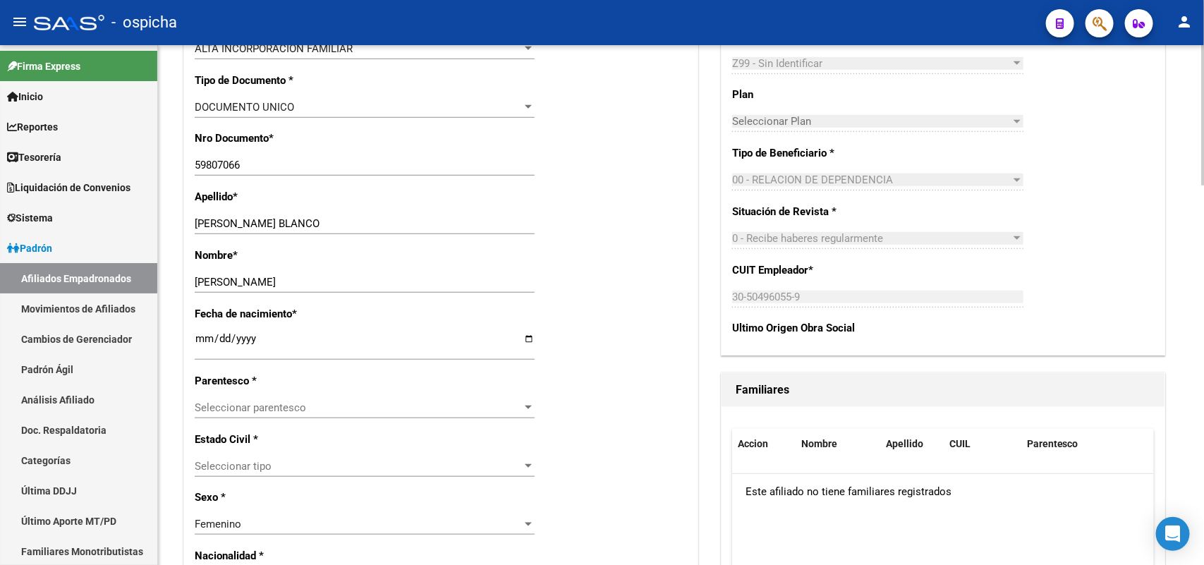
click at [256, 399] on div "Seleccionar parentesco Seleccionar parentesco" at bounding box center [365, 407] width 340 height 21
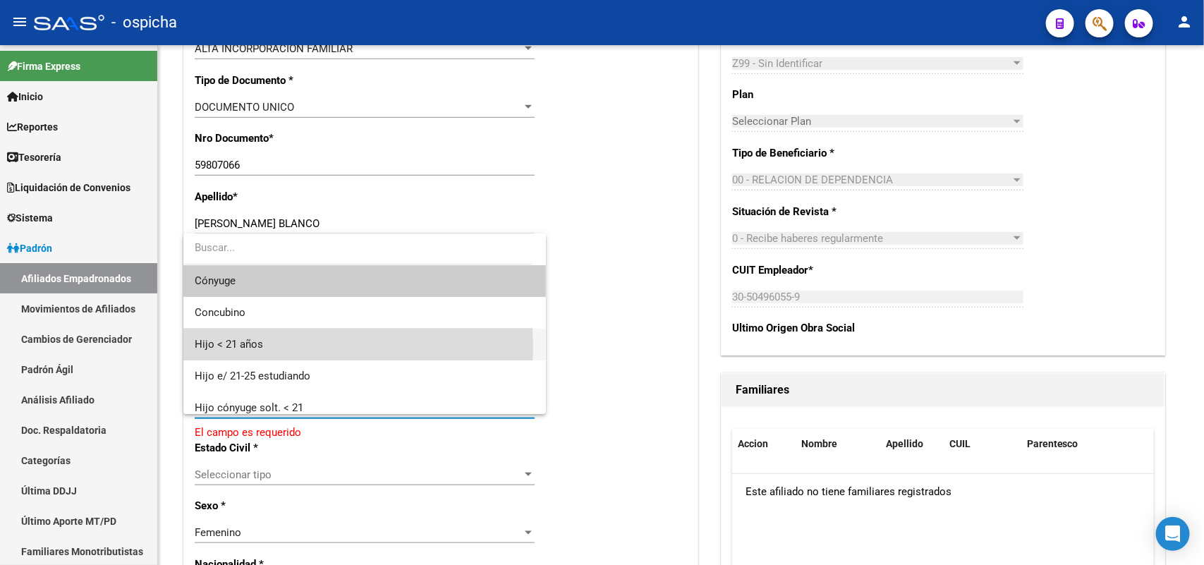
click at [296, 346] on span "Hijo < 21 años" at bounding box center [364, 345] width 339 height 32
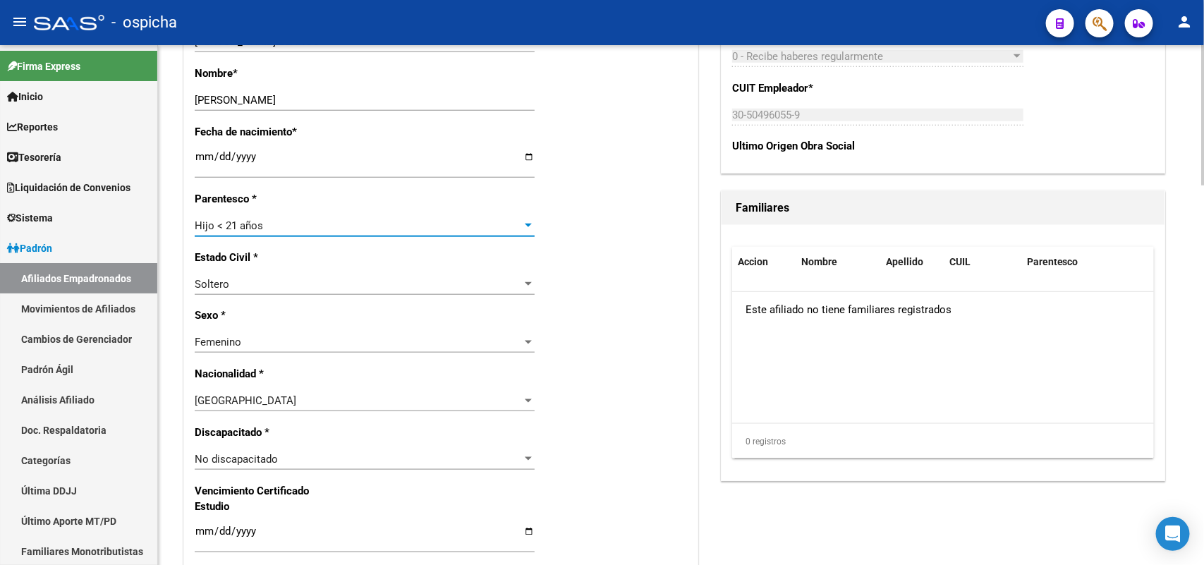
scroll to position [705, 0]
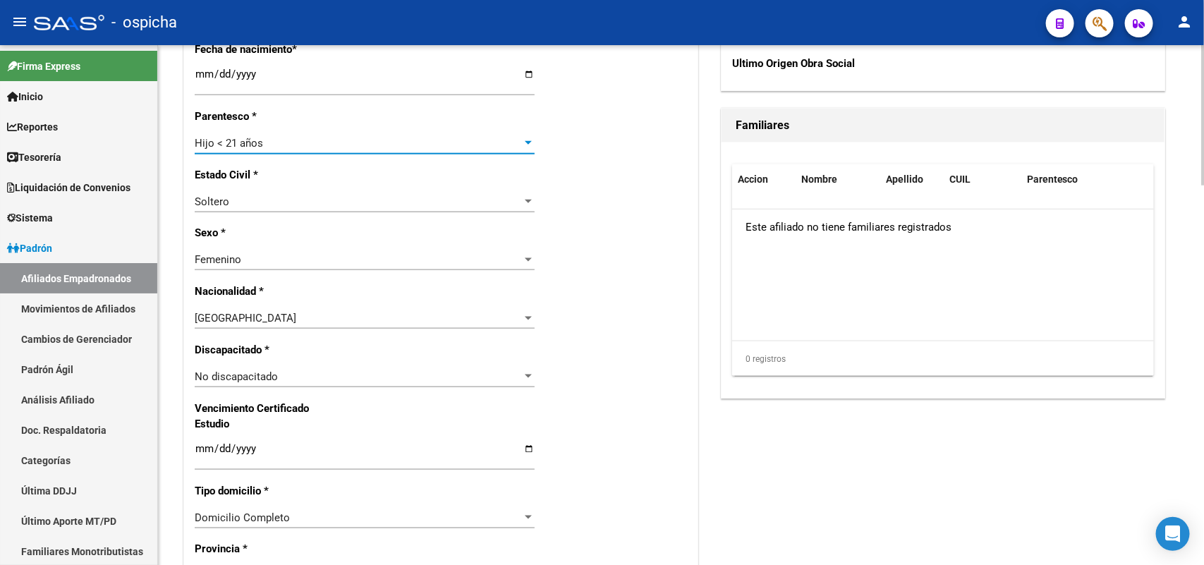
click at [273, 253] on div "Femenino" at bounding box center [358, 259] width 327 height 13
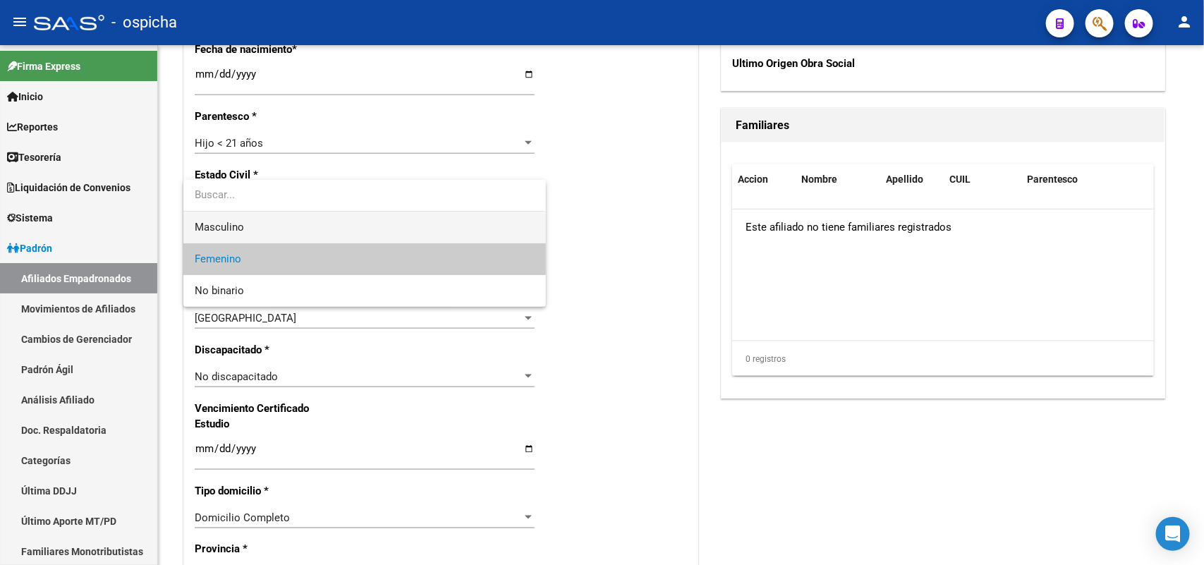
click at [248, 230] on span "Masculino" at bounding box center [364, 228] width 339 height 32
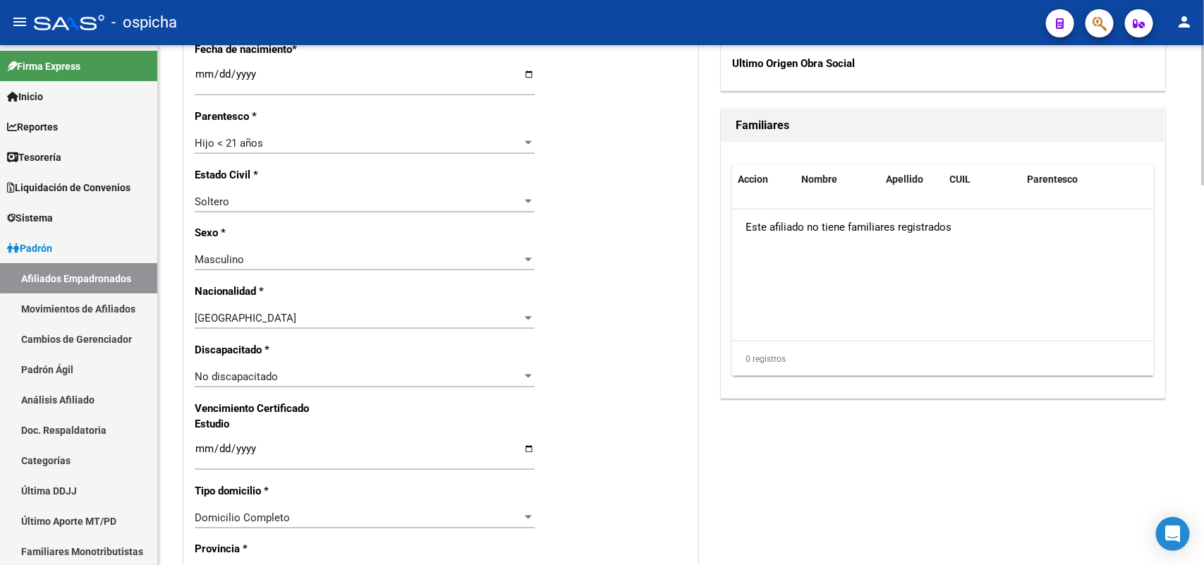
click at [600, 300] on div "Alta Baja Nro Afiliado 27598070666 Ingresar nro CUIL * 27-59807066-6 CUIL ARCA …" at bounding box center [441, 363] width 514 height 1662
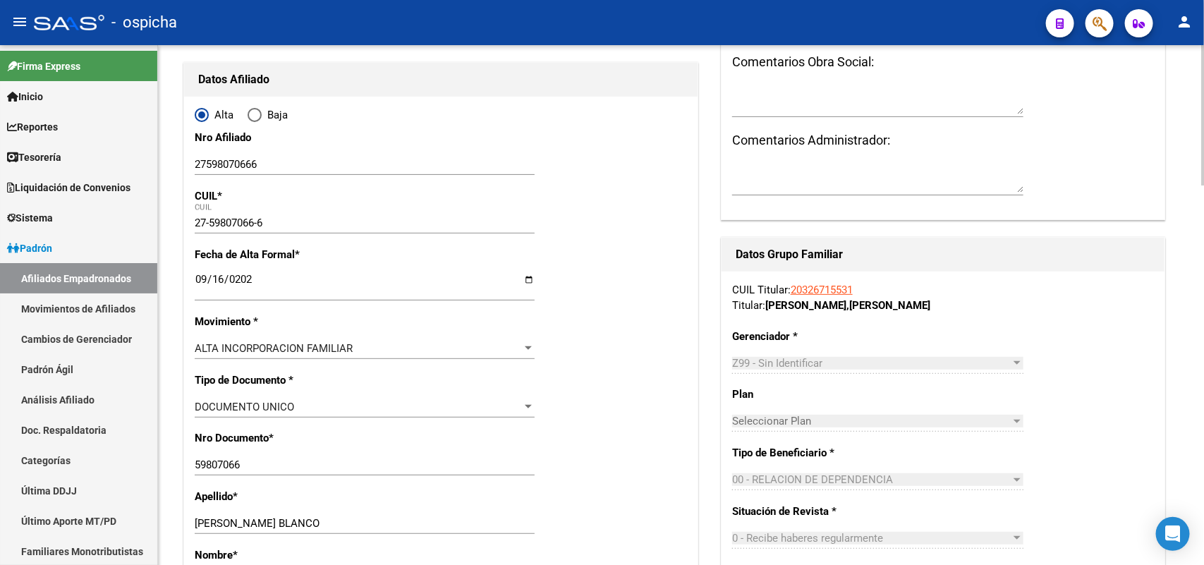
scroll to position [0, 0]
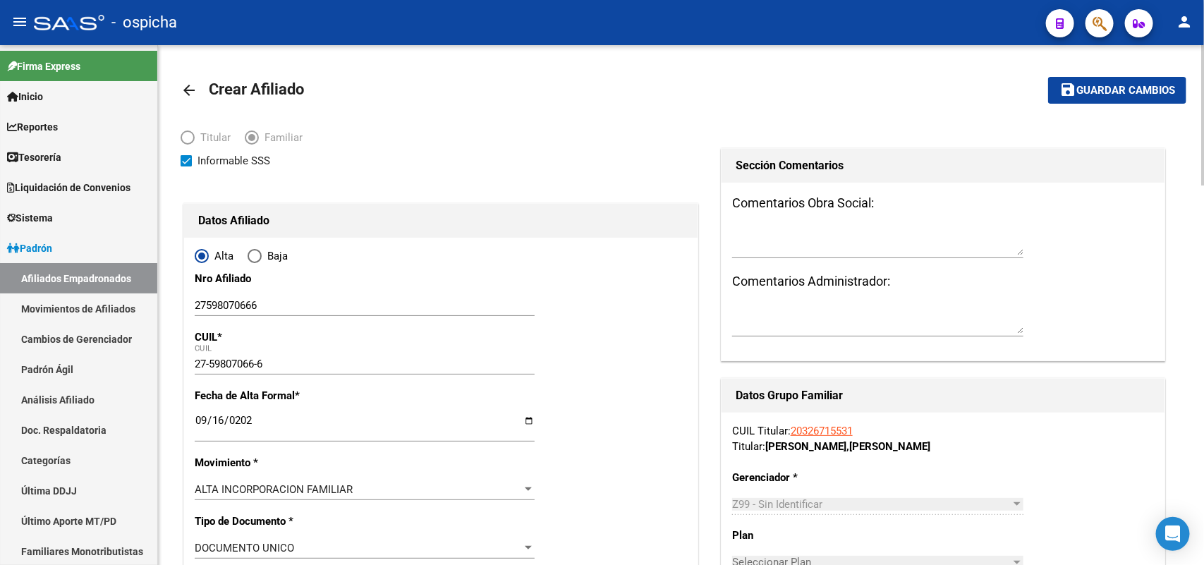
click at [1111, 95] on button "save Guardar cambios" at bounding box center [1117, 90] width 138 height 26
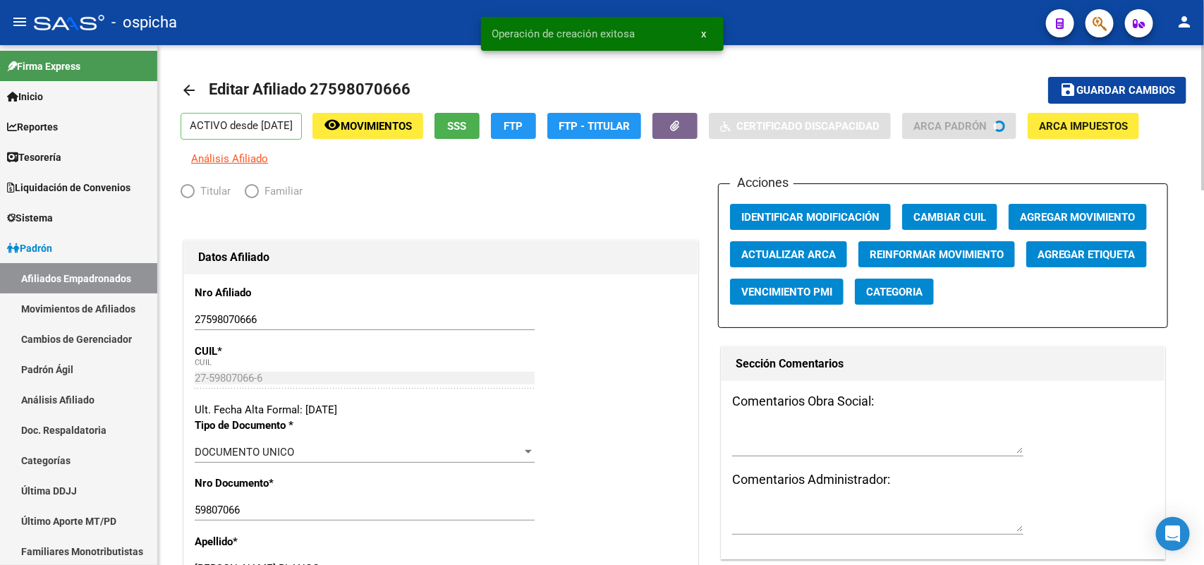
radio input "true"
type input "30-50496055-9"
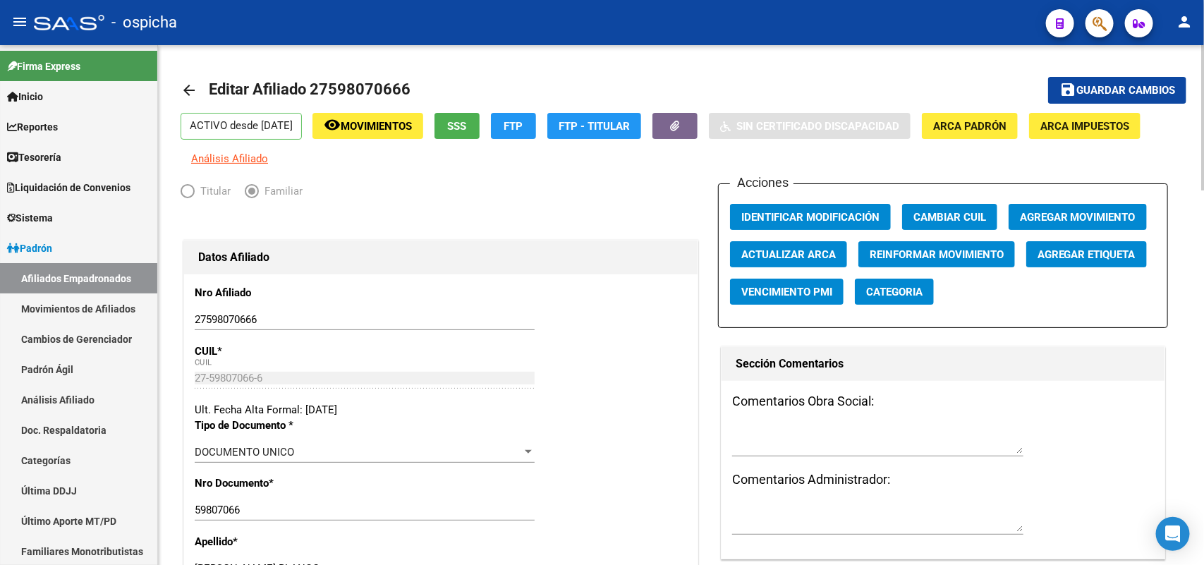
click at [1112, 81] on button "save Guardar cambios" at bounding box center [1117, 90] width 138 height 26
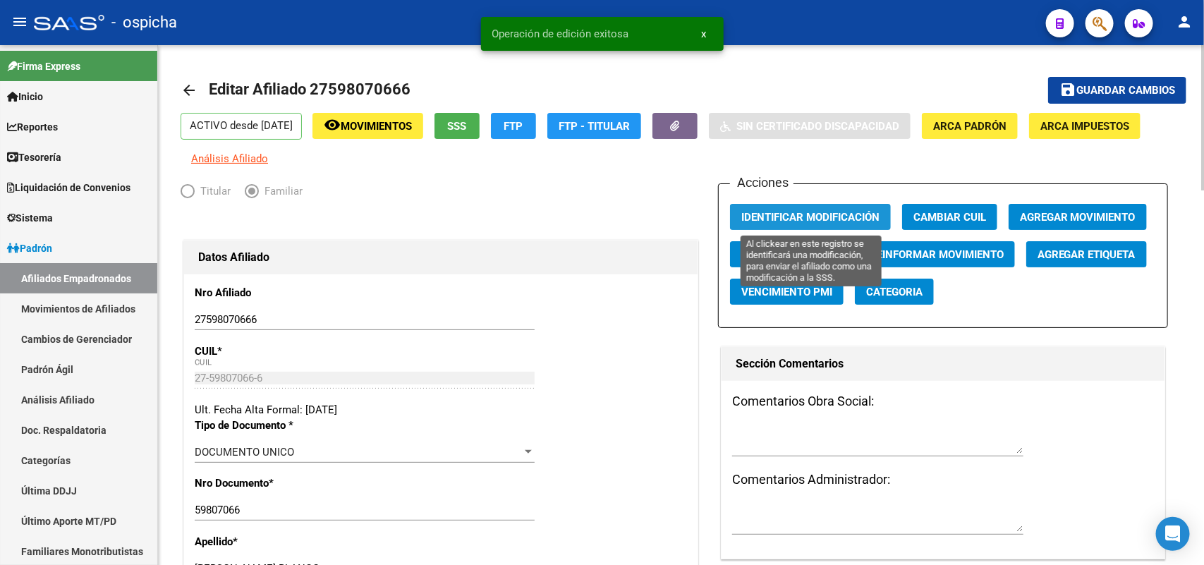
click at [777, 211] on span "Identificar Modificación" at bounding box center [810, 217] width 138 height 13
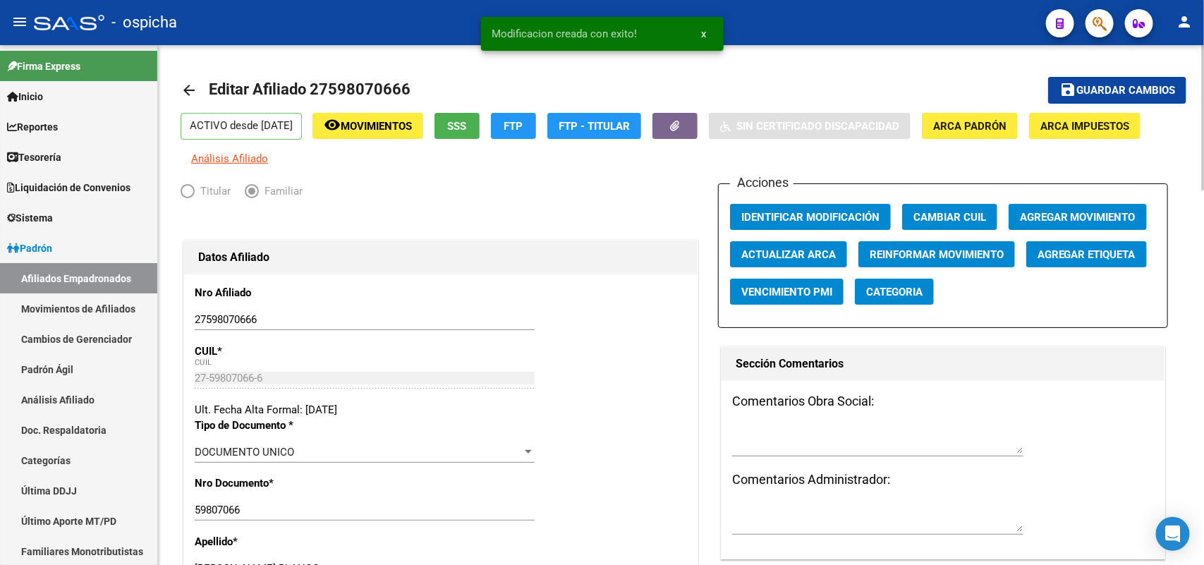
click at [598, 187] on div "Titular Familiar" at bounding box center [441, 194] width 521 height 23
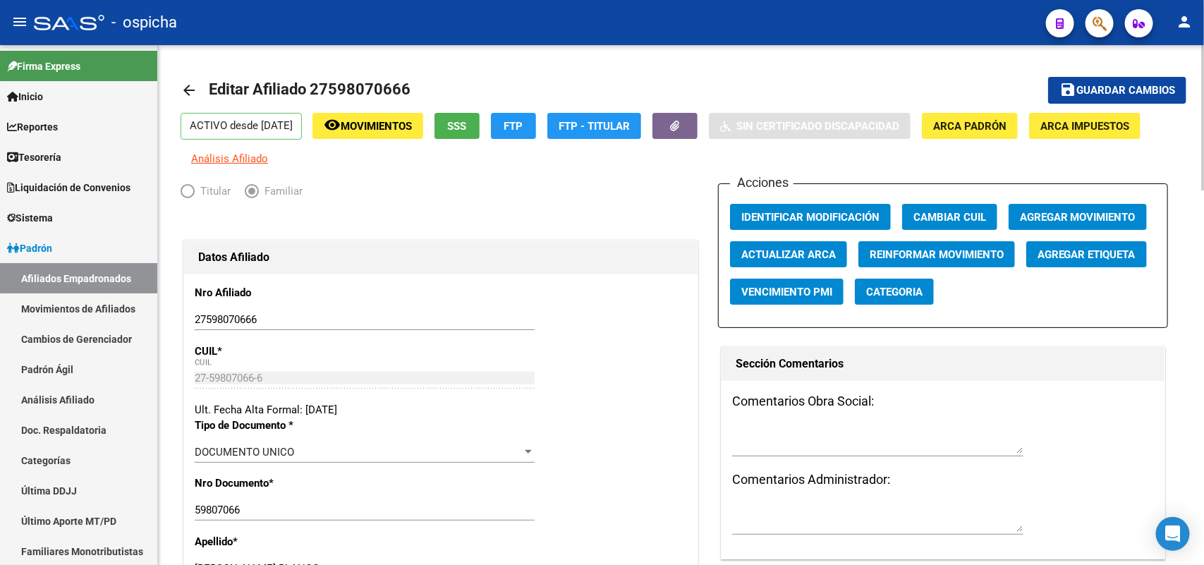
click at [523, 231] on div at bounding box center [441, 221] width 521 height 31
